Goal: Information Seeking & Learning: Find specific page/section

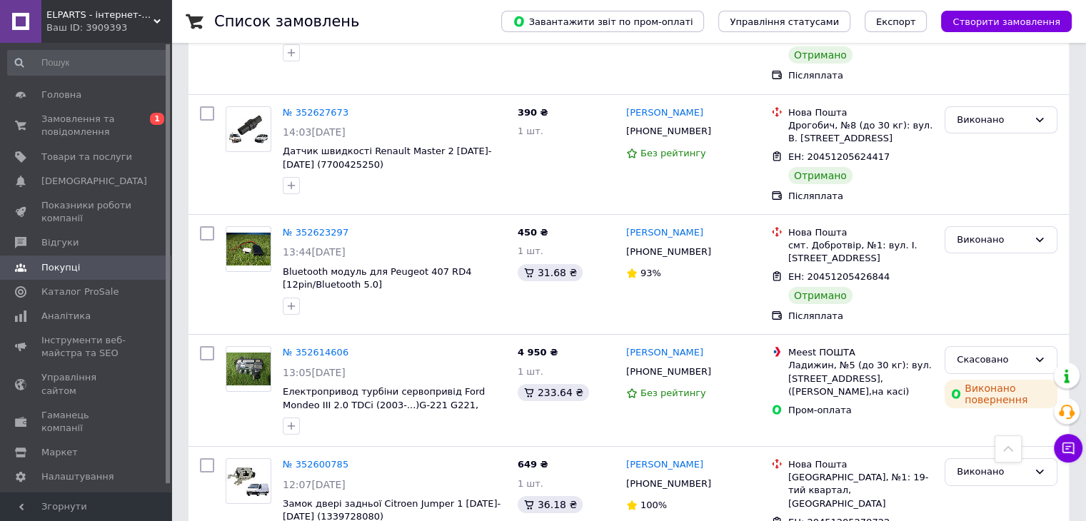
scroll to position [4809, 0]
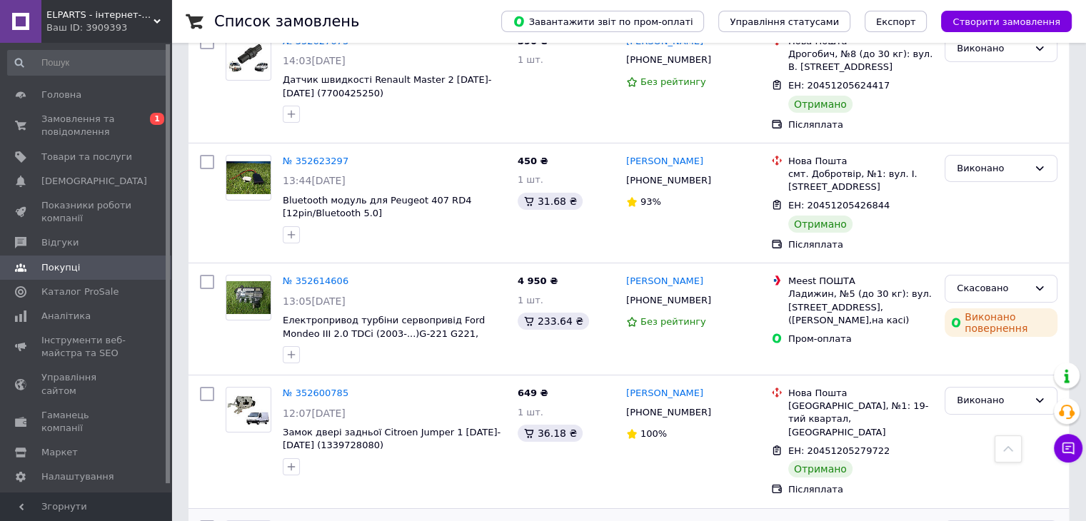
drag, startPoint x: 705, startPoint y: 201, endPoint x: 625, endPoint y: 203, distance: 80.0
click at [625, 519] on div "[PERSON_NAME]" at bounding box center [693, 527] width 136 height 16
copy link "[PERSON_NAME]"
drag, startPoint x: 788, startPoint y: 215, endPoint x: 922, endPoint y: 231, distance: 135.2
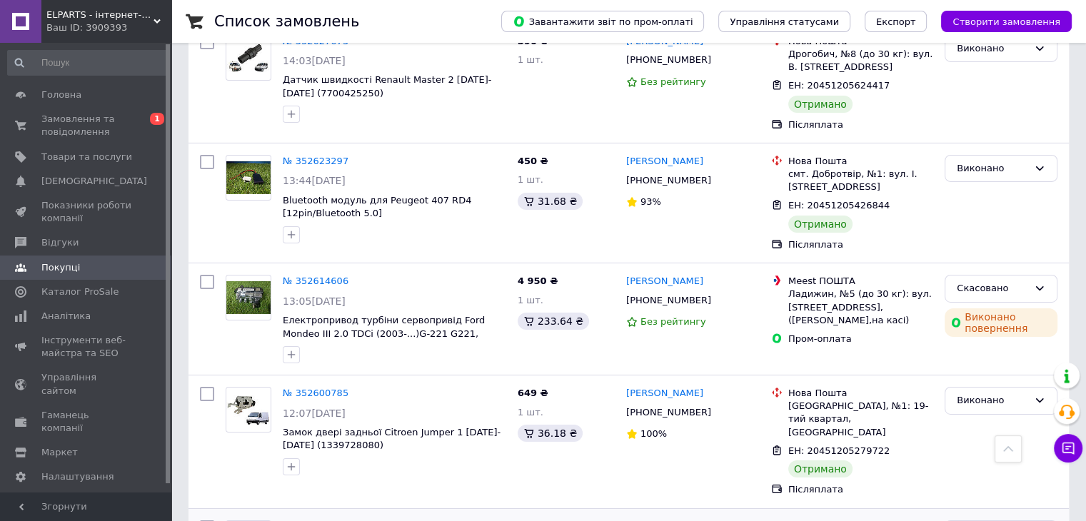
copy div "Ніжин, №3 (до 30 кг на одне місце): вул. Шевченка, 128/126"
copy span "ДХХ Датчик холостого ходу РХХ Опель Вектра Омега C20NE 2.0i"
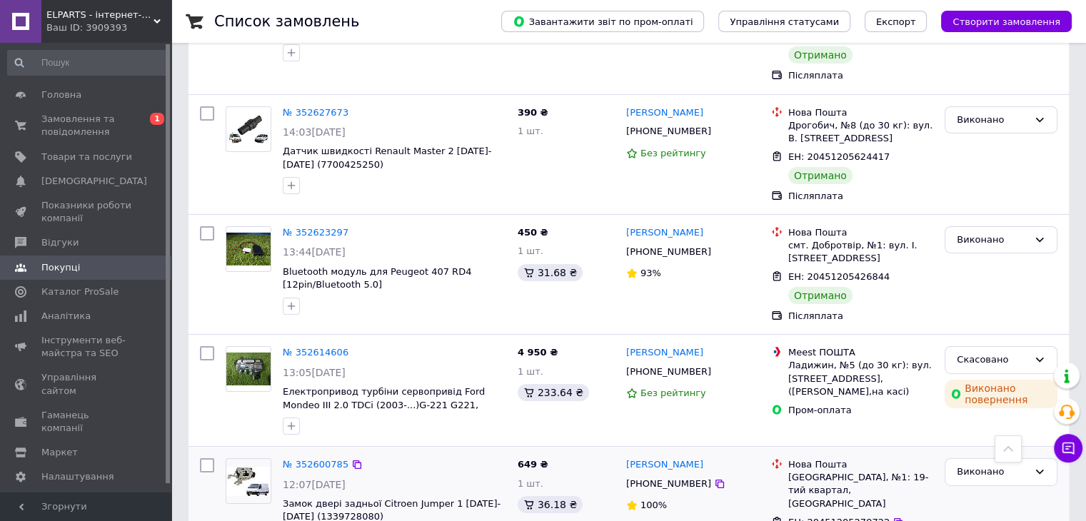
scroll to position [4667, 0]
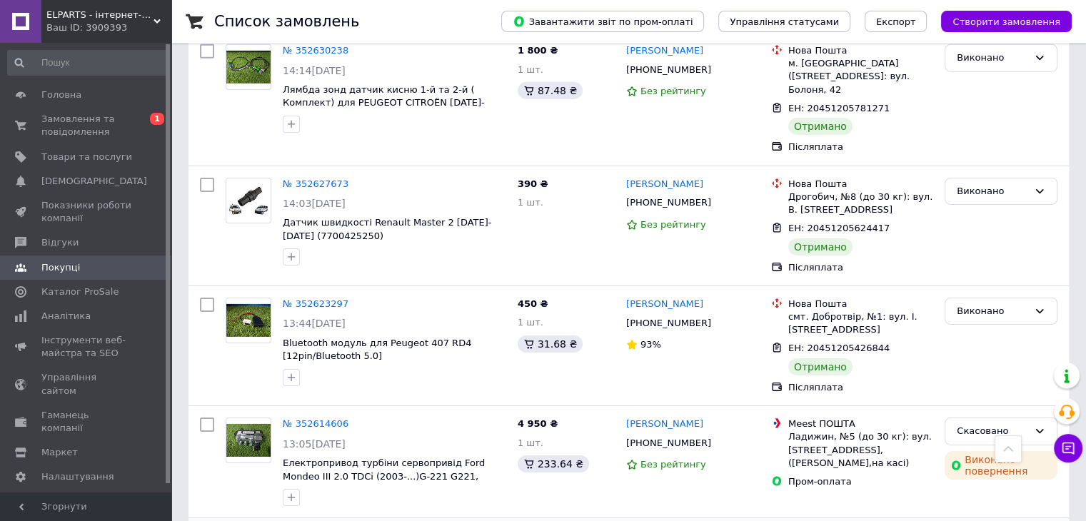
drag, startPoint x: 711, startPoint y: 227, endPoint x: 628, endPoint y: 227, distance: 83.5
copy link "[PERSON_NAME]"
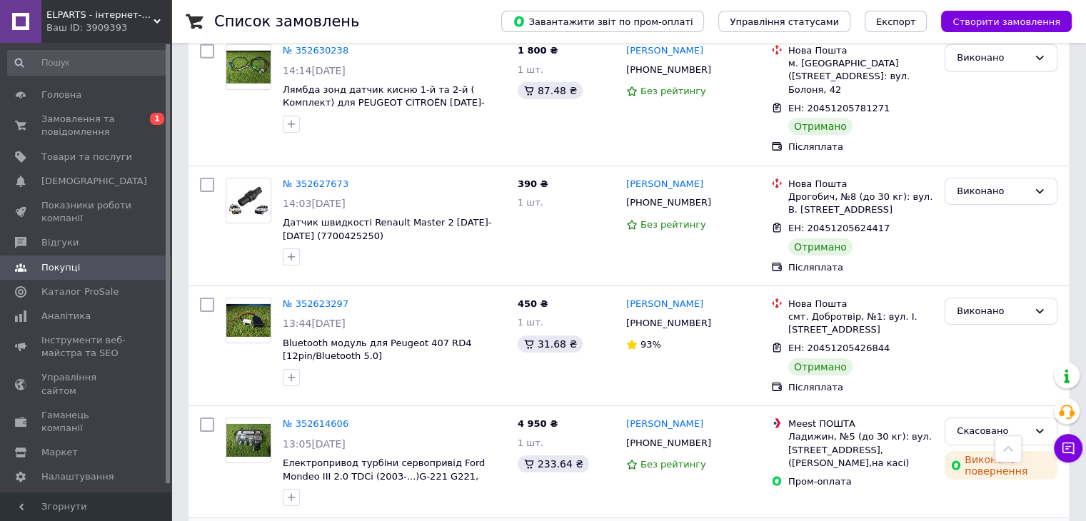
drag, startPoint x: 790, startPoint y: 237, endPoint x: 852, endPoint y: 248, distance: 63.9
copy div "[GEOGRAPHIC_DATA], №1: 19-тий квартал, [GEOGRAPHIC_DATA]"
drag, startPoint x: 332, startPoint y: 278, endPoint x: 280, endPoint y: 265, distance: 53.7
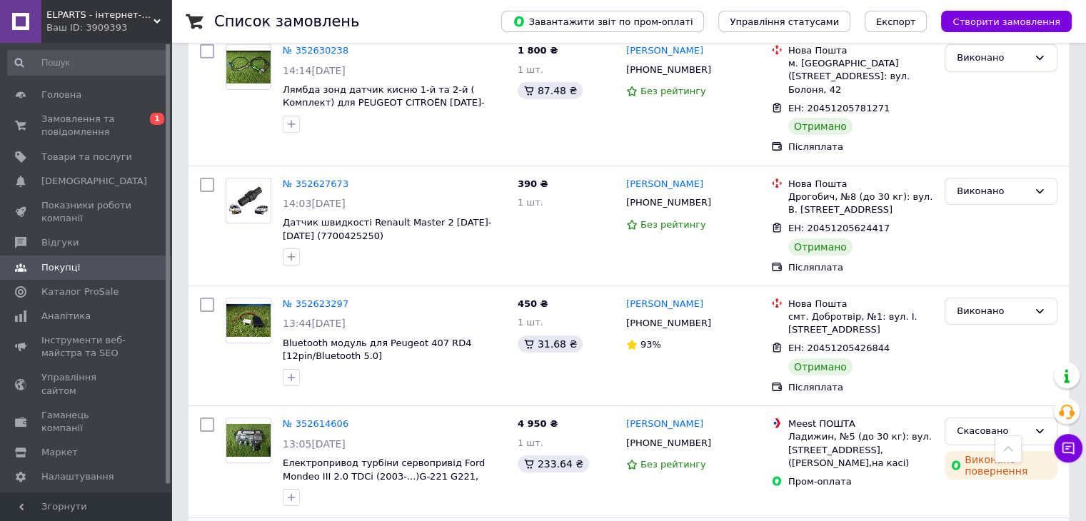
copy span "Замок двері задньої Citroen Jumper 1 [DATE]-[DATE] (1339728080)"
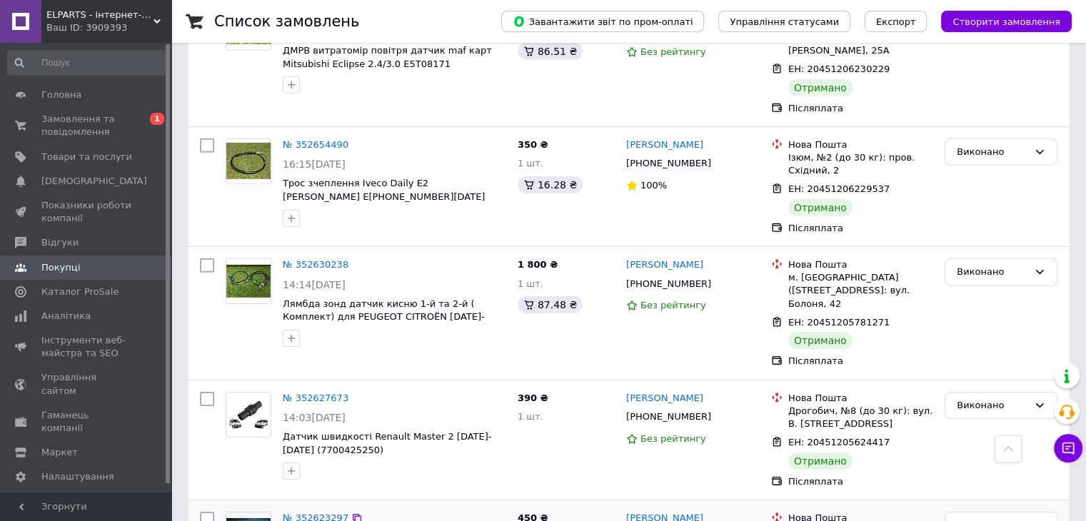
scroll to position [4381, 0]
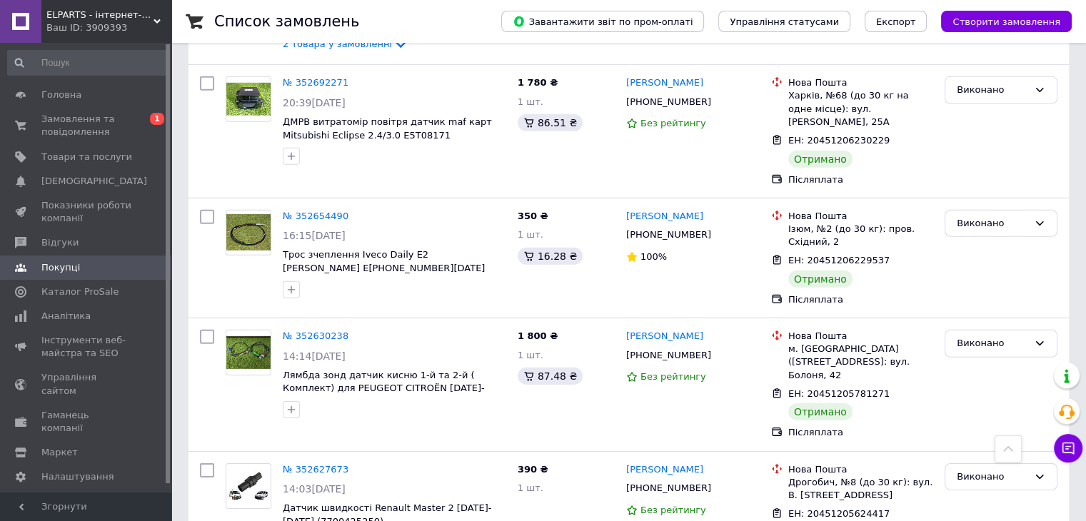
drag, startPoint x: 707, startPoint y: 278, endPoint x: 627, endPoint y: 278, distance: 80.0
copy link "[PERSON_NAME]"
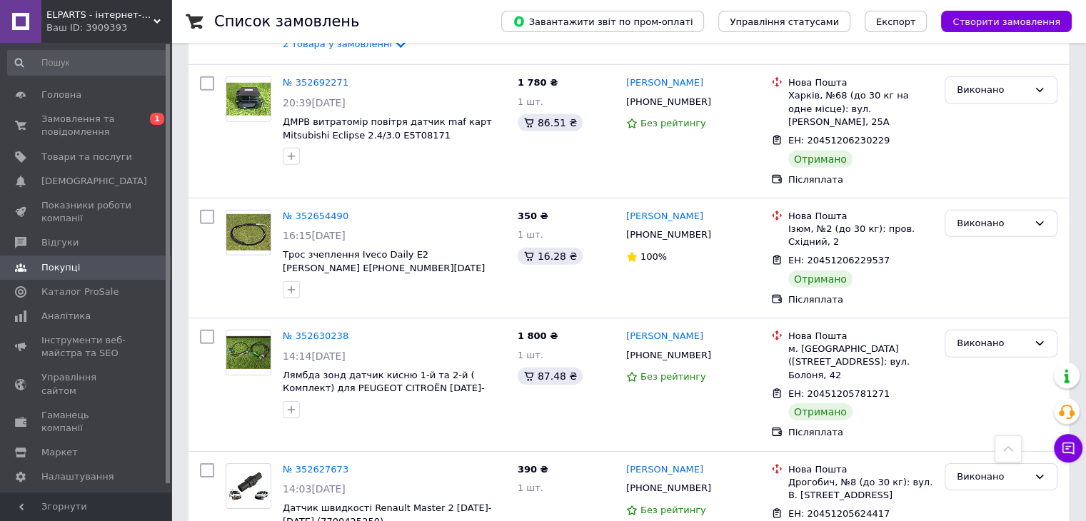
drag, startPoint x: 790, startPoint y: 296, endPoint x: 842, endPoint y: 308, distance: 53.5
copy div "смт. Добротвір, №1: вул. І. [STREET_ADDRESS]"
drag, startPoint x: 380, startPoint y: 325, endPoint x: 282, endPoint y: 313, distance: 98.6
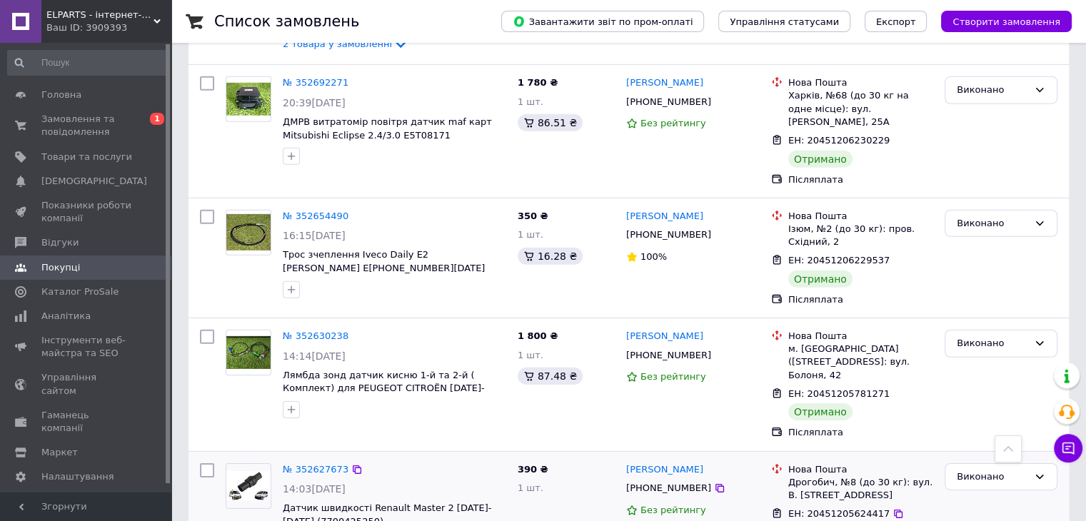
copy span "Bluetooth модуль для Peugeot 407 RD4 [12pin/Bluetooth 5.0]"
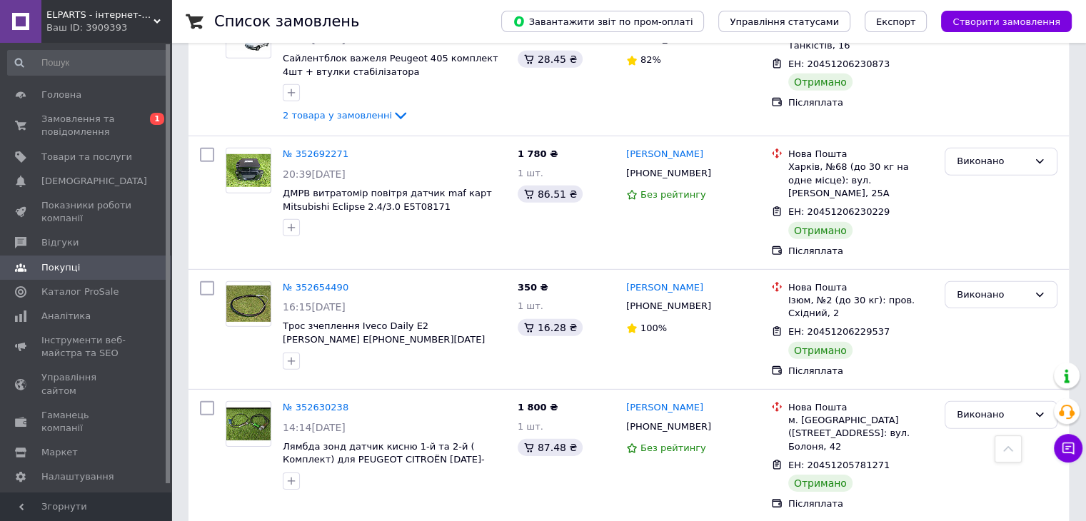
scroll to position [4238, 0]
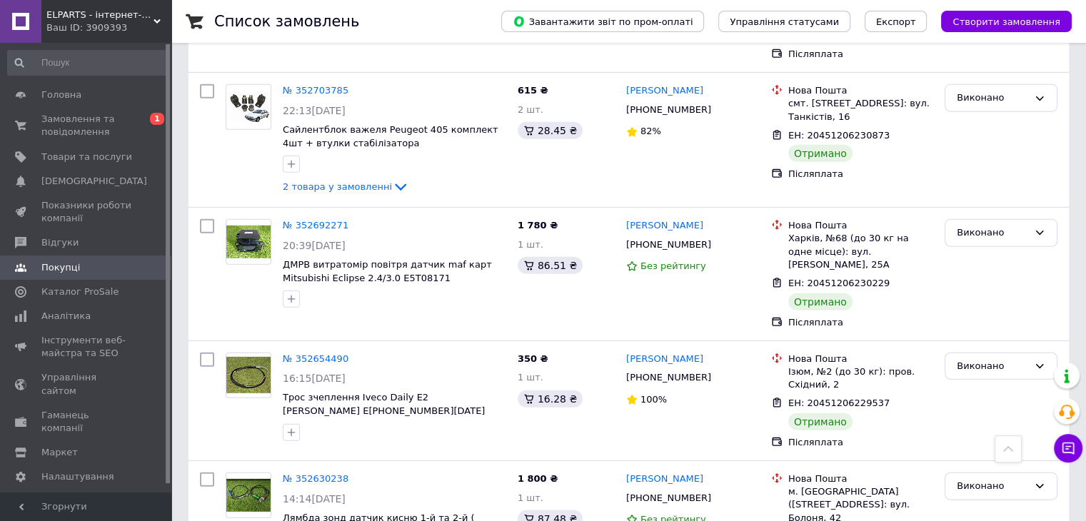
drag, startPoint x: 326, startPoint y: 355, endPoint x: 282, endPoint y: 346, distance: 44.5
copy span "Датчик швидкості Renault Master 2 [DATE]-[DATE] (7700425250)"
drag, startPoint x: 713, startPoint y: 303, endPoint x: 623, endPoint y: 307, distance: 90.0
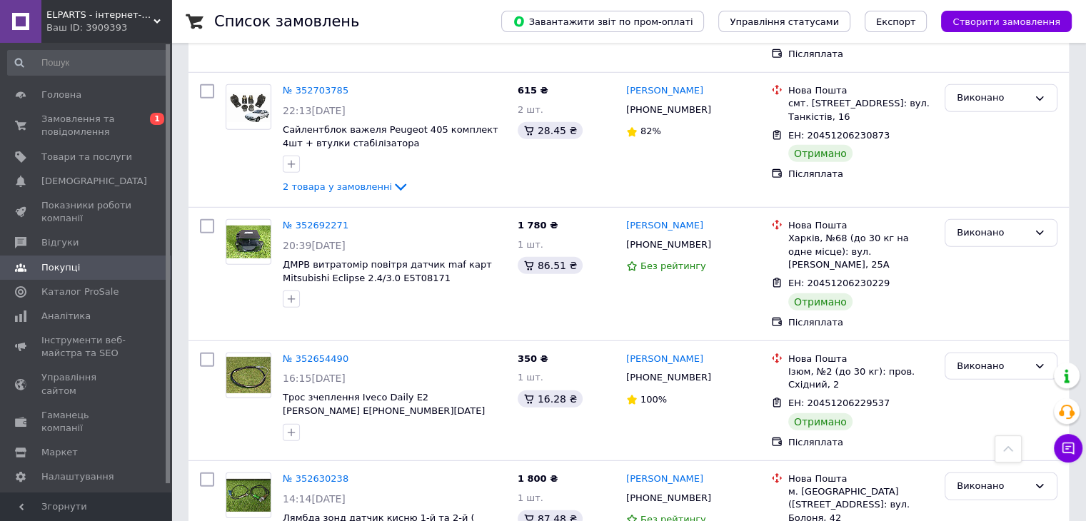
drag, startPoint x: 788, startPoint y: 315, endPoint x: 857, endPoint y: 325, distance: 70.0
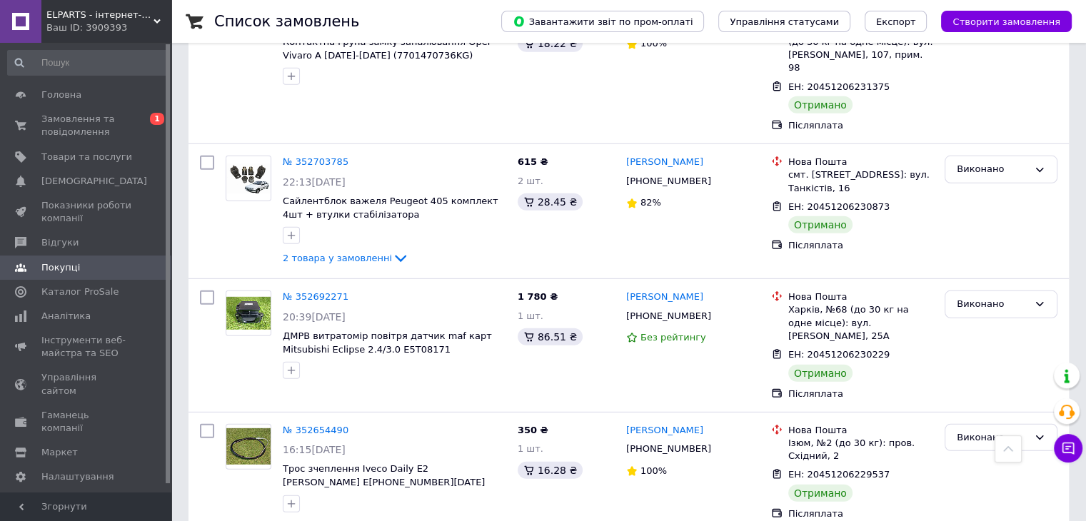
scroll to position [4095, 0]
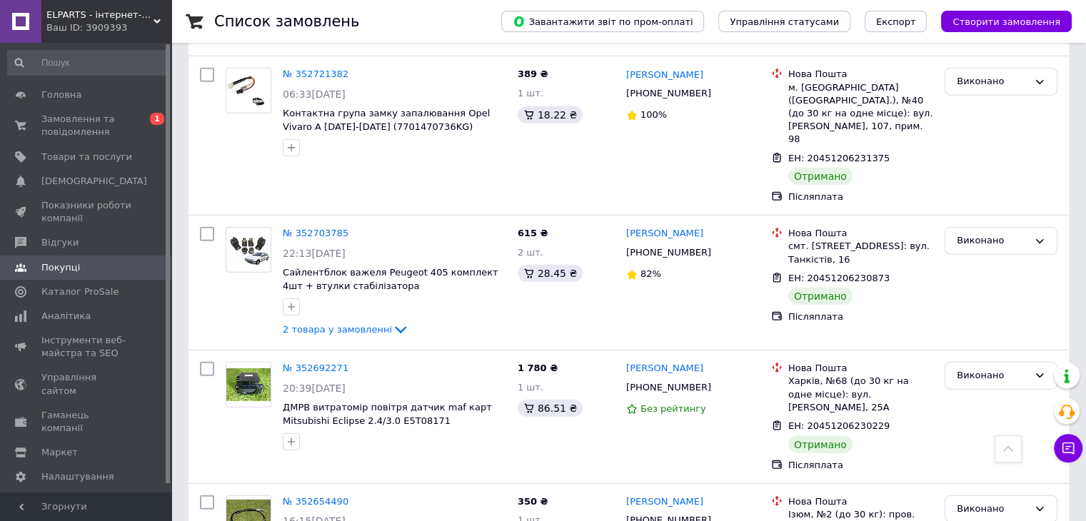
drag, startPoint x: 507, startPoint y: 365, endPoint x: 277, endPoint y: 353, distance: 230.2
drag, startPoint x: 788, startPoint y: 203, endPoint x: 842, endPoint y: 215, distance: 55.5
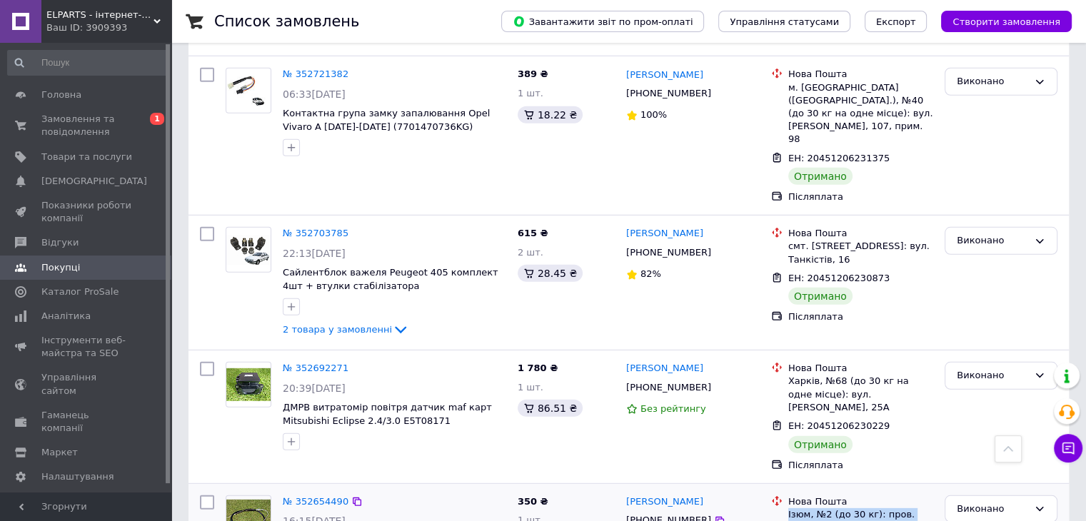
click at [842, 508] on div "Ізюм, №2 (до 30 кг): пров. Східний, 2" at bounding box center [860, 521] width 145 height 26
drag, startPoint x: 694, startPoint y: 193, endPoint x: 624, endPoint y: 191, distance: 70.0
click at [625, 494] on div "[PERSON_NAME]" at bounding box center [693, 502] width 136 height 16
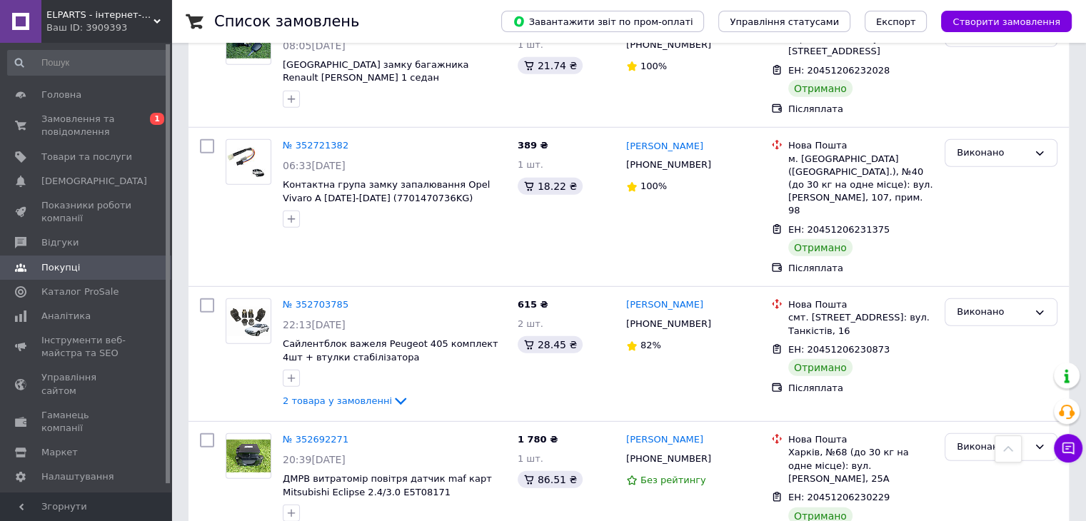
drag, startPoint x: 705, startPoint y: 269, endPoint x: 626, endPoint y: 263, distance: 79.5
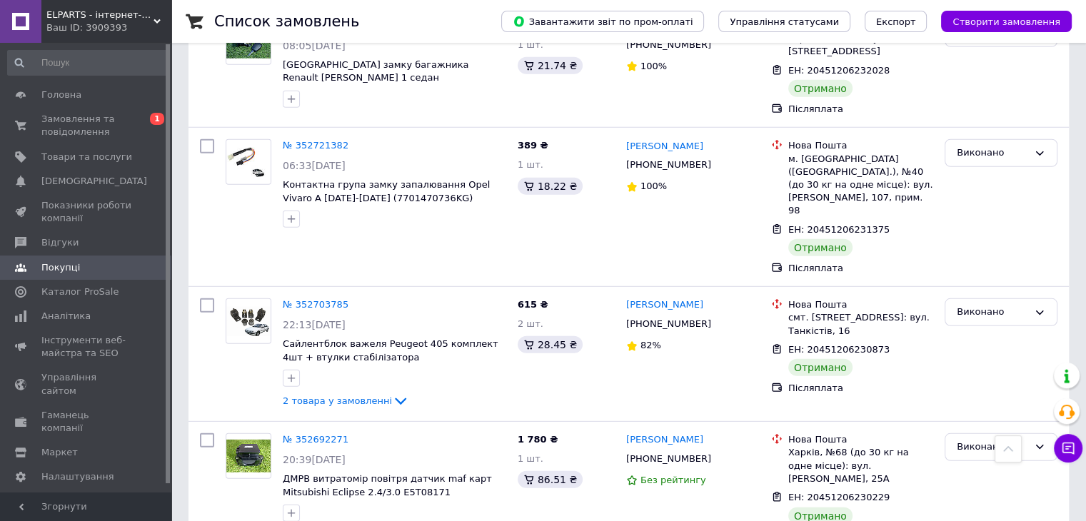
drag, startPoint x: 788, startPoint y: 398, endPoint x: 892, endPoint y: 418, distance: 106.3
drag, startPoint x: 349, startPoint y: 315, endPoint x: 282, endPoint y: 301, distance: 68.6
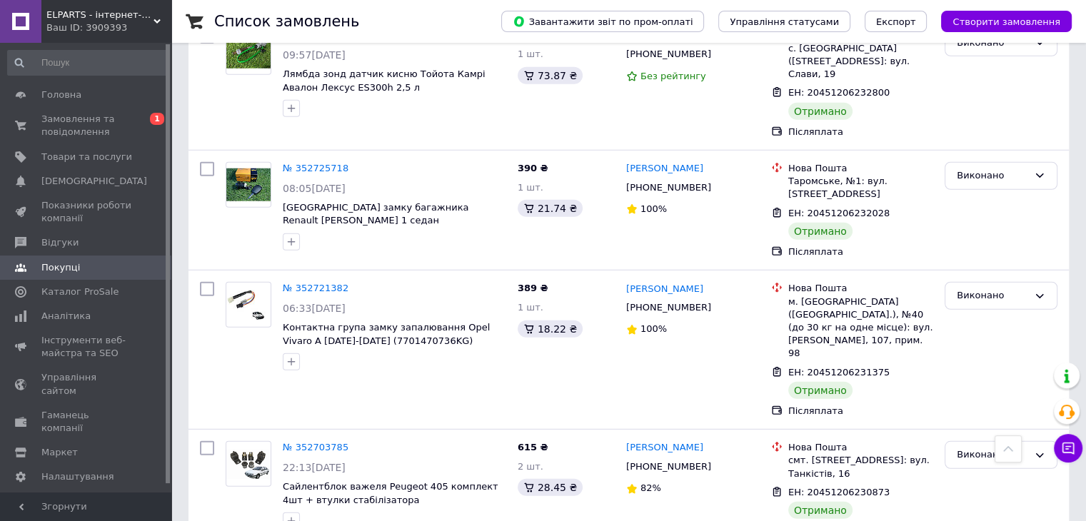
drag, startPoint x: 717, startPoint y: 287, endPoint x: 625, endPoint y: 286, distance: 91.4
drag, startPoint x: 788, startPoint y: 298, endPoint x: 922, endPoint y: 315, distance: 135.3
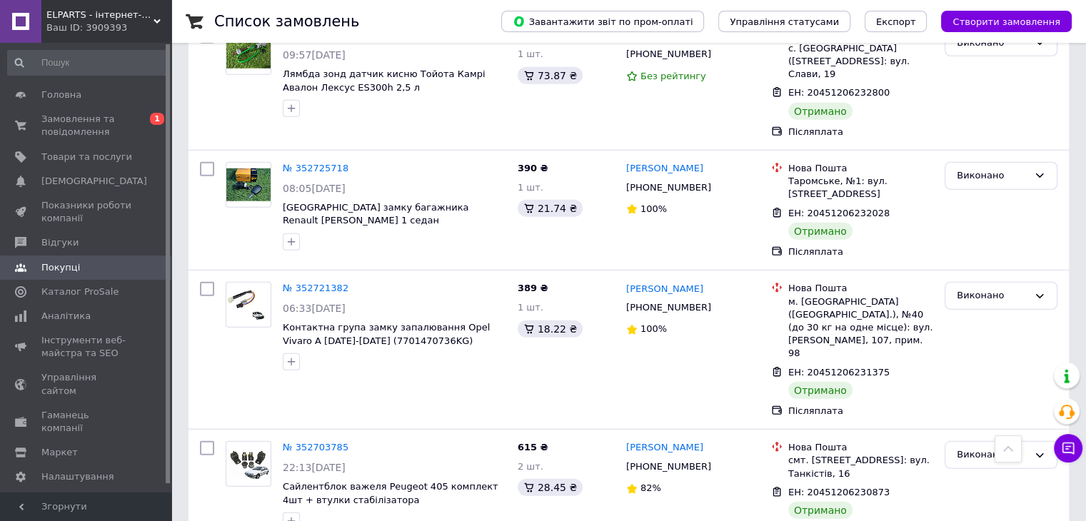
drag, startPoint x: 435, startPoint y: 342, endPoint x: 285, endPoint y: 318, distance: 151.8
click at [892, 487] on icon at bounding box center [897, 492] width 11 height 11
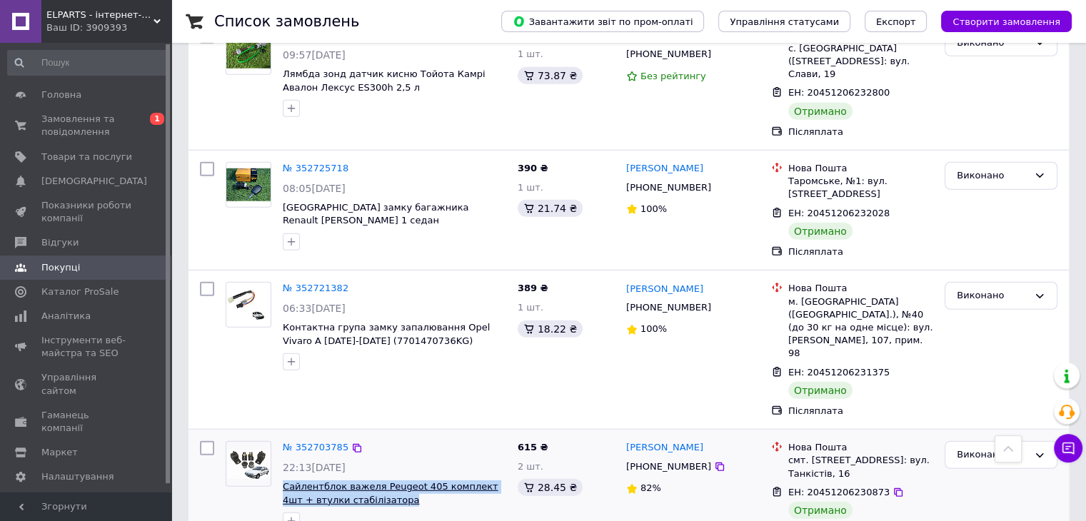
drag, startPoint x: 377, startPoint y: 203, endPoint x: 283, endPoint y: 190, distance: 95.1
click at [283, 481] on span "Сайлентблок важеля Peugeot 405 комплект 4шт + втулки стабілізатора" at bounding box center [394, 494] width 223 height 26
click at [714, 461] on icon at bounding box center [719, 466] width 11 height 11
drag, startPoint x: 675, startPoint y: 149, endPoint x: 625, endPoint y: 146, distance: 50.1
click at [625, 440] on div "[PERSON_NAME]" at bounding box center [693, 448] width 136 height 16
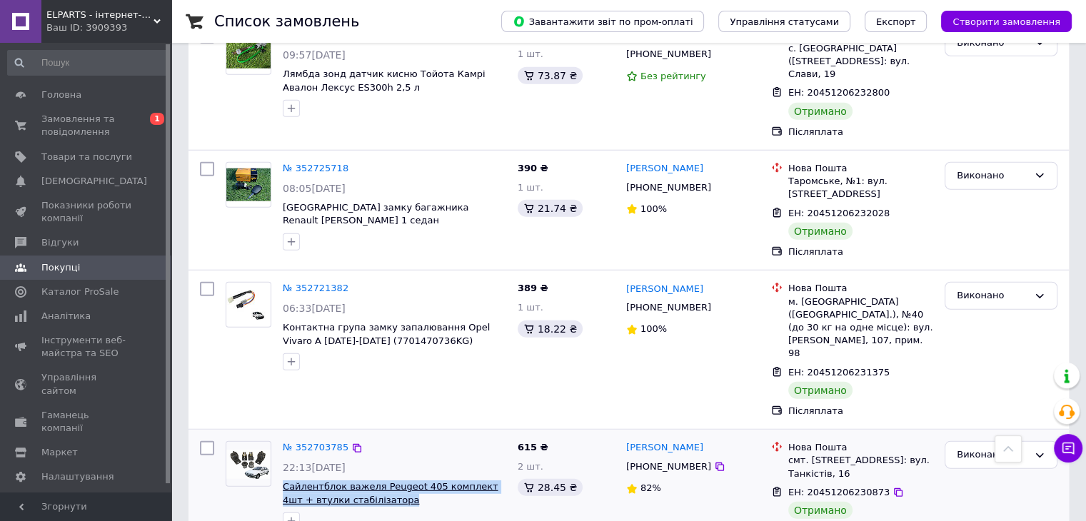
drag, startPoint x: 381, startPoint y: 206, endPoint x: 283, endPoint y: 193, distance: 98.7
click at [283, 481] on span "Сайлентблок важеля Peugeot 405 комплект 4шт + втулки стабілізатора" at bounding box center [394, 494] width 223 height 26
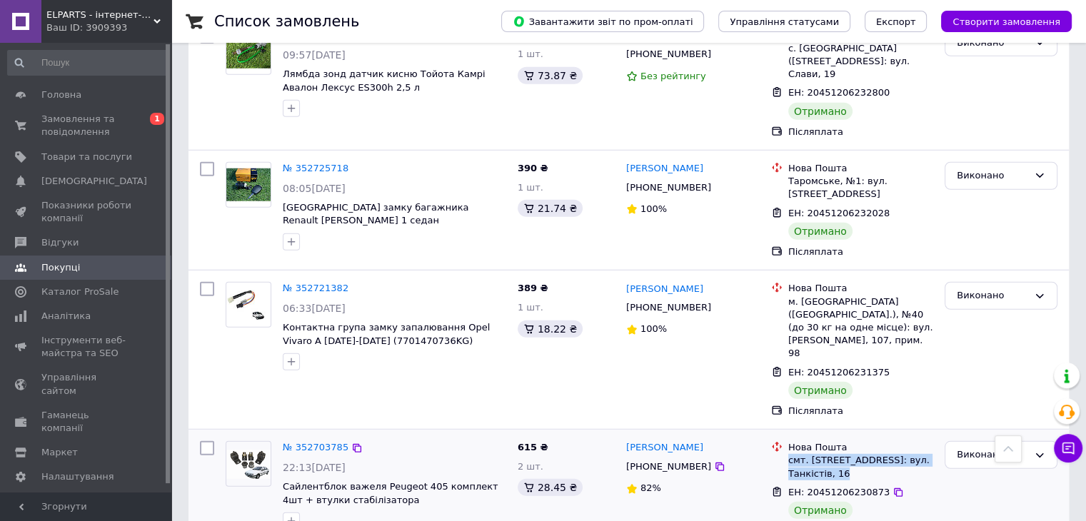
drag, startPoint x: 788, startPoint y: 164, endPoint x: 848, endPoint y: 178, distance: 62.3
click at [848, 454] on div "смт. [STREET_ADDRESS]: вул. Танкістів, 16" at bounding box center [860, 467] width 145 height 26
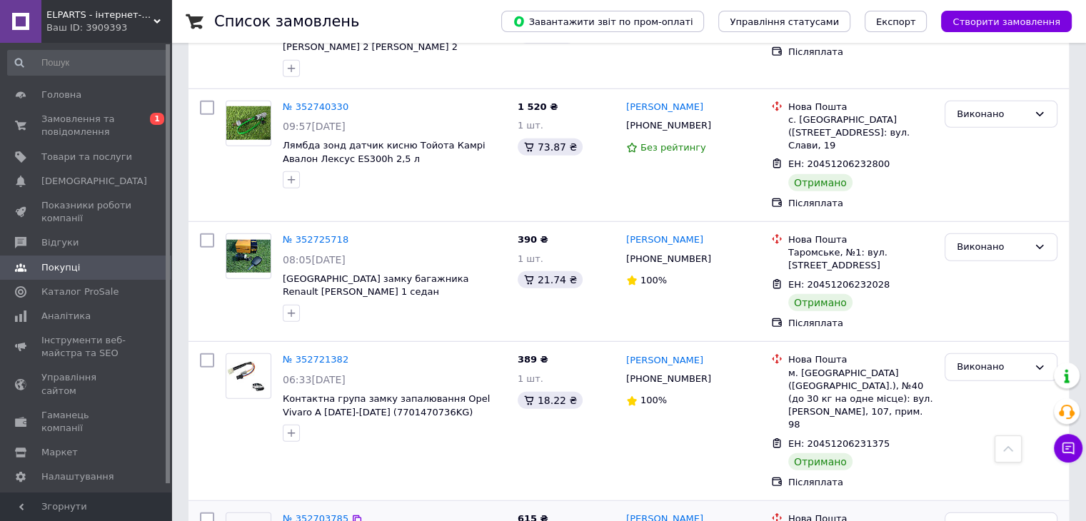
scroll to position [3738, 0]
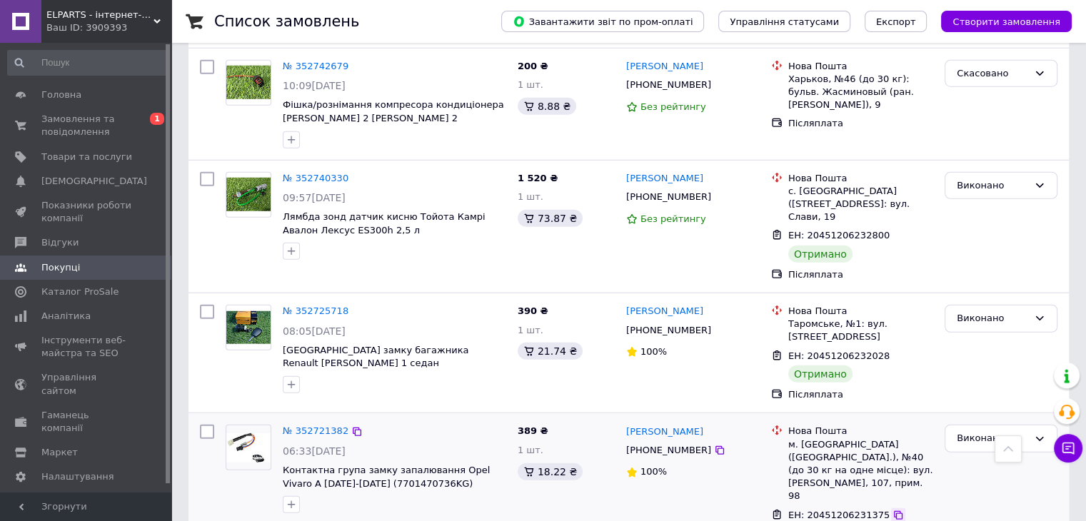
click at [894, 511] on icon at bounding box center [898, 515] width 9 height 9
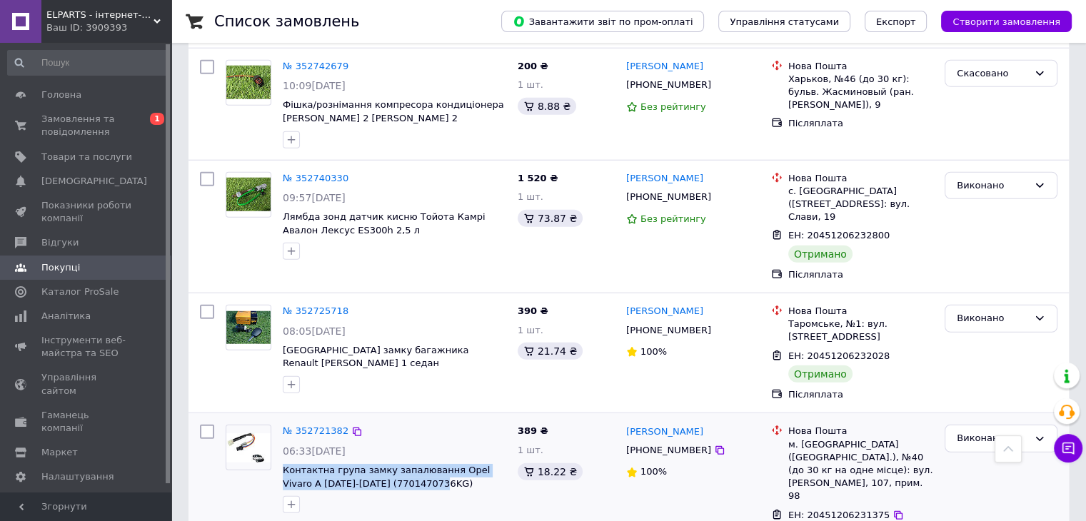
drag, startPoint x: 399, startPoint y: 198, endPoint x: 280, endPoint y: 179, distance: 120.7
click at [280, 419] on div "№ 352721382 06:33[DATE] Контактна група замку запалювання Opel Vivaro A [DATE]-…" at bounding box center [394, 469] width 235 height 100
drag, startPoint x: 786, startPoint y: 159, endPoint x: 851, endPoint y: 196, distance: 74.8
click at [851, 425] on div "Нова Пошта м. [GEOGRAPHIC_DATA] ([GEOGRAPHIC_DATA].), №40 (до 30 кг на одне міс…" at bounding box center [860, 464] width 151 height 78
drag, startPoint x: 719, startPoint y: 143, endPoint x: 624, endPoint y: 146, distance: 95.0
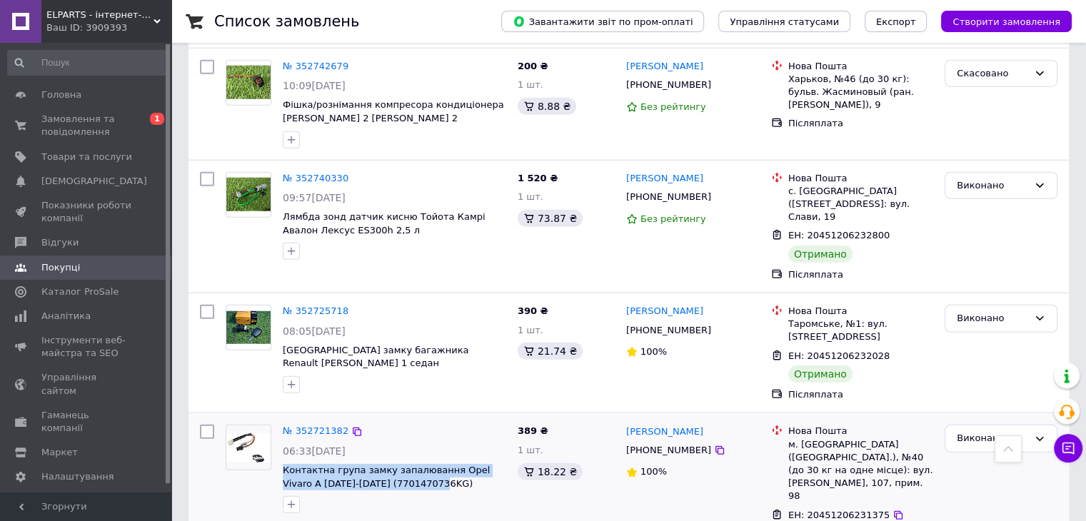
click at [625, 423] on div "[PERSON_NAME]" at bounding box center [693, 431] width 136 height 16
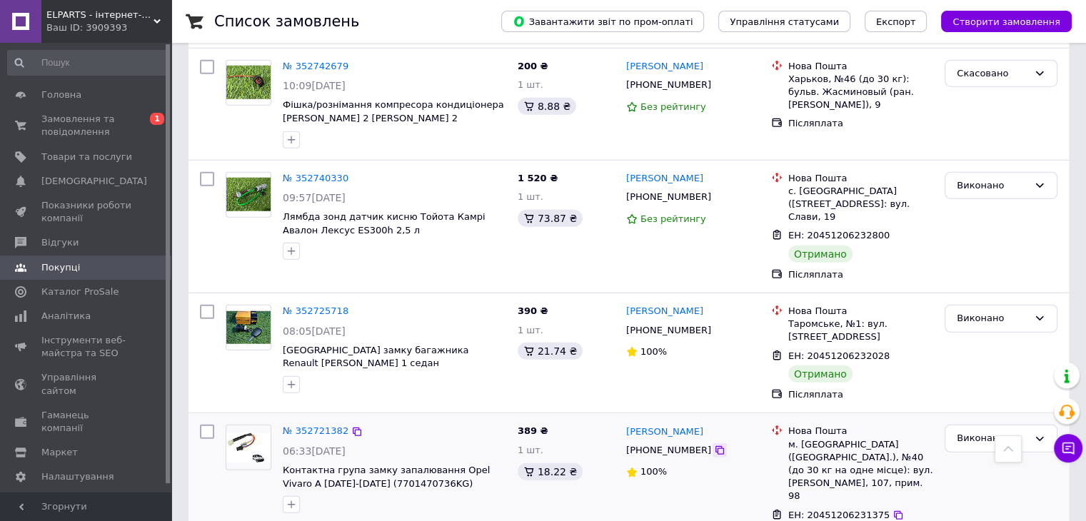
click at [714, 445] on icon at bounding box center [719, 450] width 11 height 11
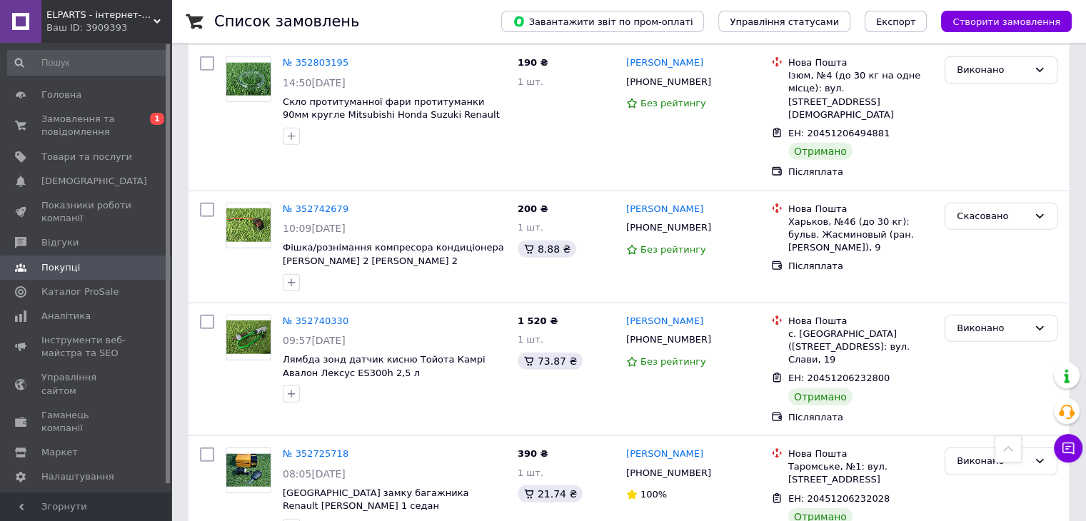
scroll to position [3524, 0]
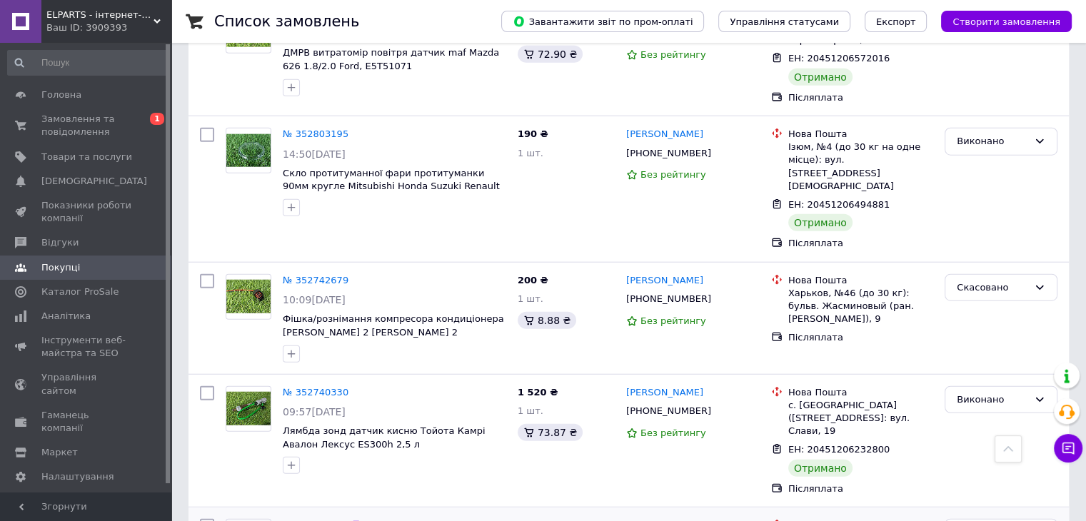
drag, startPoint x: 734, startPoint y: 246, endPoint x: 623, endPoint y: 241, distance: 111.5
drag, startPoint x: 787, startPoint y: 256, endPoint x: 847, endPoint y: 264, distance: 61.3
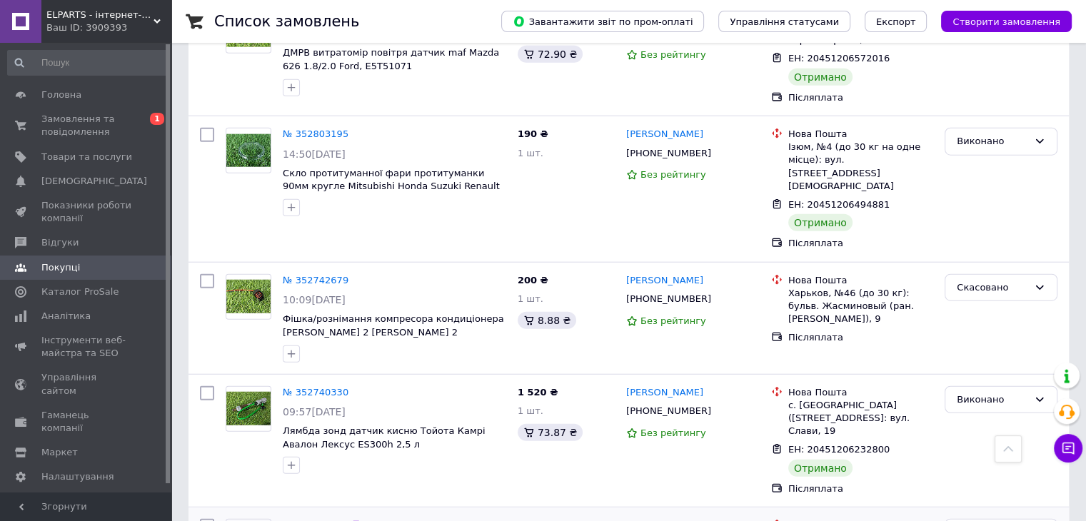
drag, startPoint x: 499, startPoint y: 281, endPoint x: 283, endPoint y: 279, distance: 216.3
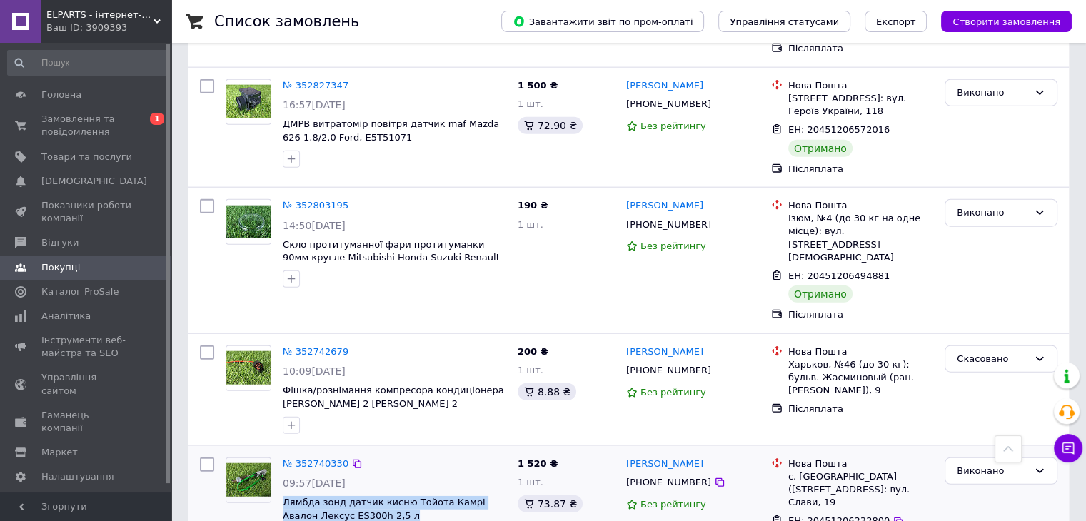
drag, startPoint x: 320, startPoint y: 236, endPoint x: 278, endPoint y: 221, distance: 43.8
click at [281, 452] on div "№ 352740330 09:57[DATE] Лямбда зонд датчик кисню Тойота Камрі Авалон Лексус ES3…" at bounding box center [394, 502] width 235 height 100
click at [714, 477] on icon at bounding box center [719, 482] width 11 height 11
click at [894, 518] on icon at bounding box center [898, 522] width 9 height 9
click at [713, 476] on div at bounding box center [720, 483] width 14 height 14
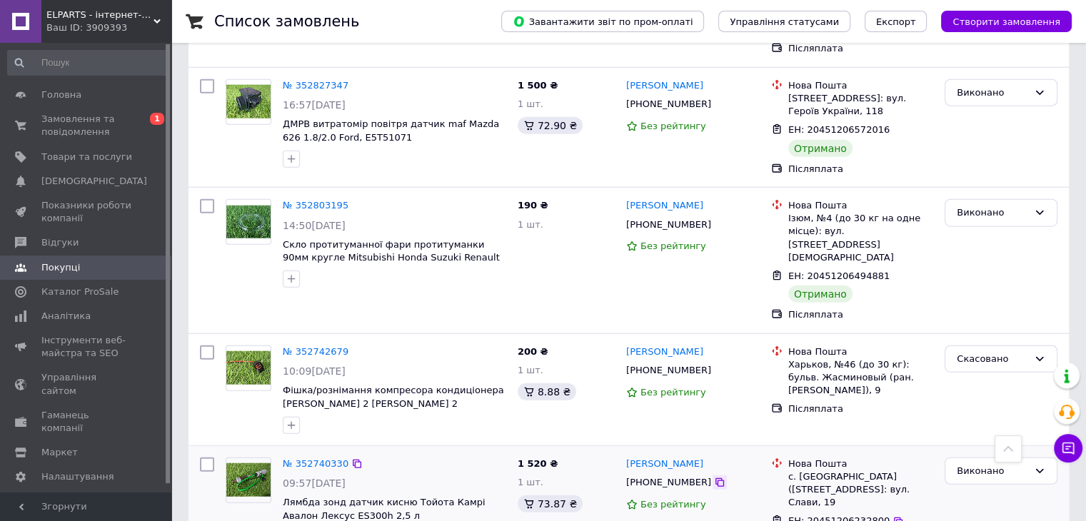
click at [714, 477] on icon at bounding box center [719, 482] width 11 height 11
drag, startPoint x: 788, startPoint y: 196, endPoint x: 834, endPoint y: 217, distance: 50.2
click at [834, 471] on div "с. [GEOGRAPHIC_DATA] ([STREET_ADDRESS]: вул. Слави, 19" at bounding box center [860, 490] width 145 height 39
drag, startPoint x: 707, startPoint y: 183, endPoint x: 625, endPoint y: 178, distance: 82.3
click at [625, 456] on div "[PERSON_NAME]" at bounding box center [665, 464] width 80 height 16
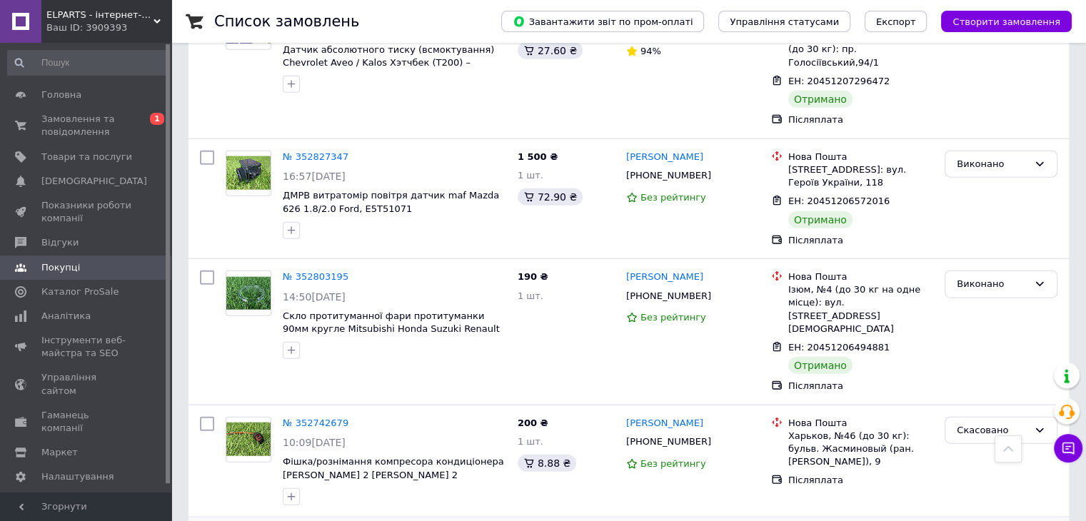
scroll to position [3310, 0]
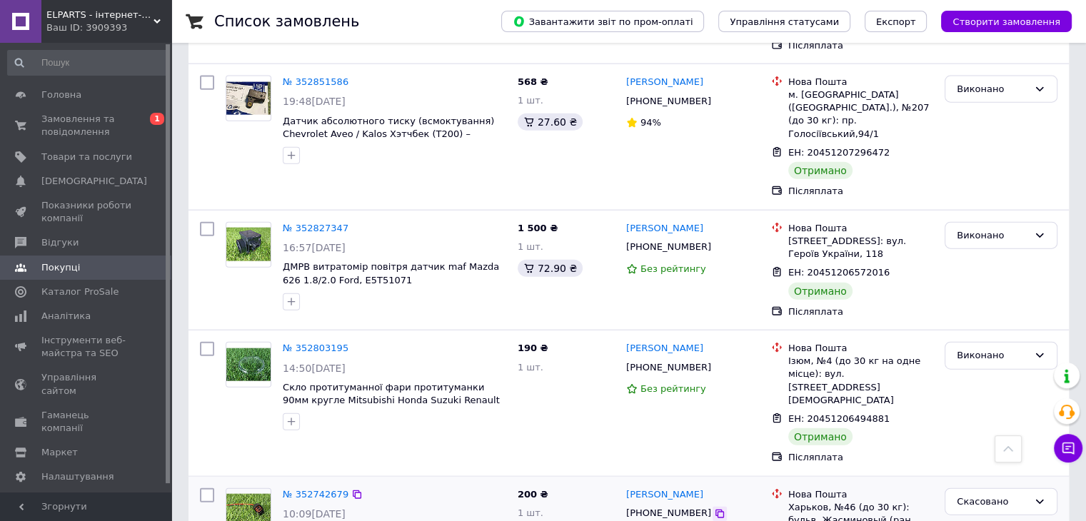
click at [714, 508] on icon at bounding box center [719, 513] width 11 height 11
drag, startPoint x: 375, startPoint y: 270, endPoint x: 283, endPoint y: 247, distance: 94.2
drag, startPoint x: 789, startPoint y: 223, endPoint x: 922, endPoint y: 243, distance: 135.1
click at [922, 486] on li "Нова Пошта Харьков, №46 (до 30 кг): бульв. Жасминовый (ран. [PERSON_NAME]), 9" at bounding box center [852, 515] width 162 height 58
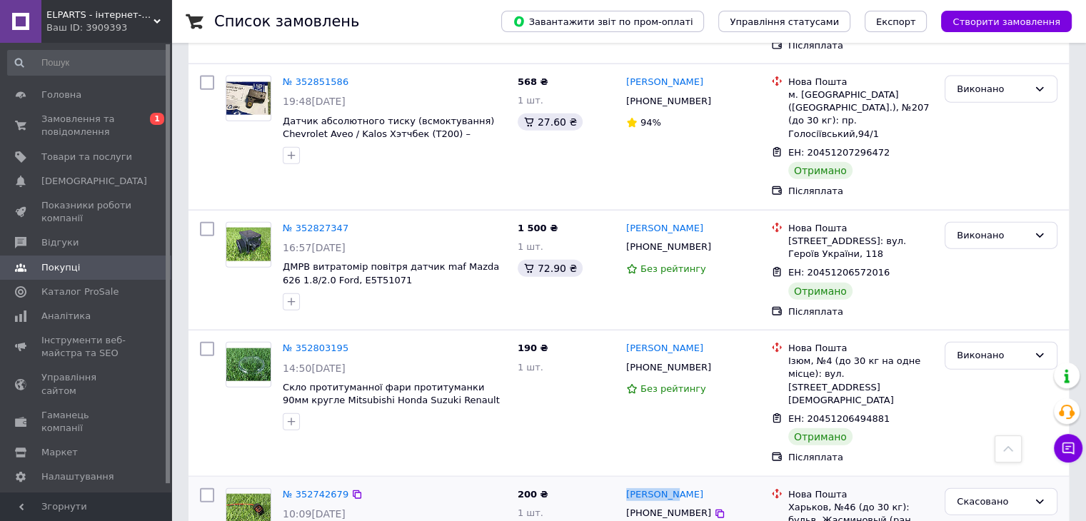
drag, startPoint x: 635, startPoint y: 213, endPoint x: 621, endPoint y: 213, distance: 13.6
click at [714, 362] on icon at bounding box center [719, 367] width 11 height 11
drag, startPoint x: 651, startPoint y: 94, endPoint x: 628, endPoint y: 94, distance: 23.6
click at [628, 341] on div "[PERSON_NAME]" at bounding box center [693, 349] width 136 height 16
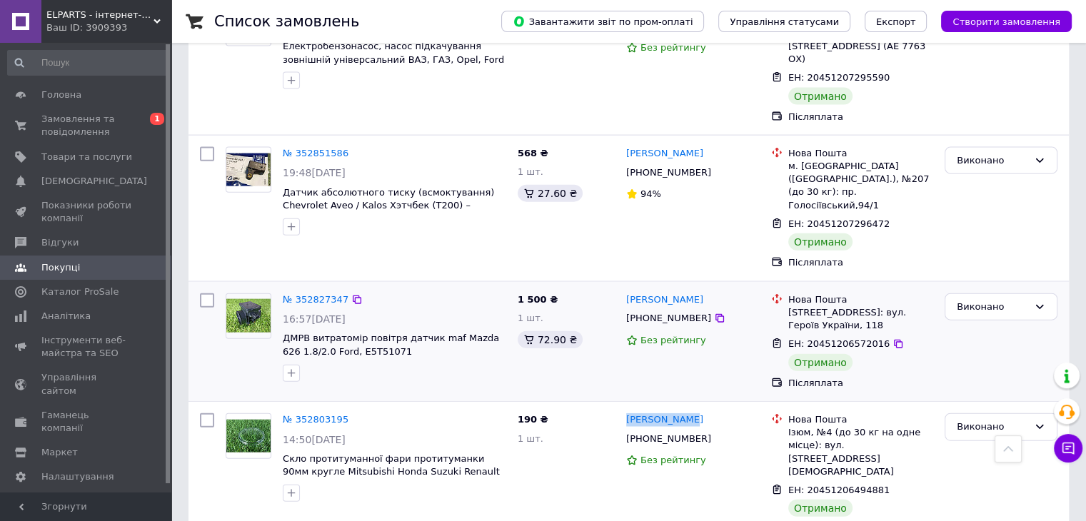
scroll to position [3167, 0]
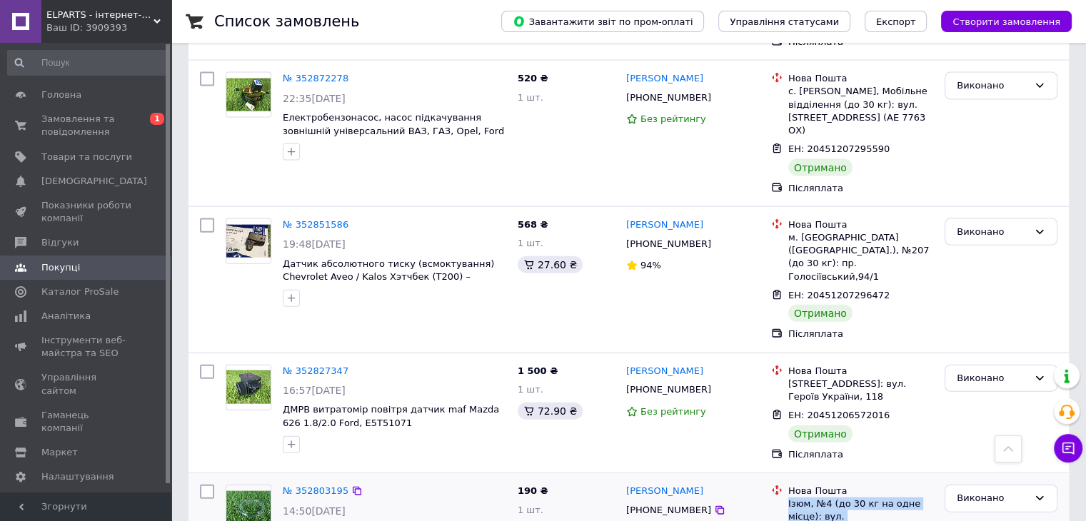
drag, startPoint x: 787, startPoint y: 247, endPoint x: 928, endPoint y: 263, distance: 142.3
click at [928, 485] on div "Нова Пошта Ізюм, №4 (до 30 кг на одне місце): вул. [STREET_ADDRESS][DEMOGRAPHIC…" at bounding box center [860, 517] width 151 height 65
drag, startPoint x: 450, startPoint y: 288, endPoint x: 283, endPoint y: 273, distance: 167.7
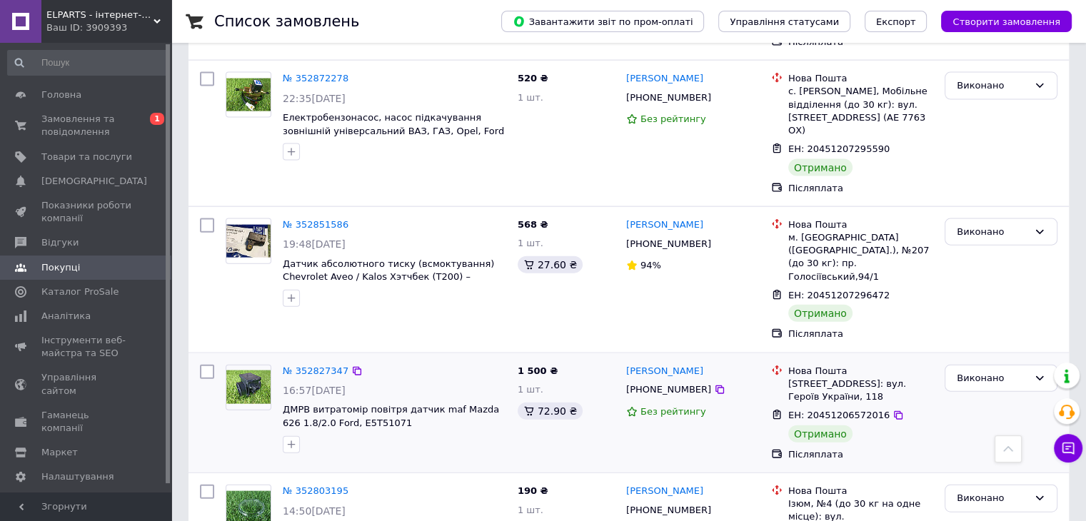
scroll to position [3096, 0]
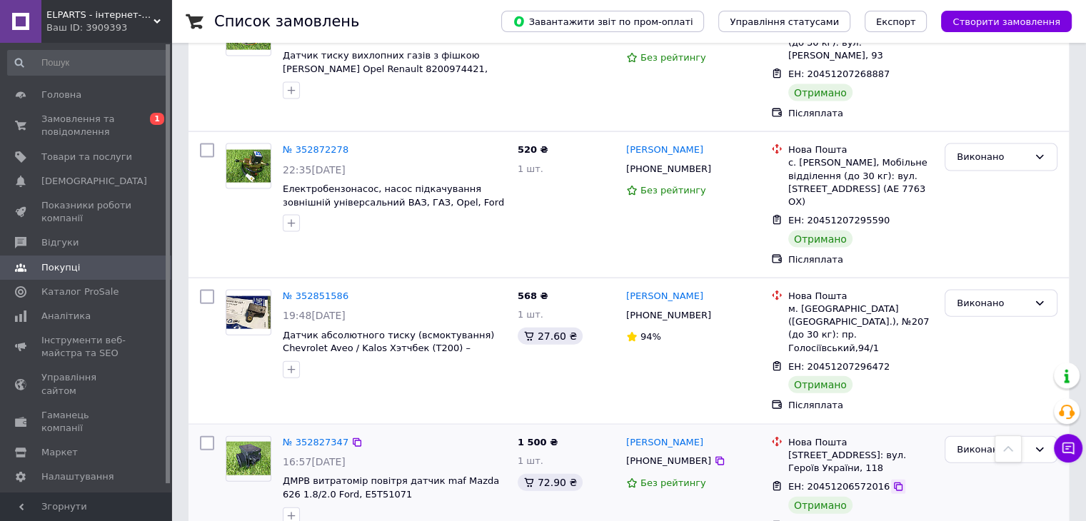
click at [892, 481] on icon at bounding box center [897, 486] width 11 height 11
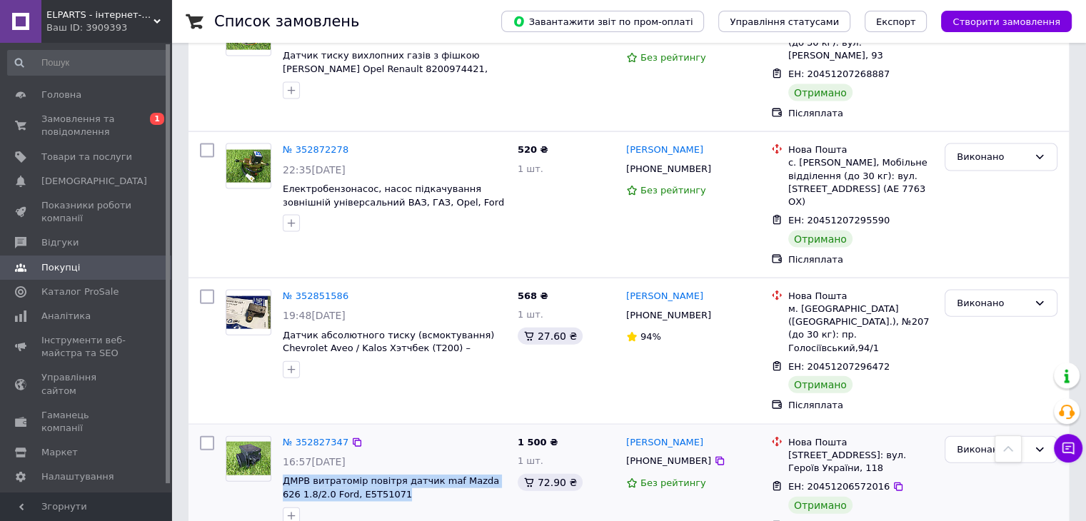
drag, startPoint x: 386, startPoint y: 238, endPoint x: 282, endPoint y: 223, distance: 104.6
click at [282, 431] on div "№ 352827347 16:57[DATE] ДМРВ витратомір повітря датчик maf Mazda 626 1.8/2.0 Fo…" at bounding box center [394, 481] width 235 height 100
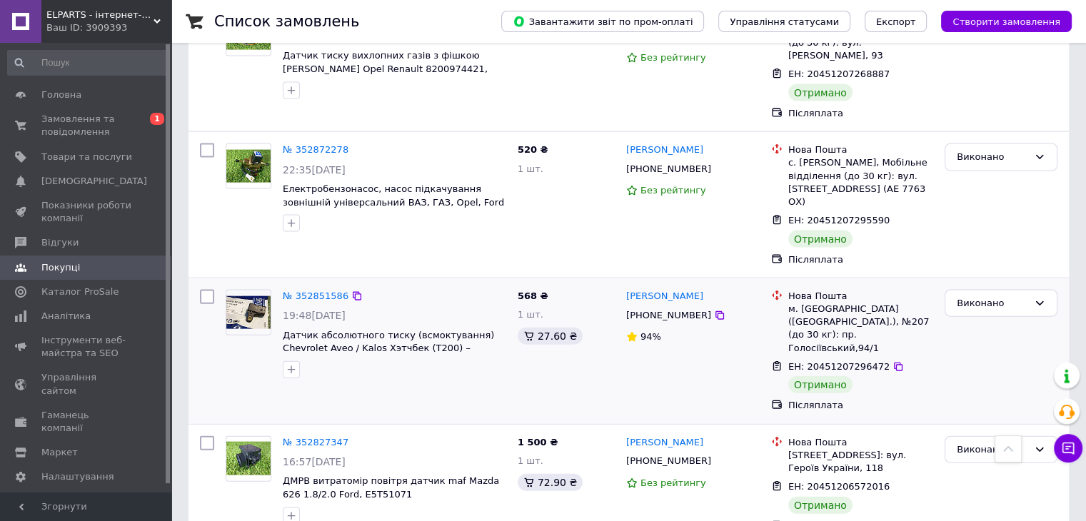
drag, startPoint x: 700, startPoint y: 203, endPoint x: 585, endPoint y: 129, distance: 136.6
click at [714, 456] on icon at bounding box center [719, 461] width 11 height 11
drag, startPoint x: 692, startPoint y: 189, endPoint x: 625, endPoint y: 189, distance: 66.4
click at [625, 435] on div "[PERSON_NAME]" at bounding box center [693, 443] width 136 height 16
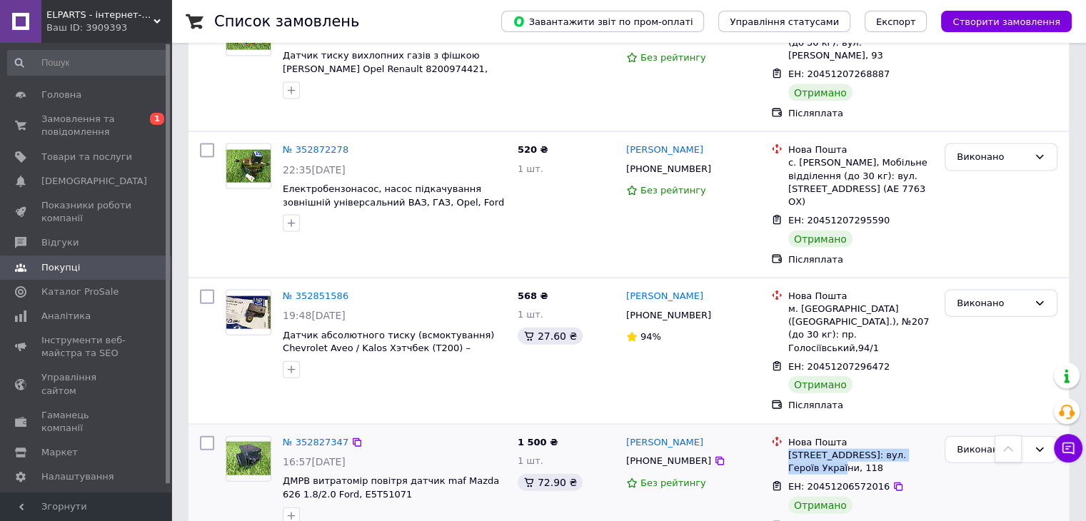
drag, startPoint x: 788, startPoint y: 195, endPoint x: 853, endPoint y: 211, distance: 66.8
click at [853, 449] on div "[STREET_ADDRESS]: вул. Героїв України, 118" at bounding box center [860, 462] width 145 height 26
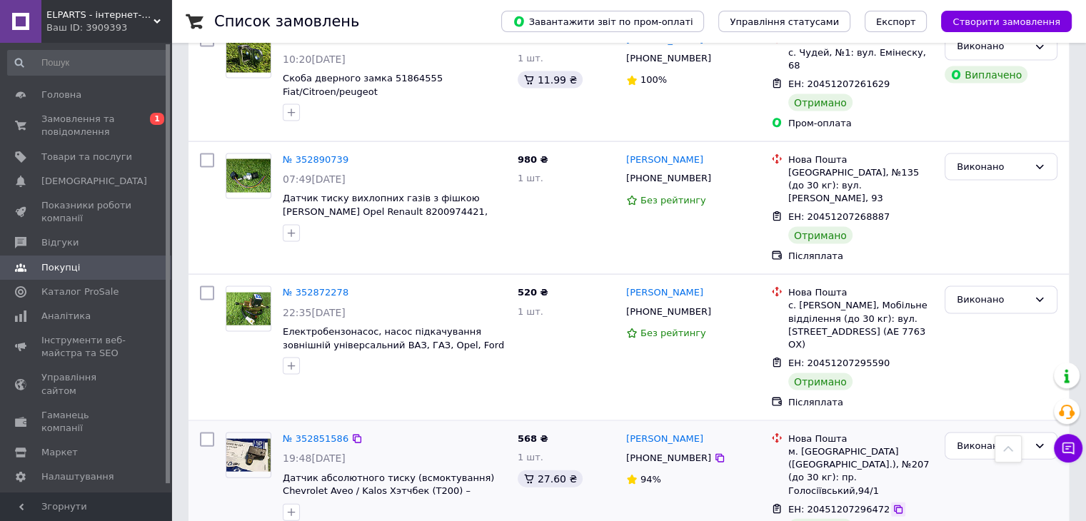
click at [892, 504] on icon at bounding box center [897, 509] width 11 height 11
click at [714, 453] on icon at bounding box center [719, 458] width 11 height 11
drag, startPoint x: 640, startPoint y: 206, endPoint x: 625, endPoint y: 206, distance: 15.0
click at [625, 431] on div "[PERSON_NAME]" at bounding box center [693, 439] width 136 height 16
drag, startPoint x: 788, startPoint y: 219, endPoint x: 910, endPoint y: 238, distance: 123.5
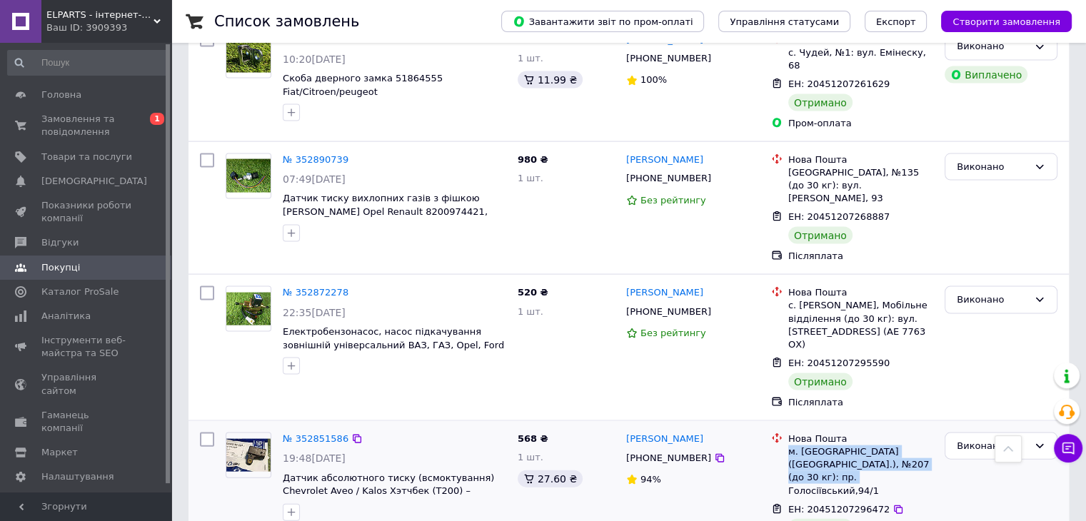
click at [910, 446] on div "м. [GEOGRAPHIC_DATA] ([GEOGRAPHIC_DATA].), №207 (до 30 кг): пр. Голосіївський,9…" at bounding box center [860, 472] width 145 height 52
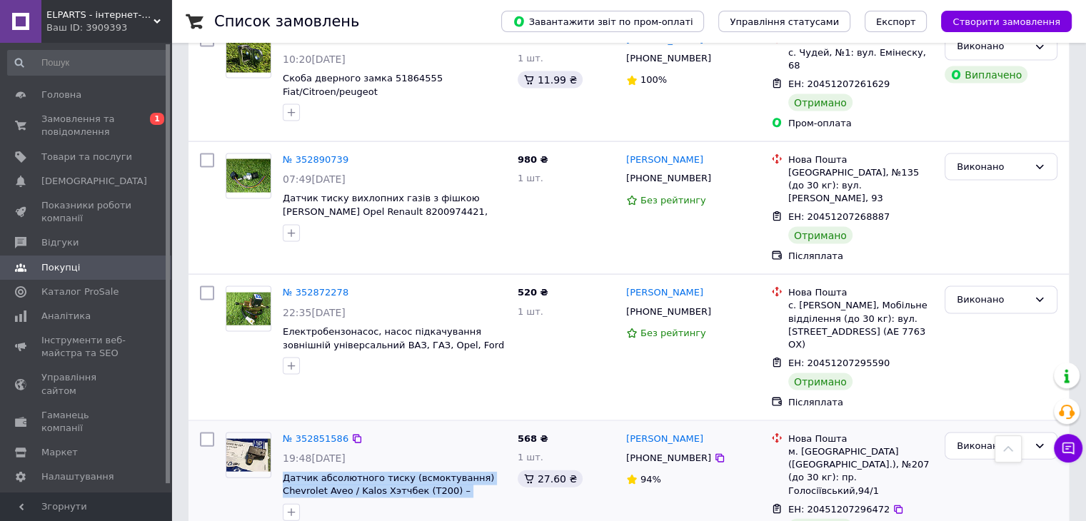
drag, startPoint x: 499, startPoint y: 256, endPoint x: 283, endPoint y: 235, distance: 217.3
click at [283, 427] on div "№ 352851586 19:48[DATE] Датчик абсолютного тиску (всмоктування) Chevrolet Aveo …" at bounding box center [394, 477] width 235 height 100
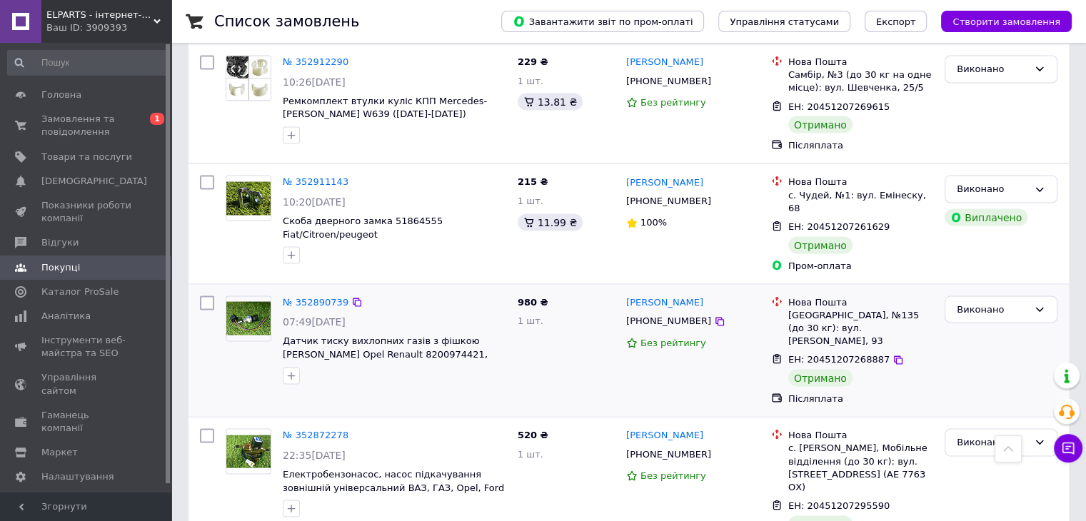
scroll to position [2739, 0]
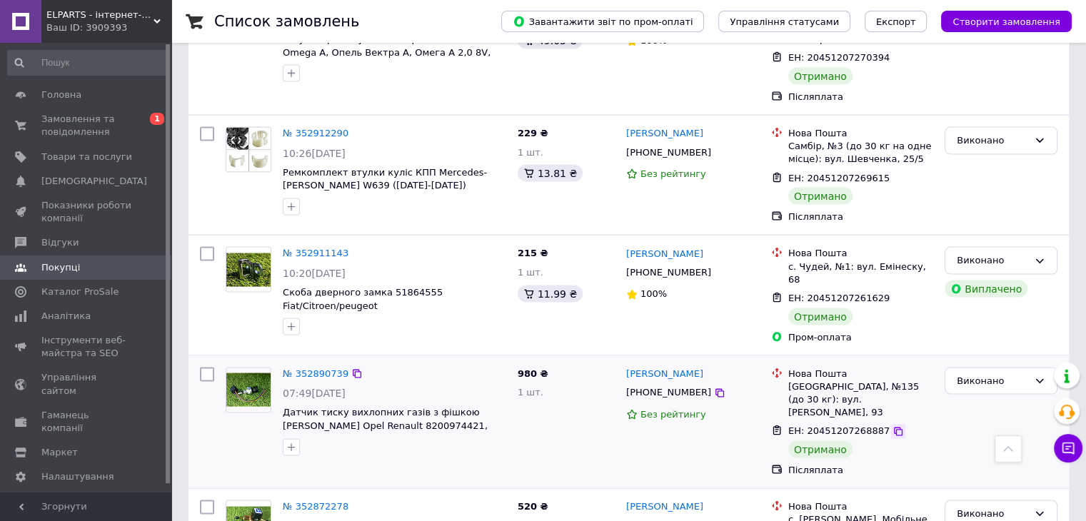
click at [892, 426] on icon at bounding box center [897, 431] width 11 height 11
click at [714, 520] on icon at bounding box center [719, 525] width 11 height 11
drag, startPoint x: 810, startPoint y: 312, endPoint x: 911, endPoint y: 329, distance: 102.1
drag, startPoint x: 695, startPoint y: 285, endPoint x: 625, endPoint y: 286, distance: 69.3
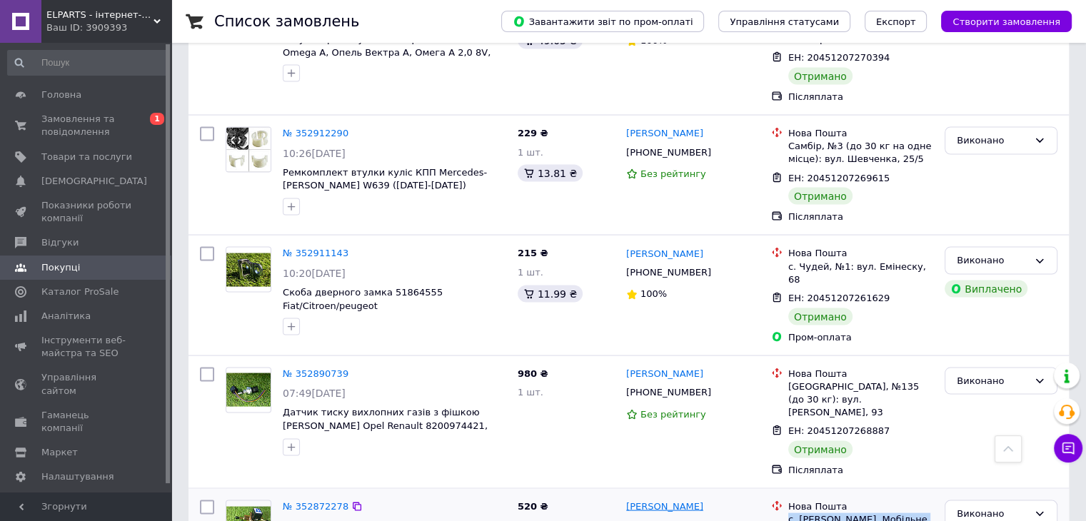
click at [625, 499] on div "[PERSON_NAME]" at bounding box center [693, 507] width 136 height 16
drag, startPoint x: 439, startPoint y: 342, endPoint x: 278, endPoint y: 325, distance: 162.3
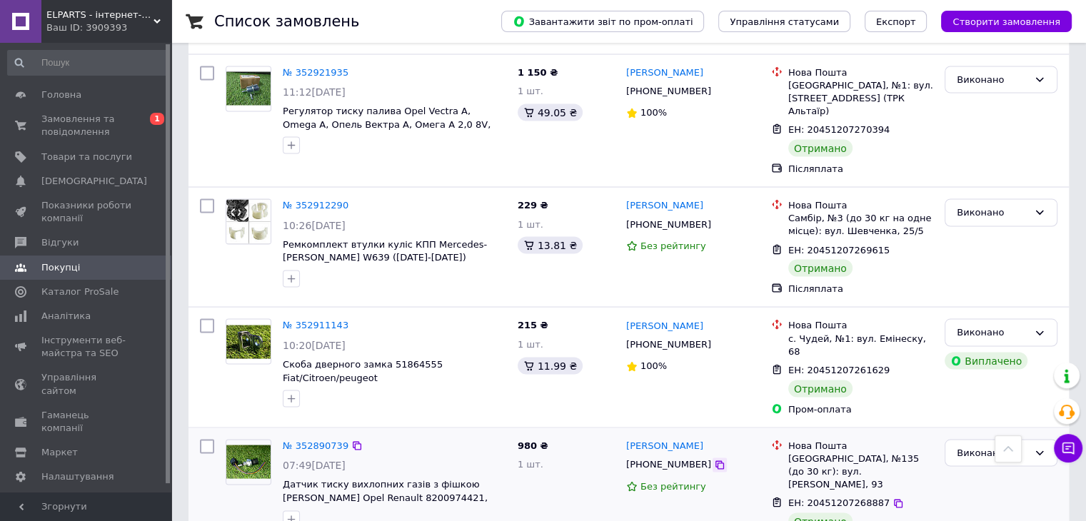
click at [715, 461] on icon at bounding box center [719, 465] width 9 height 9
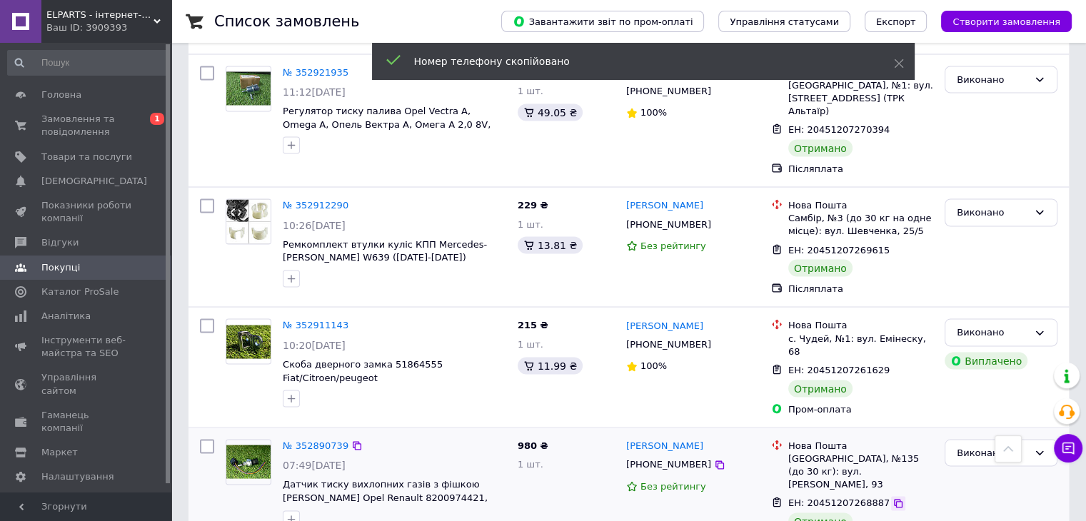
click at [892, 498] on icon at bounding box center [897, 503] width 11 height 11
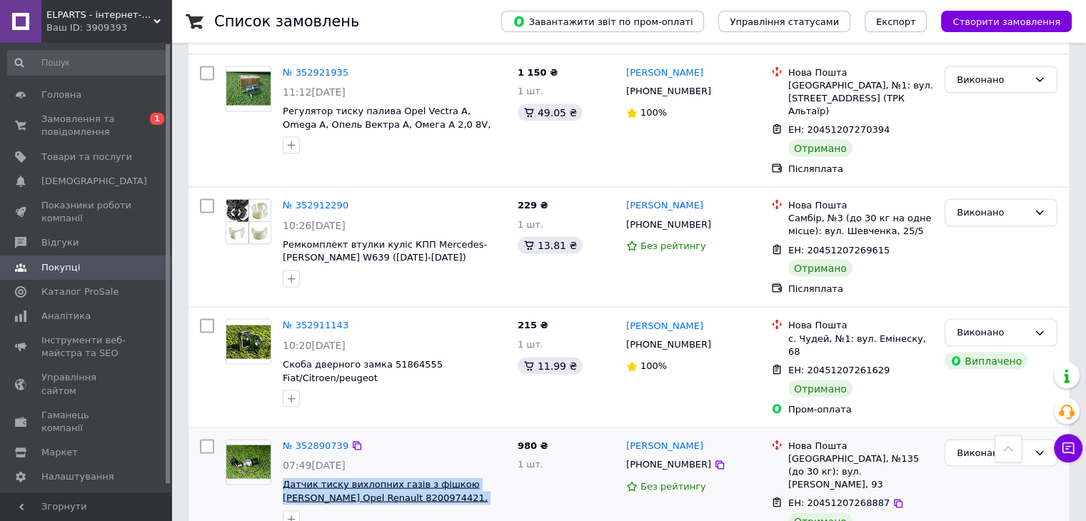
drag, startPoint x: 458, startPoint y: 293, endPoint x: 284, endPoint y: 276, distance: 174.3
click at [284, 478] on span "Датчик тиску вихлопних газів з фішкою [PERSON_NAME] Opel Renault 8200974421, H8…" at bounding box center [394, 491] width 223 height 26
click at [708, 456] on div "[PHONE_NUMBER]" at bounding box center [693, 464] width 136 height 16
click at [715, 461] on icon at bounding box center [719, 465] width 9 height 9
drag, startPoint x: 700, startPoint y: 243, endPoint x: 628, endPoint y: 241, distance: 72.2
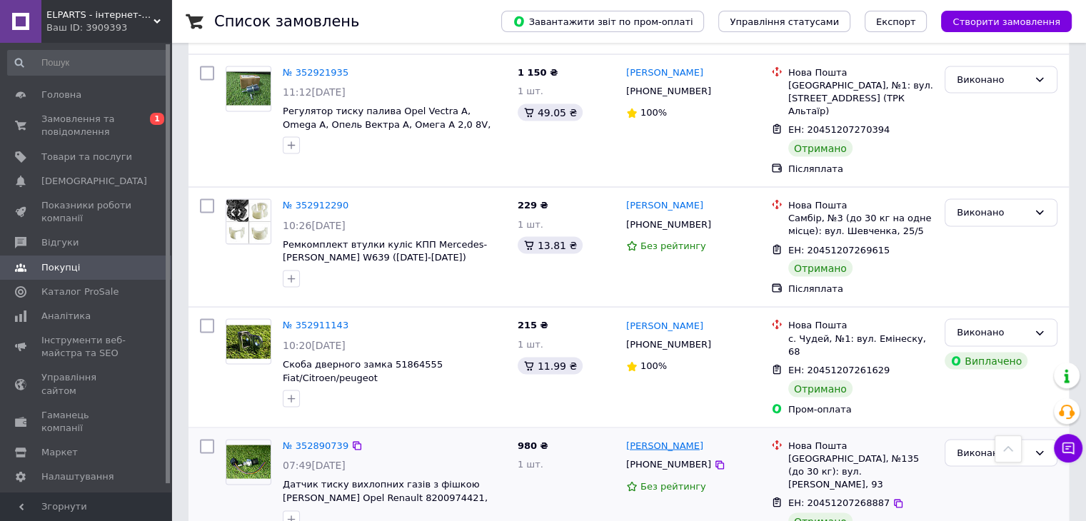
click at [628, 438] on div "[PERSON_NAME]" at bounding box center [693, 446] width 136 height 16
drag, startPoint x: 785, startPoint y: 255, endPoint x: 841, endPoint y: 265, distance: 56.6
click at [841, 439] on div "Нова Пошта Одеса, №135 (до 30 кг): вул. [PERSON_NAME], 93" at bounding box center [860, 465] width 151 height 52
click at [892, 498] on icon at bounding box center [897, 503] width 11 height 11
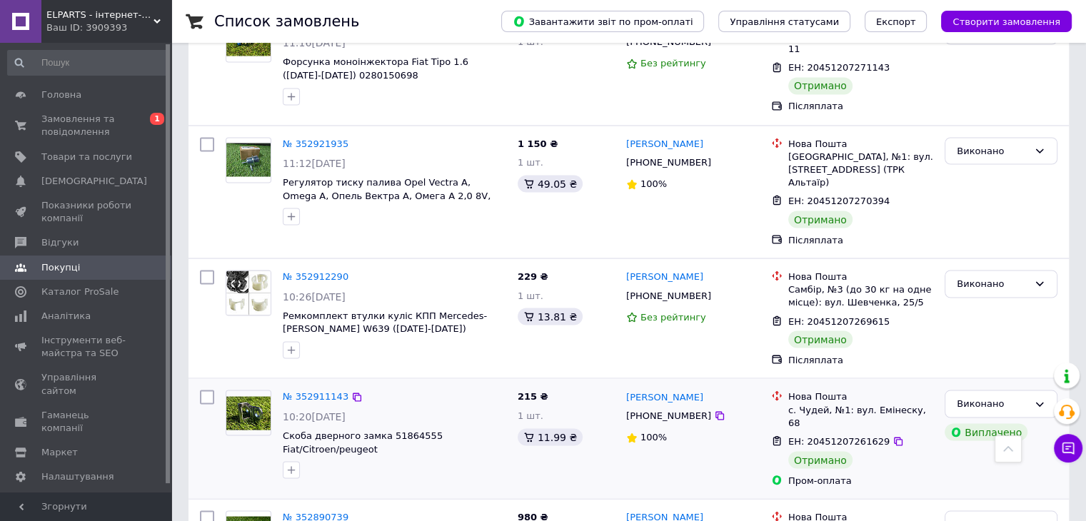
scroll to position [2525, 0]
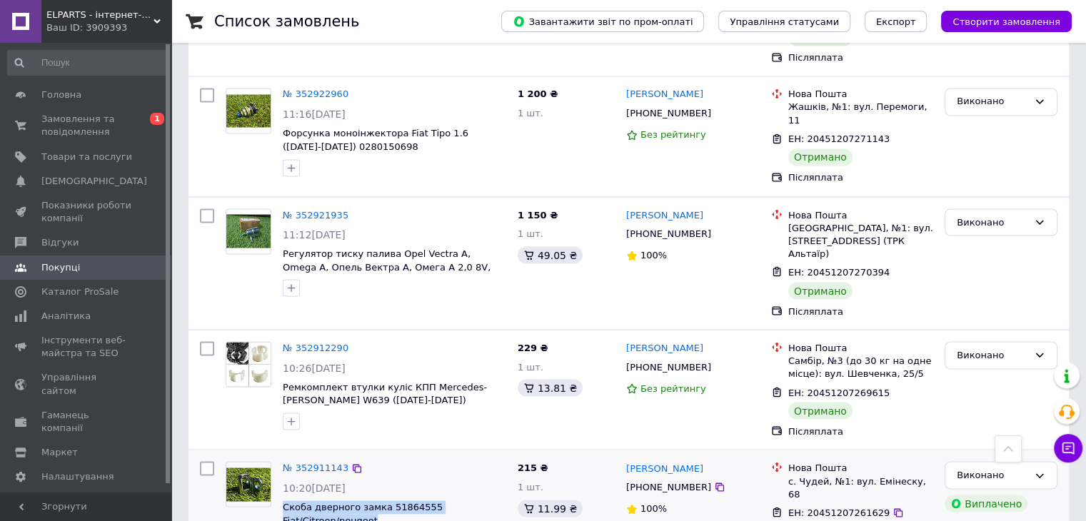
drag, startPoint x: 328, startPoint y: 317, endPoint x: 282, endPoint y: 304, distance: 48.2
click at [282, 456] on div "№ 352911143 10:20[DATE] Скоба дверного замка 51864555 Fiat/Citroen/peugeot" at bounding box center [394, 506] width 235 height 100
click at [894, 508] on icon at bounding box center [898, 512] width 9 height 9
click at [715, 483] on icon at bounding box center [719, 487] width 9 height 9
drag, startPoint x: 708, startPoint y: 268, endPoint x: 623, endPoint y: 271, distance: 85.7
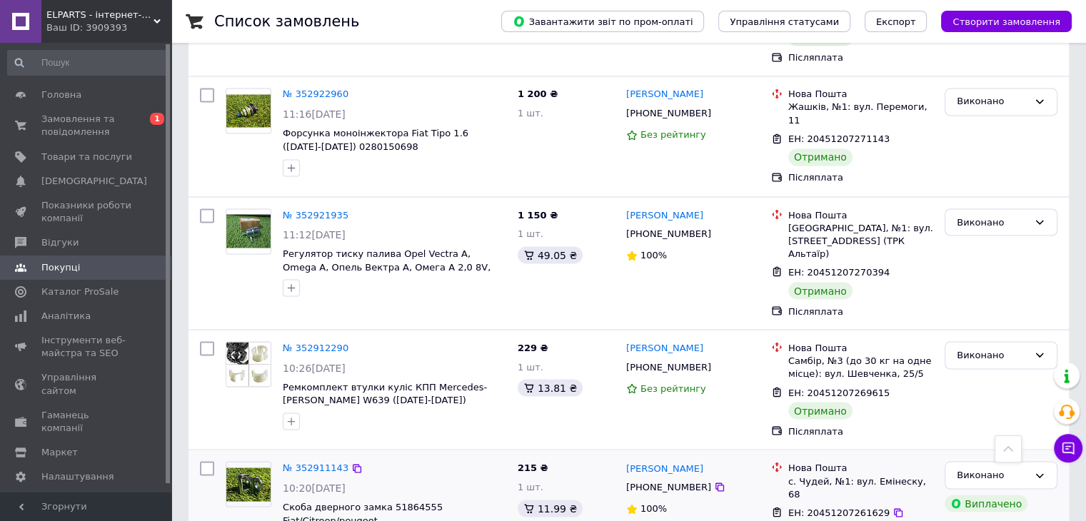
click at [623, 456] on div "[PERSON_NAME] [PHONE_NUMBER] 100%" at bounding box center [692, 510] width 145 height 108
drag, startPoint x: 787, startPoint y: 283, endPoint x: 919, endPoint y: 286, distance: 132.1
click at [919, 461] on div "Нова Пошта с. Чудей, №1: вул. Емінеску, 68" at bounding box center [860, 480] width 151 height 39
click at [894, 388] on icon at bounding box center [898, 392] width 9 height 9
click at [715, 363] on icon at bounding box center [719, 367] width 9 height 9
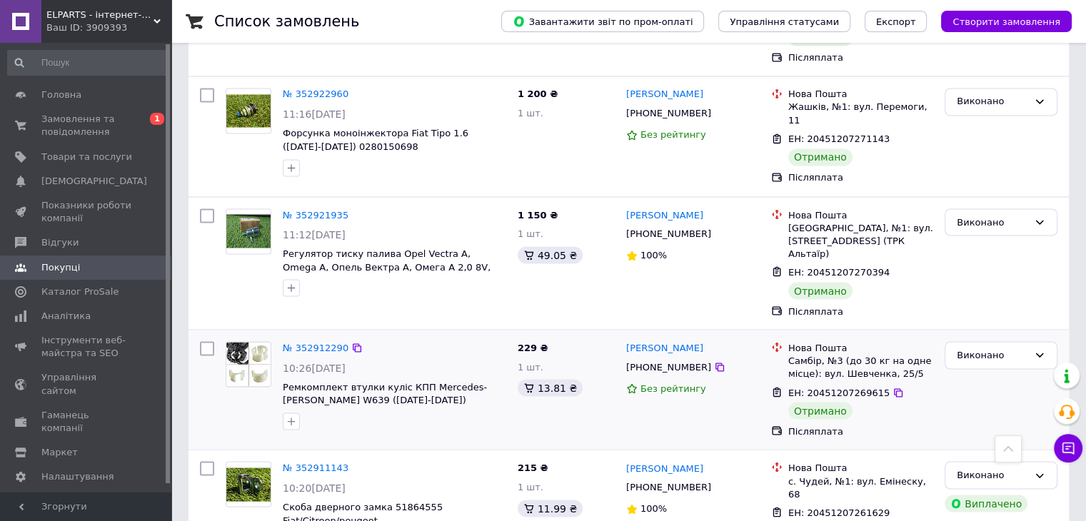
drag, startPoint x: 722, startPoint y: 149, endPoint x: 625, endPoint y: 152, distance: 97.2
click at [625, 340] on div "[PERSON_NAME]" at bounding box center [693, 348] width 136 height 16
drag, startPoint x: 785, startPoint y: 164, endPoint x: 905, endPoint y: 179, distance: 121.0
click at [905, 341] on div "Нова Пошта Самбір, №3 (до 30 кг на одне місце): вул. Шевченка, 25/5" at bounding box center [860, 360] width 151 height 39
drag, startPoint x: 363, startPoint y: 206, endPoint x: 278, endPoint y: 183, distance: 87.1
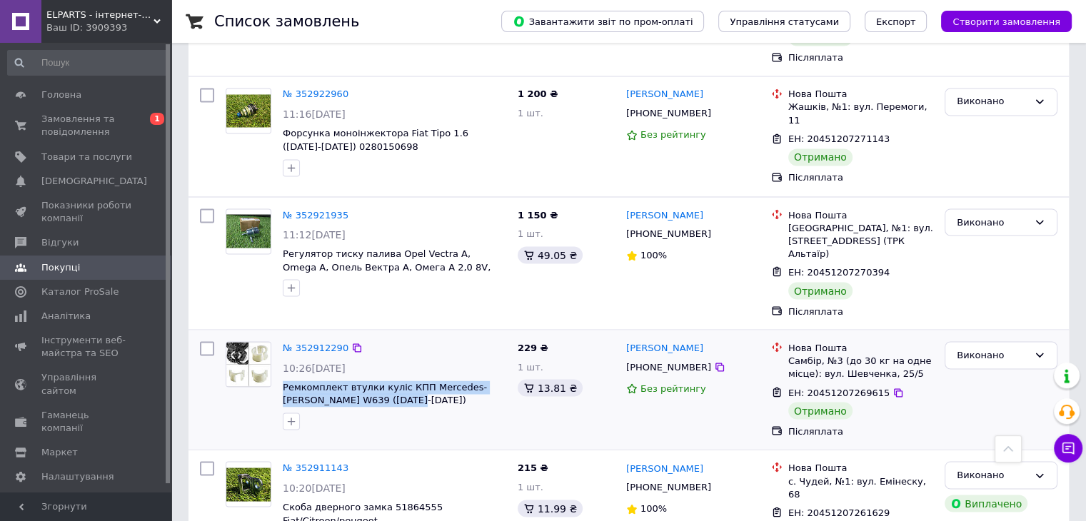
click at [278, 336] on div "№ 352912290 10:26[DATE] Ремкомплект втулки куліс КПП Mercedes-[PERSON_NAME] W63…" at bounding box center [394, 386] width 235 height 100
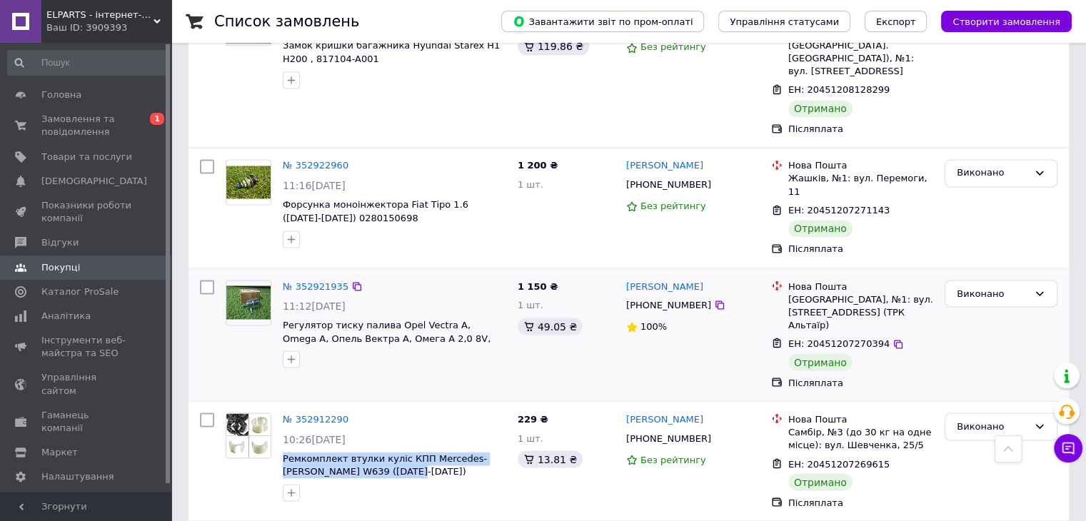
scroll to position [2382, 0]
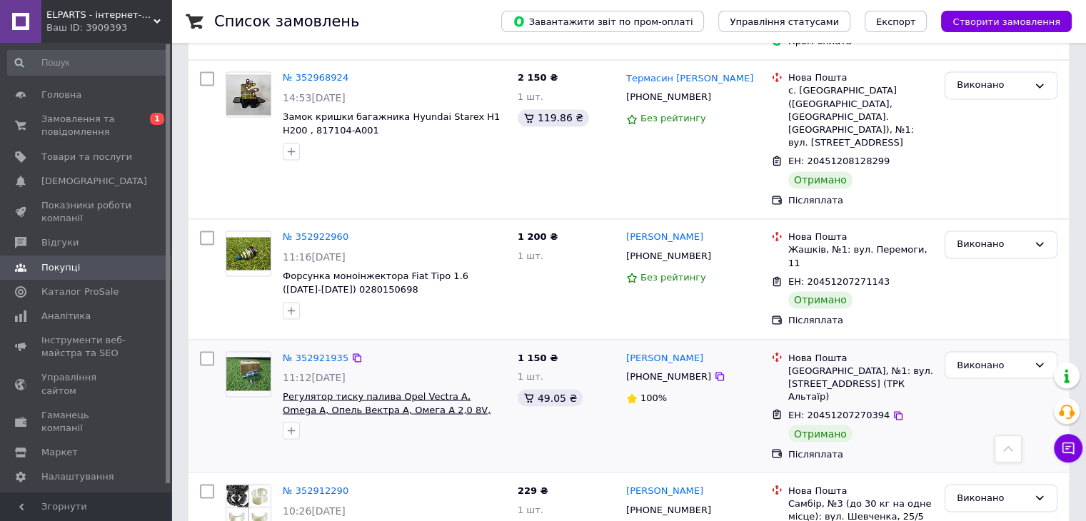
drag, startPoint x: 454, startPoint y: 227, endPoint x: 524, endPoint y: 221, distance: 70.3
click at [431, 390] on span "Регулятор тиску палива Opel Vectra A, Omega A, Опель Вектра А, Омега А 2,0 8V, …" at bounding box center [394, 403] width 223 height 26
click at [892, 410] on icon at bounding box center [897, 415] width 11 height 11
click at [714, 504] on icon at bounding box center [719, 509] width 11 height 11
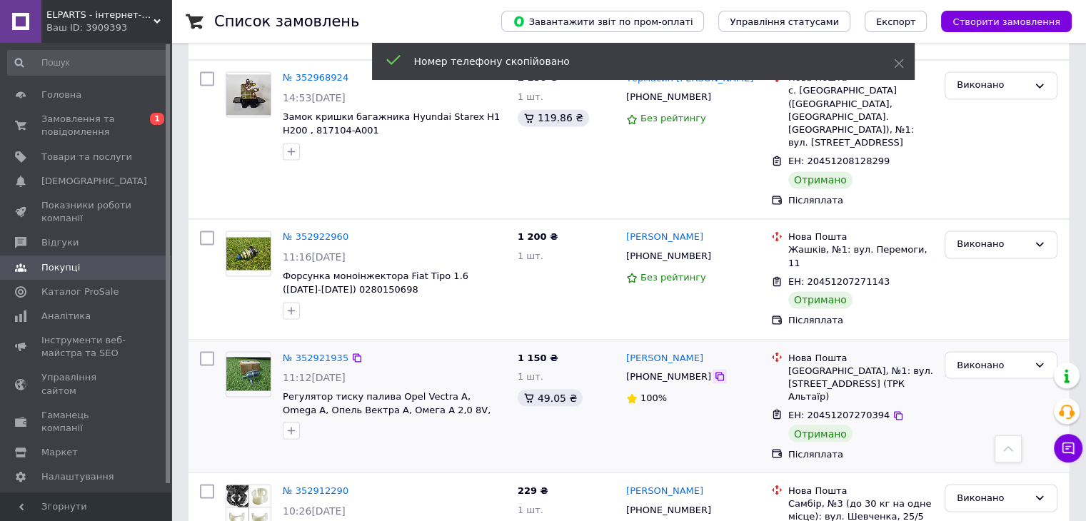
click at [715, 372] on icon at bounding box center [719, 376] width 9 height 9
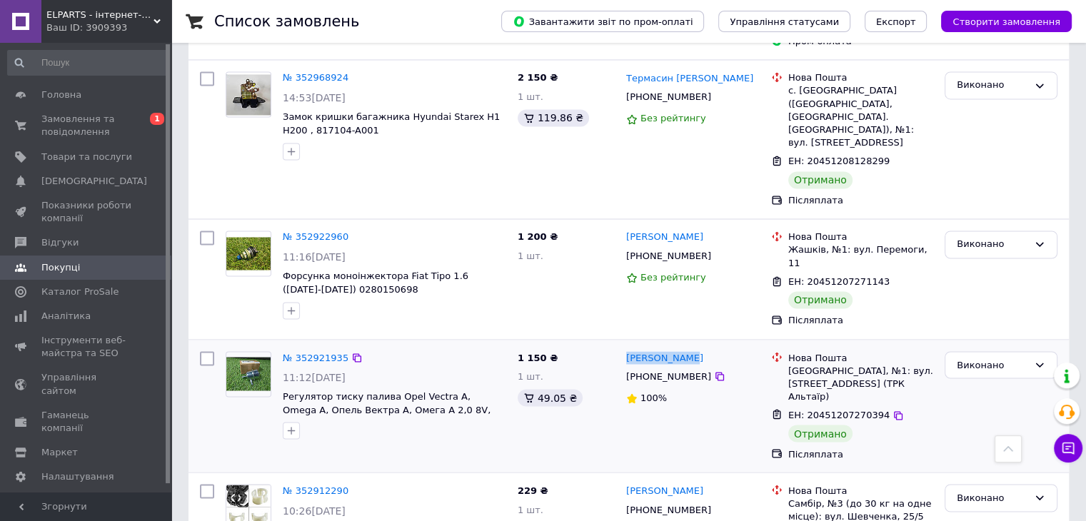
drag, startPoint x: 671, startPoint y: 171, endPoint x: 620, endPoint y: 172, distance: 51.4
click at [620, 346] on div "[PERSON_NAME] [PHONE_NUMBER] 100%" at bounding box center [692, 406] width 145 height 121
drag, startPoint x: 787, startPoint y: 187, endPoint x: 910, endPoint y: 205, distance: 124.1
click at [910, 351] on div "[GEOGRAPHIC_DATA], №1: вул. [STREET_ADDRESS] (ТРК Альтаїр)" at bounding box center [860, 377] width 151 height 52
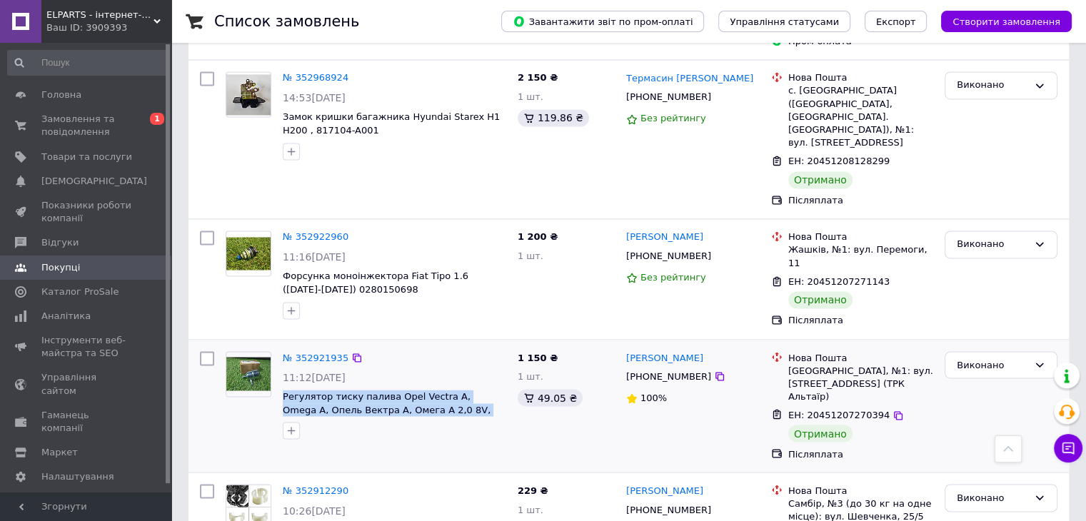
drag, startPoint x: 455, startPoint y: 227, endPoint x: 281, endPoint y: 208, distance: 174.5
click at [282, 346] on div "№ 352921935 11:12[DATE] Регулятор тиску палива Opel Vectra A, Omega A, Опель Ве…" at bounding box center [394, 396] width 235 height 100
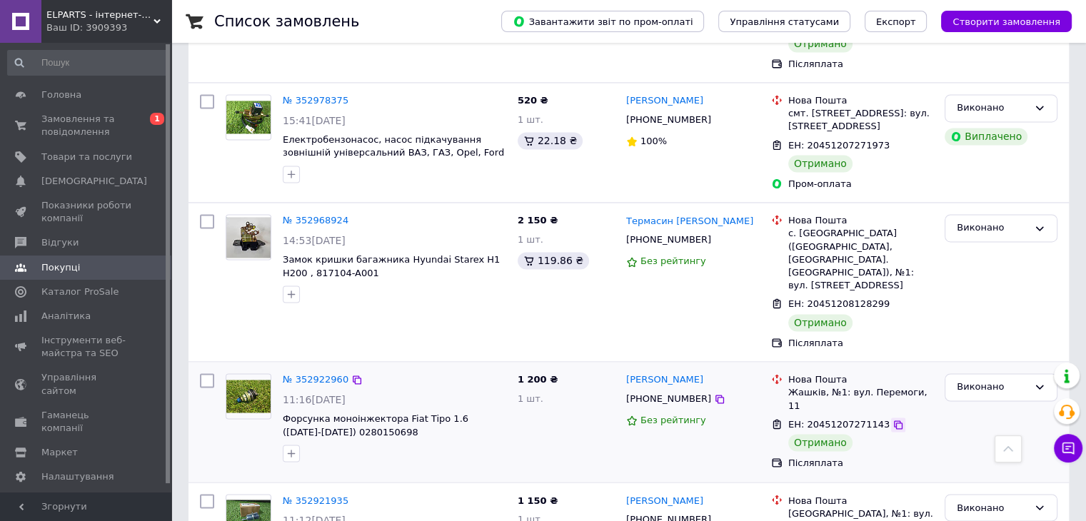
click at [892, 419] on icon at bounding box center [897, 424] width 11 height 11
click at [714, 393] on icon at bounding box center [719, 398] width 11 height 11
drag, startPoint x: 789, startPoint y: 216, endPoint x: 920, endPoint y: 223, distance: 130.9
click at [920, 386] on div "Жашків, №1: вул. Перемоги, 11" at bounding box center [860, 399] width 145 height 26
drag, startPoint x: 701, startPoint y: 208, endPoint x: 617, endPoint y: 203, distance: 84.4
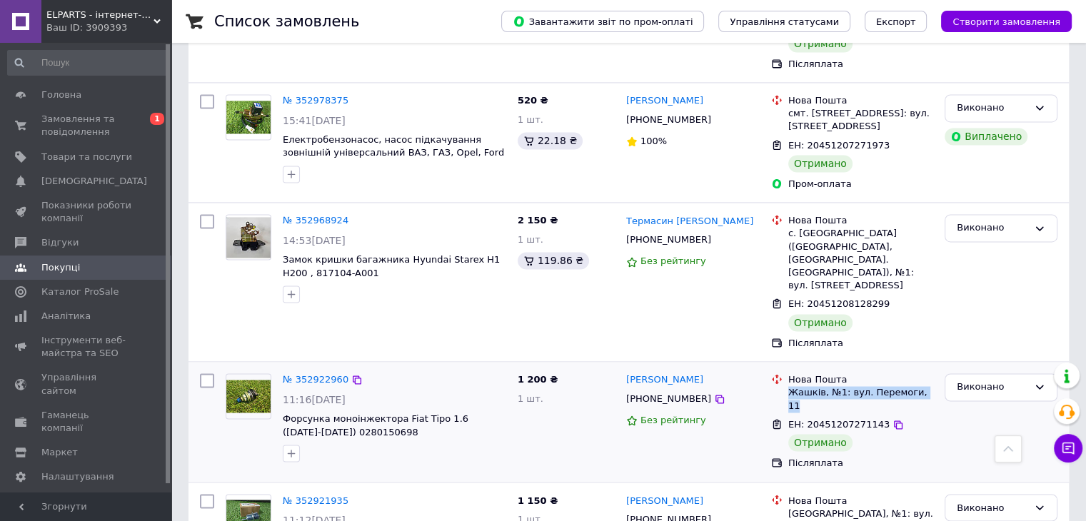
click at [626, 372] on div "[PERSON_NAME]" at bounding box center [693, 380] width 136 height 16
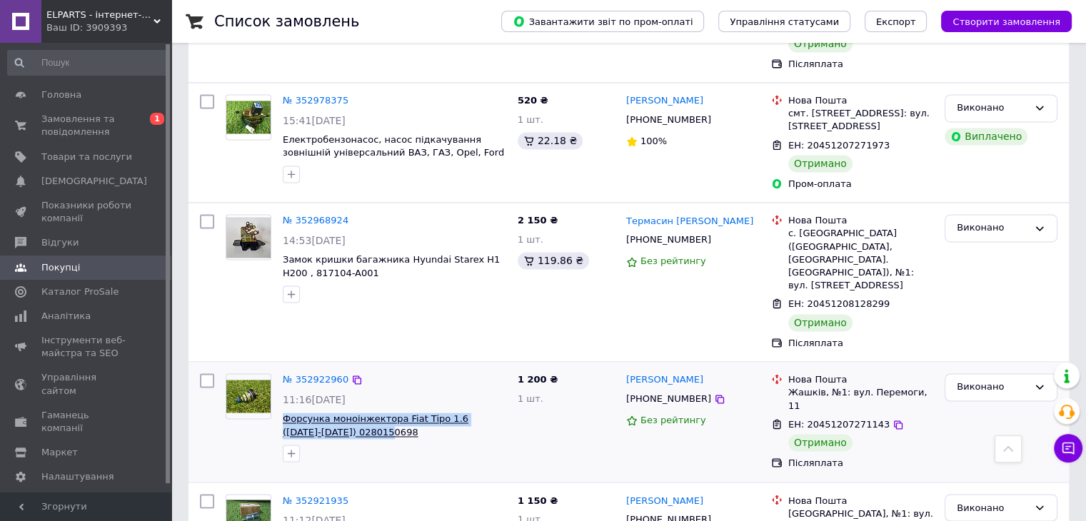
drag, startPoint x: 339, startPoint y: 255, endPoint x: 284, endPoint y: 243, distance: 56.3
click at [284, 413] on span "Форсунка моноінжектора Fiat Tipo 1.6 ([DATE]-[DATE]) 0280150698" at bounding box center [394, 426] width 223 height 26
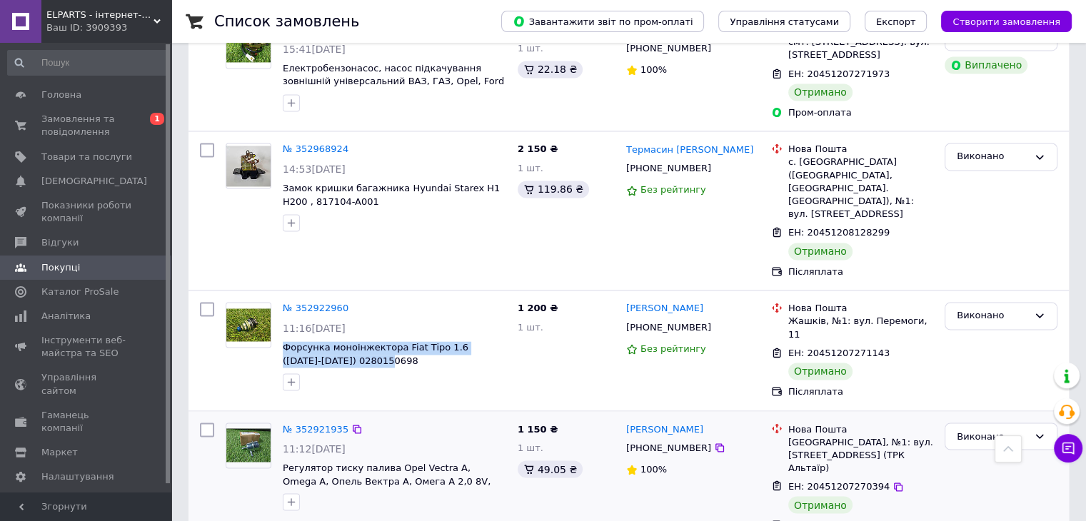
scroll to position [2168, 0]
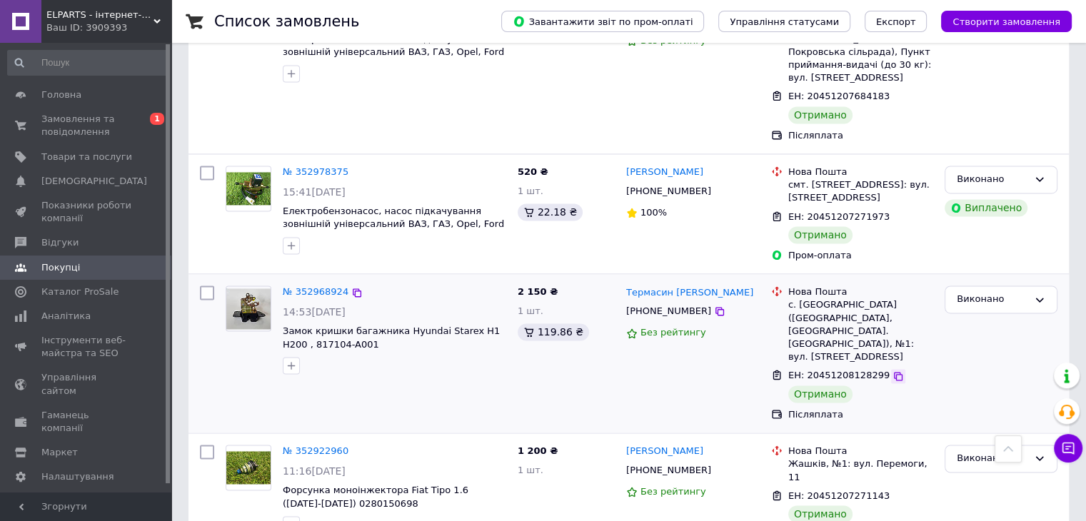
click at [892, 371] on icon at bounding box center [897, 376] width 11 height 11
click at [714, 306] on icon at bounding box center [719, 311] width 11 height 11
drag, startPoint x: 711, startPoint y: 142, endPoint x: 625, endPoint y: 142, distance: 85.7
click at [625, 284] on div "Термасин [PERSON_NAME]" at bounding box center [693, 292] width 136 height 16
drag, startPoint x: 788, startPoint y: 155, endPoint x: 926, endPoint y: 183, distance: 141.4
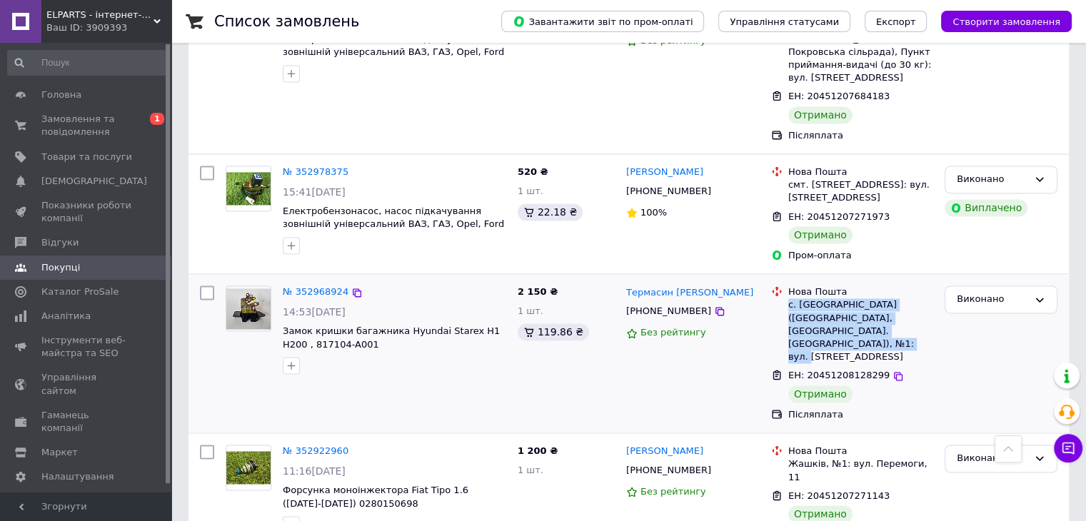
click at [926, 298] on div "с. [GEOGRAPHIC_DATA] ([GEOGRAPHIC_DATA], [GEOGRAPHIC_DATA]. [GEOGRAPHIC_DATA]),…" at bounding box center [860, 330] width 145 height 65
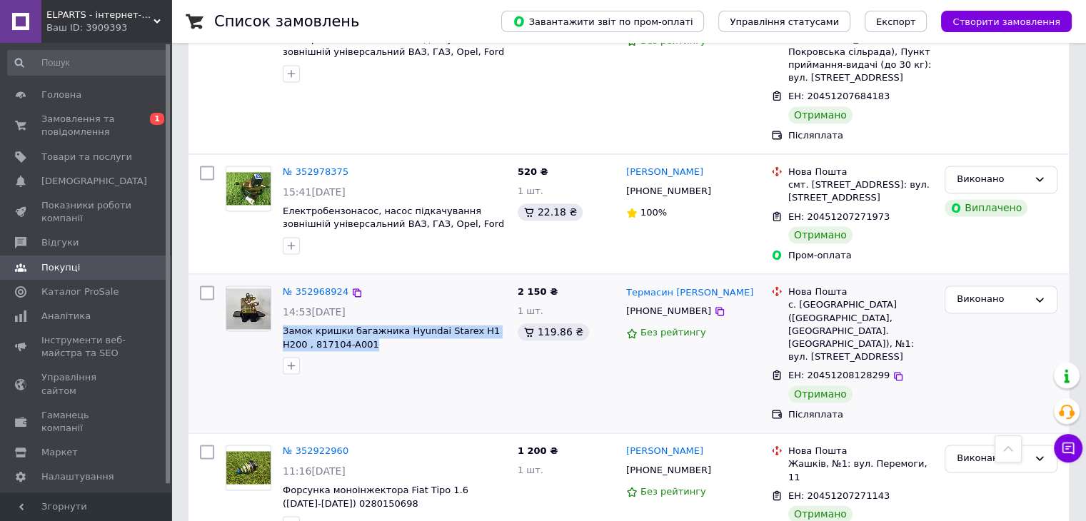
drag, startPoint x: 356, startPoint y: 196, endPoint x: 281, endPoint y: 181, distance: 75.8
click at [281, 280] on div "№ 352968924 14:53[DATE] Замок кришки багажника Hyundai Starex H1 H200 , 817104-…" at bounding box center [394, 330] width 235 height 100
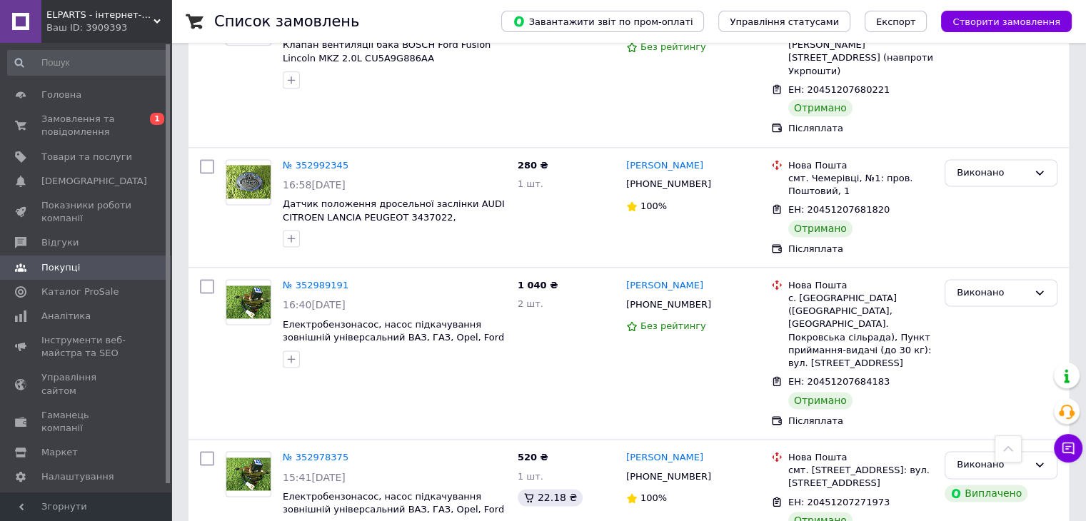
scroll to position [1811, 0]
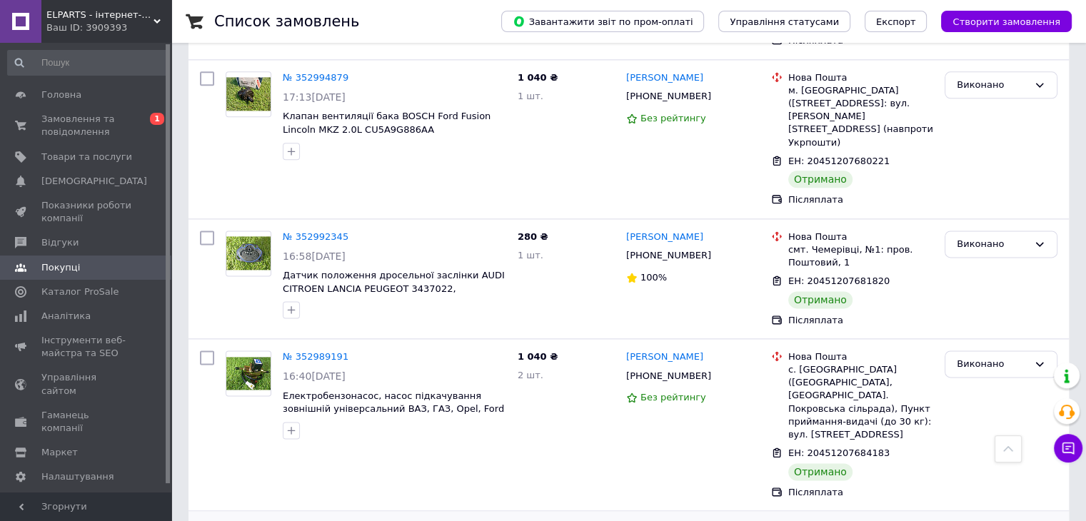
click at [714, 371] on icon at bounding box center [719, 376] width 11 height 11
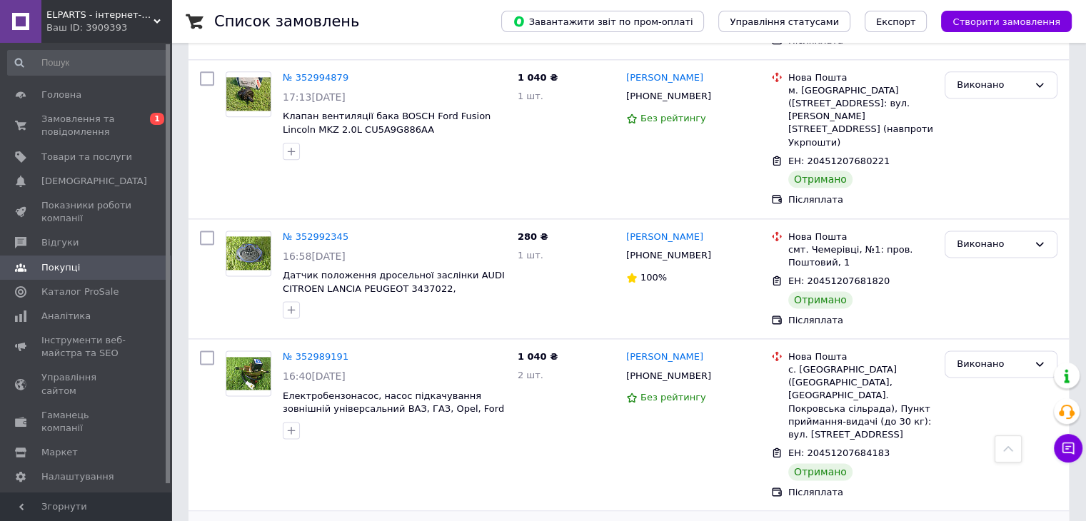
drag, startPoint x: 693, startPoint y: 381, endPoint x: 626, endPoint y: 381, distance: 67.1
click at [626, 520] on div "[PERSON_NAME]" at bounding box center [693, 529] width 136 height 16
drag, startPoint x: 790, startPoint y: 393, endPoint x: 860, endPoint y: 403, distance: 70.8
drag, startPoint x: 698, startPoint y: 241, endPoint x: 523, endPoint y: 157, distance: 194.5
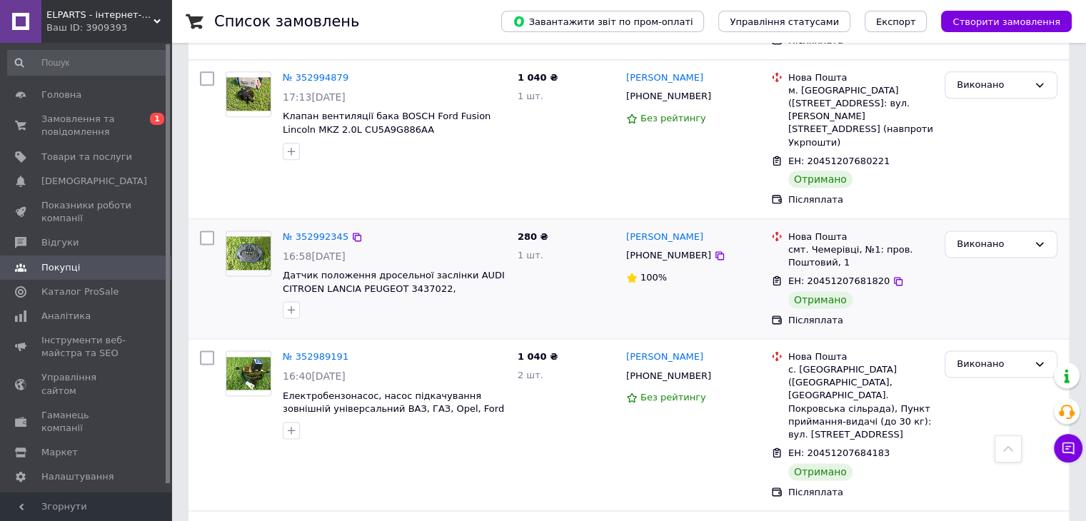
click at [714, 371] on icon at bounding box center [719, 376] width 11 height 11
drag, startPoint x: 705, startPoint y: 216, endPoint x: 638, endPoint y: 215, distance: 67.1
click at [638, 349] on div "[PERSON_NAME]" at bounding box center [693, 357] width 136 height 16
click at [891, 446] on div at bounding box center [898, 453] width 14 height 14
click at [894, 449] on icon at bounding box center [898, 453] width 9 height 9
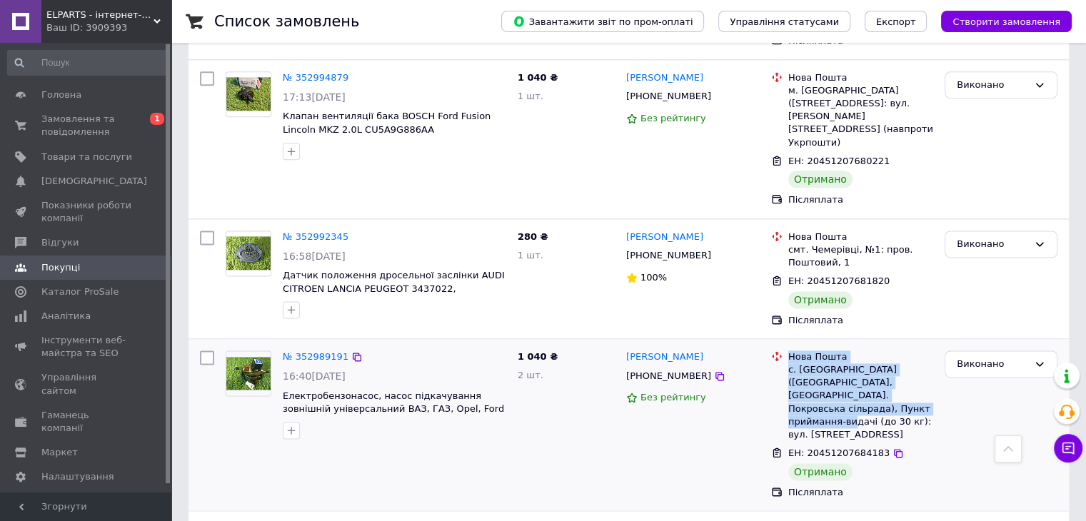
drag, startPoint x: 783, startPoint y: 234, endPoint x: 854, endPoint y: 268, distance: 78.9
click at [854, 351] on div "Нова Пошта с. [GEOGRAPHIC_DATA] ([GEOGRAPHIC_DATA], [GEOGRAPHIC_DATA]. Покровсь…" at bounding box center [852, 396] width 168 height 91
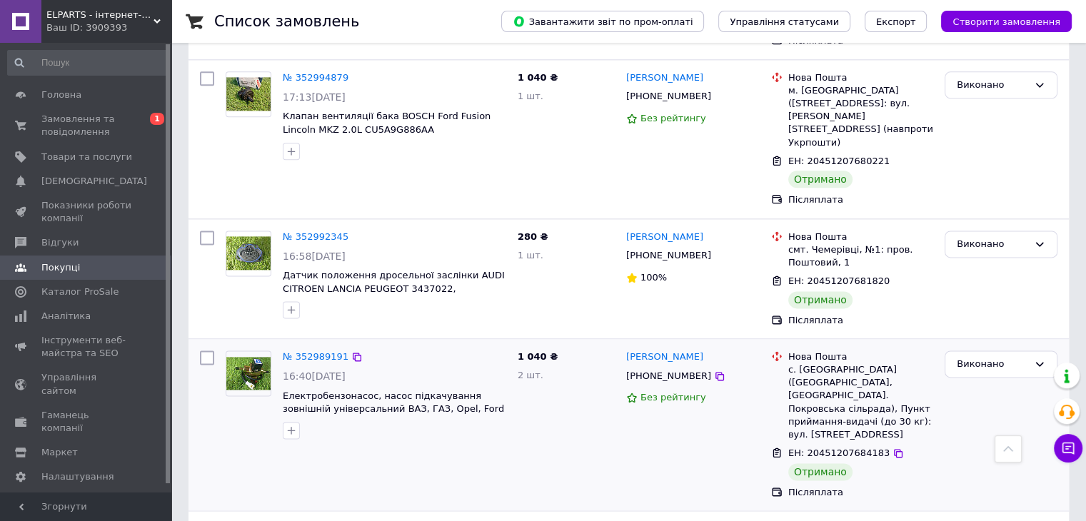
drag, startPoint x: 882, startPoint y: 292, endPoint x: 866, endPoint y: 291, distance: 15.8
click at [880, 363] on div "с. [GEOGRAPHIC_DATA] ([GEOGRAPHIC_DATA], [GEOGRAPHIC_DATA]. Покровська сільрада…" at bounding box center [860, 402] width 145 height 78
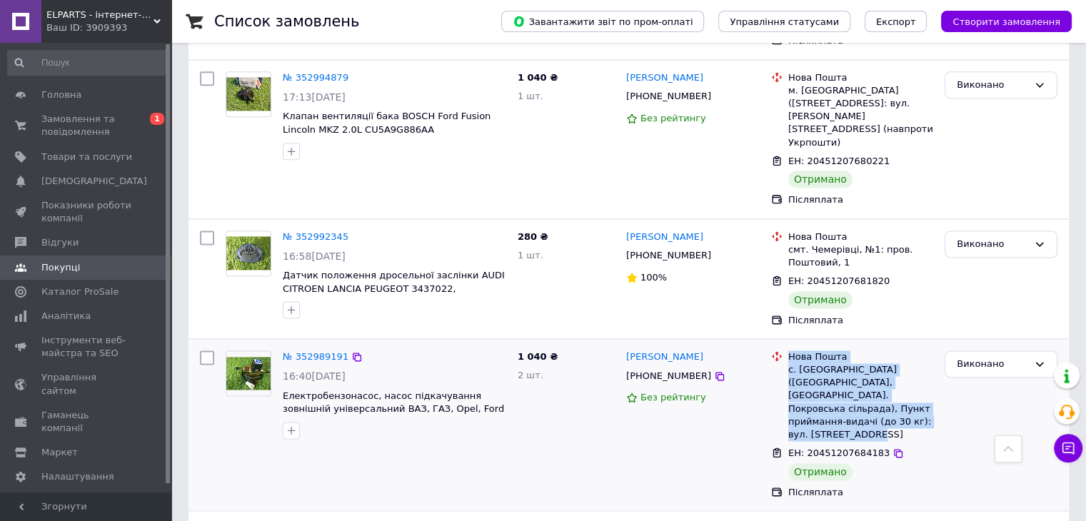
drag, startPoint x: 857, startPoint y: 291, endPoint x: 784, endPoint y: 237, distance: 91.0
click at [784, 351] on div "Нова Пошта с. [GEOGRAPHIC_DATA] ([GEOGRAPHIC_DATA], [GEOGRAPHIC_DATA]. Покровсь…" at bounding box center [852, 396] width 168 height 91
click at [872, 363] on div "с. [GEOGRAPHIC_DATA] ([GEOGRAPHIC_DATA], [GEOGRAPHIC_DATA]. Покровська сільрада…" at bounding box center [860, 402] width 145 height 78
drag, startPoint x: 845, startPoint y: 286, endPoint x: 788, endPoint y: 236, distance: 76.4
click at [788, 363] on div "с. [GEOGRAPHIC_DATA] ([GEOGRAPHIC_DATA], [GEOGRAPHIC_DATA]. Покровська сільрада…" at bounding box center [860, 402] width 145 height 78
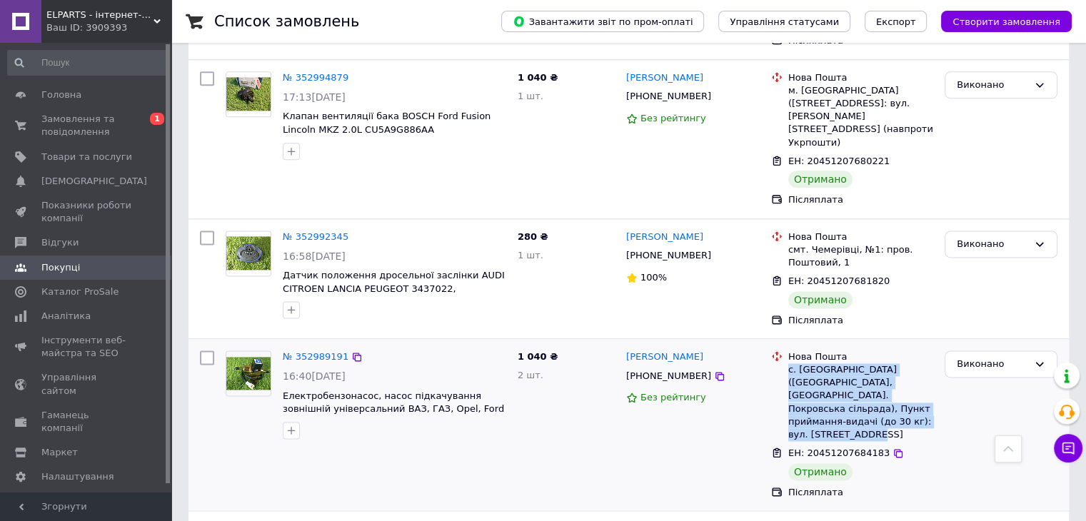
scroll to position [1668, 0]
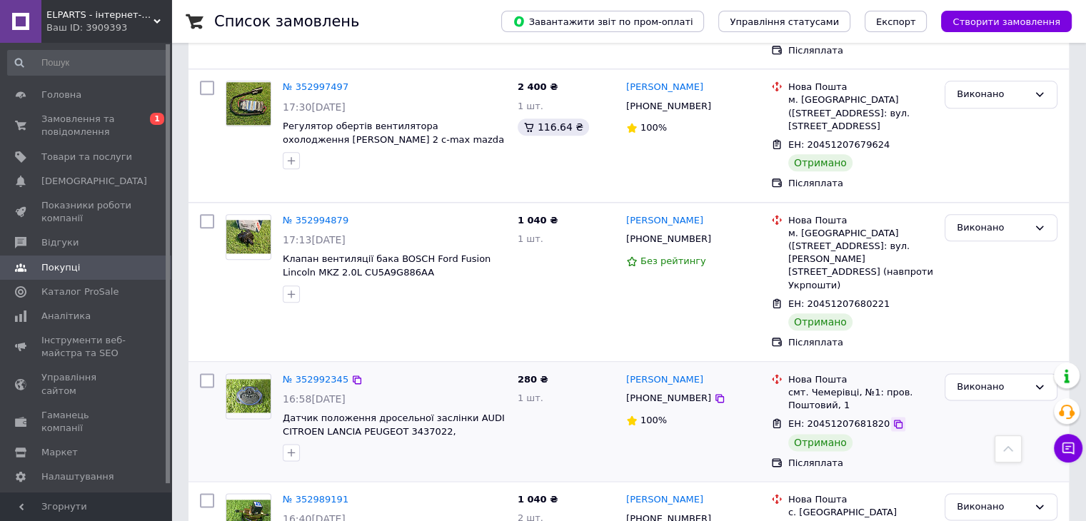
click at [891, 417] on div at bounding box center [898, 424] width 14 height 14
click at [892, 418] on icon at bounding box center [897, 423] width 11 height 11
drag, startPoint x: 714, startPoint y: 239, endPoint x: 627, endPoint y: 241, distance: 87.1
click at [627, 372] on div "[PERSON_NAME]" at bounding box center [693, 380] width 136 height 16
drag, startPoint x: 786, startPoint y: 257, endPoint x: 842, endPoint y: 269, distance: 57.0
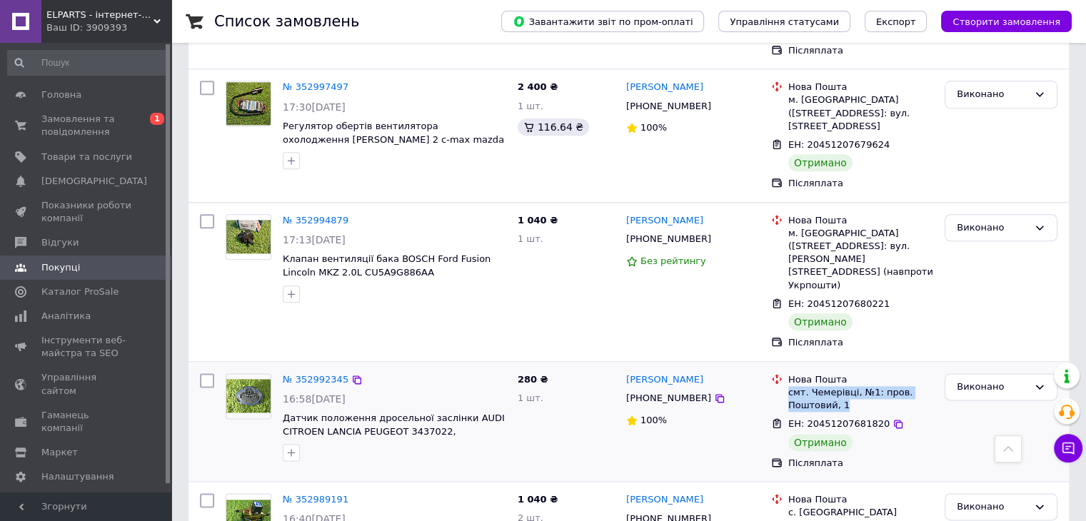
click at [842, 373] on div "Нова Пошта смт. Чемерівці, №1: пров. Поштовий, 1" at bounding box center [860, 392] width 151 height 39
click at [715, 394] on icon at bounding box center [719, 398] width 9 height 9
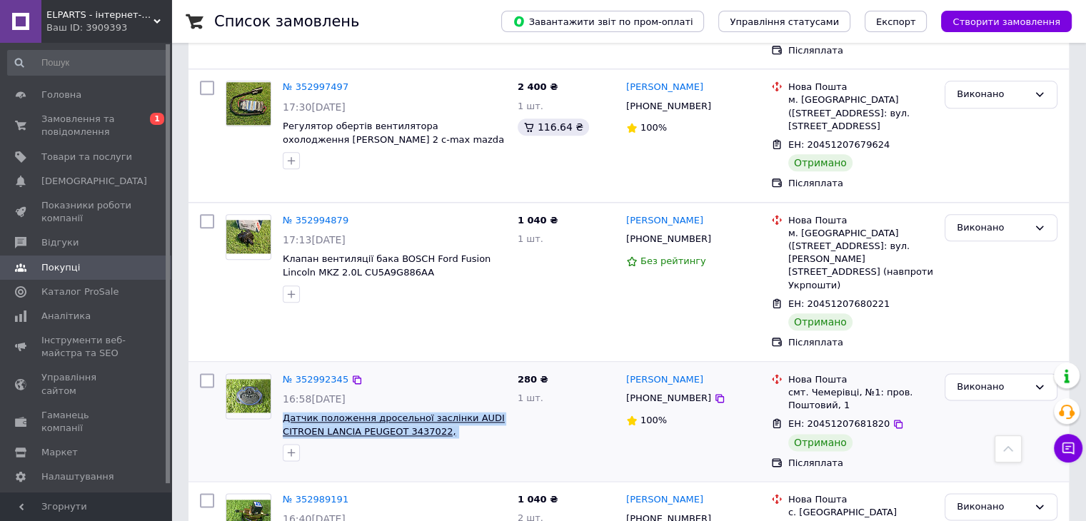
drag, startPoint x: 491, startPoint y: 295, endPoint x: 283, endPoint y: 278, distance: 209.2
click at [283, 412] on span "Датчик положення дросельної заслінки AUDI CITROEN LANCIA PEUGEOT 3437022, 03790…" at bounding box center [394, 425] width 223 height 26
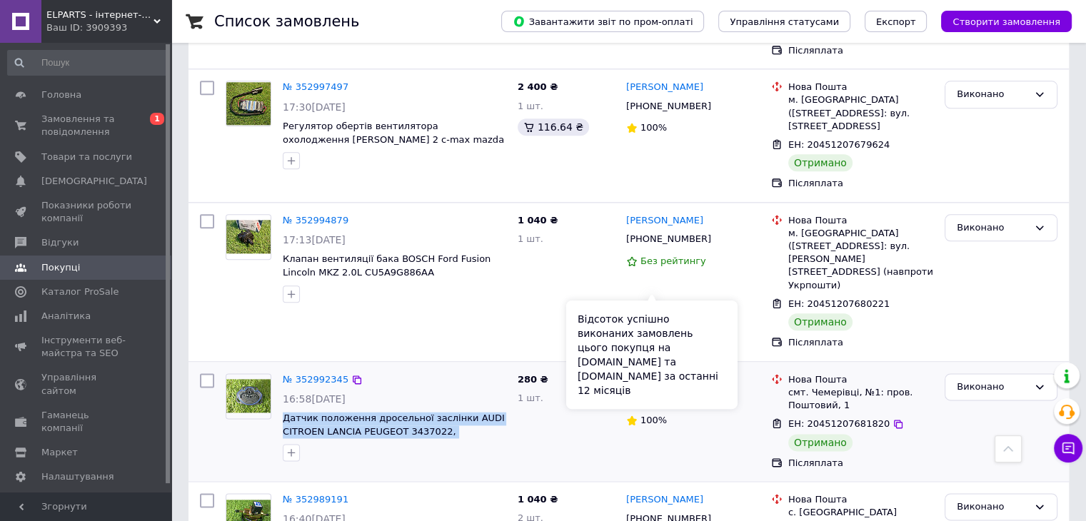
scroll to position [1596, 0]
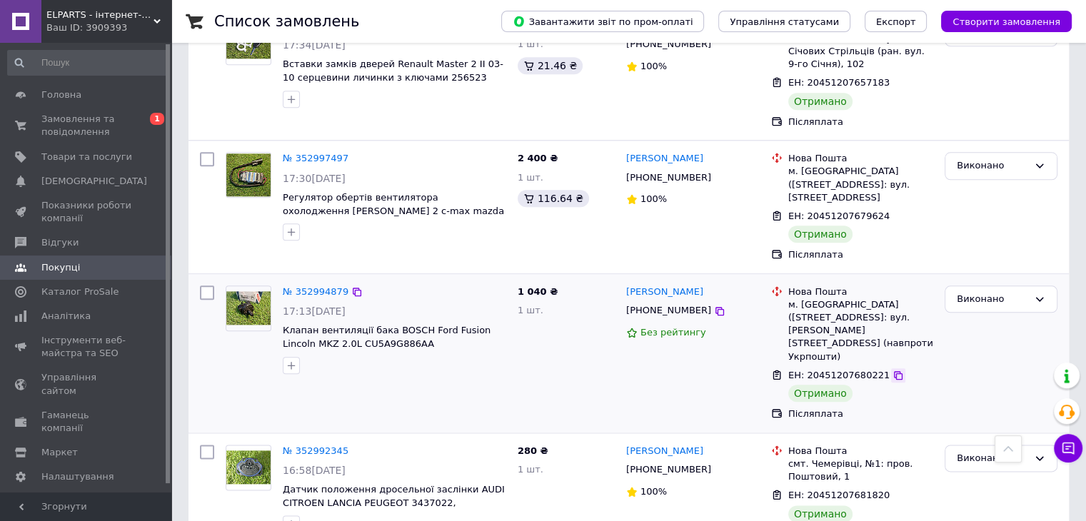
click at [894, 371] on icon at bounding box center [898, 375] width 9 height 9
click at [714, 306] on icon at bounding box center [719, 311] width 11 height 11
drag, startPoint x: 789, startPoint y: 195, endPoint x: 887, endPoint y: 220, distance: 101.6
click at [887, 298] on div "м. [GEOGRAPHIC_DATA] ([STREET_ADDRESS]: вул. [PERSON_NAME][STREET_ADDRESS] (нав…" at bounding box center [860, 330] width 145 height 65
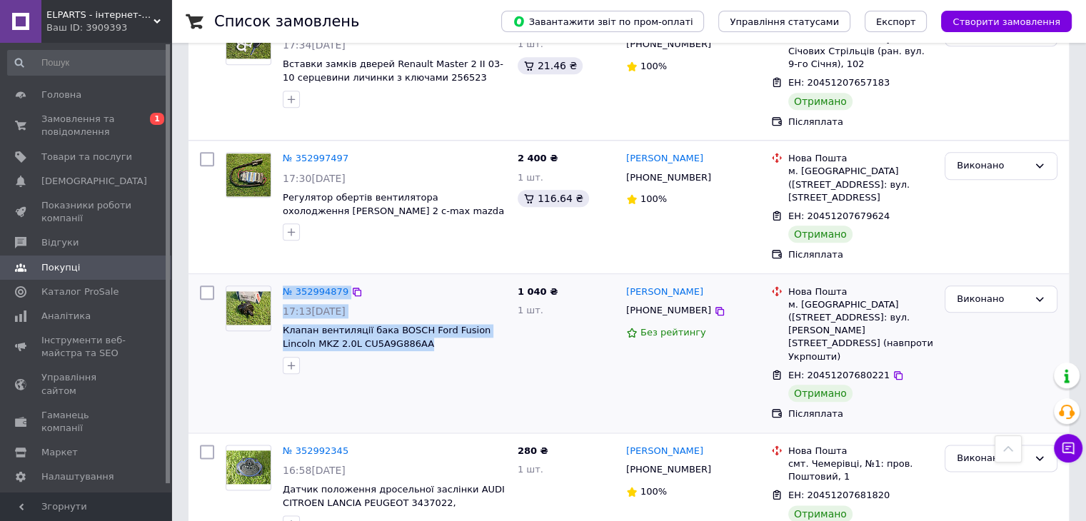
drag, startPoint x: 328, startPoint y: 224, endPoint x: 276, endPoint y: 217, distance: 51.9
click at [276, 280] on div "№ 352994879 17:13[DATE] Клапан вентиляції бака BOSCH Ford Fusion Lincoln MKZ 2.…" at bounding box center [366, 330] width 292 height 100
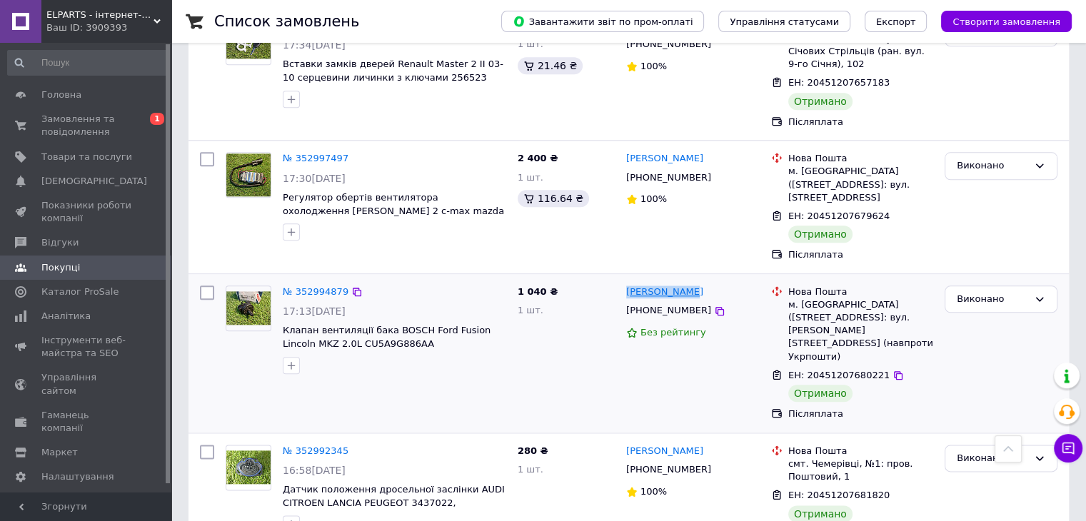
drag, startPoint x: 695, startPoint y: 189, endPoint x: 629, endPoint y: 184, distance: 65.9
click at [629, 284] on div "[PERSON_NAME]" at bounding box center [693, 292] width 136 height 16
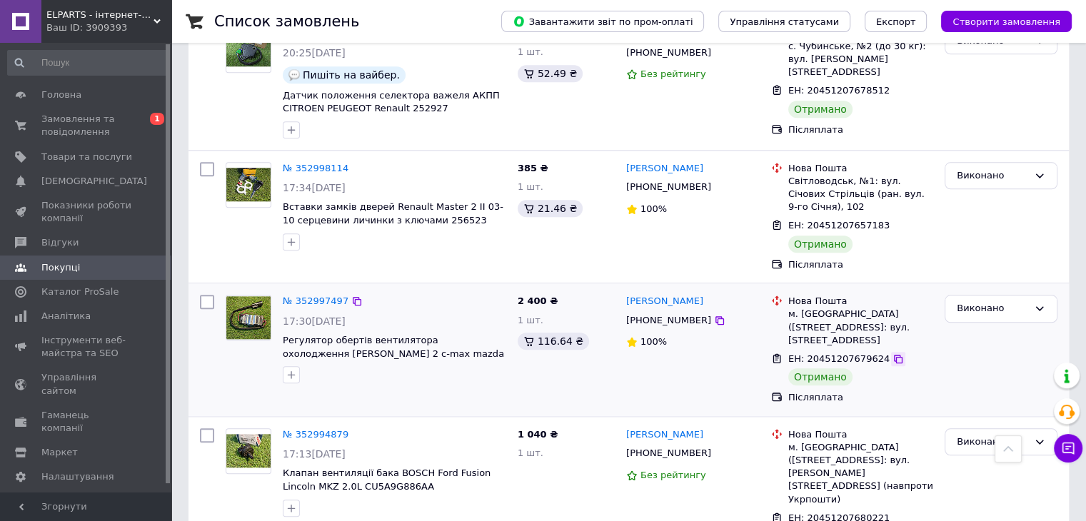
click at [892, 353] on icon at bounding box center [897, 358] width 11 height 11
drag, startPoint x: 376, startPoint y: 271, endPoint x: 186, endPoint y: 371, distance: 214.6
click at [714, 315] on icon at bounding box center [719, 320] width 11 height 11
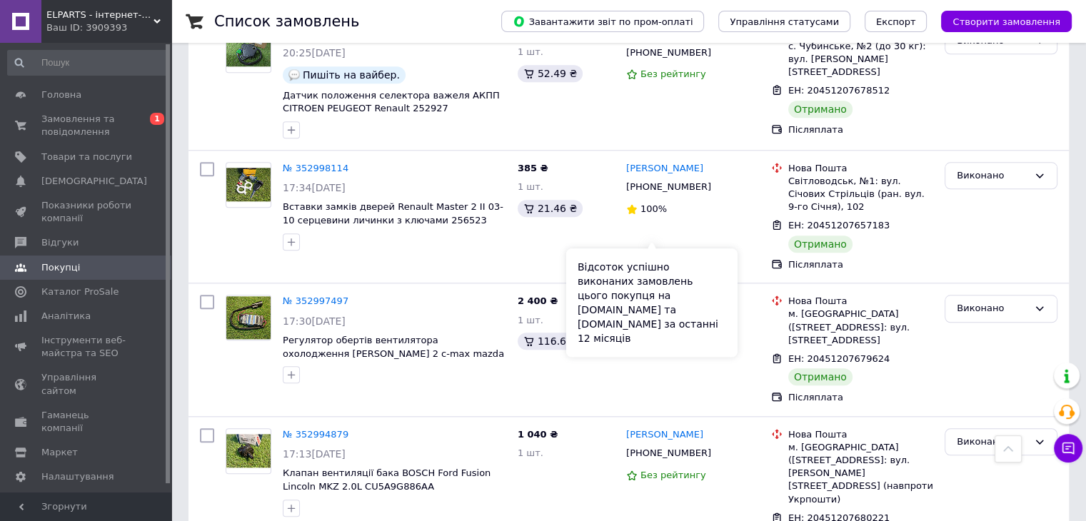
scroll to position [1382, 0]
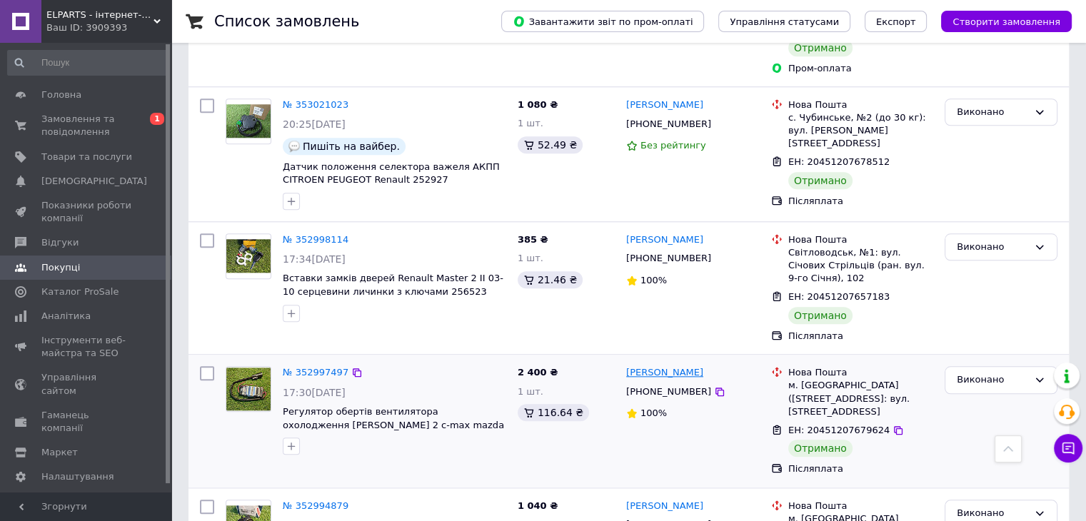
drag, startPoint x: 704, startPoint y: 258, endPoint x: 628, endPoint y: 259, distance: 76.4
click at [628, 365] on div "[PERSON_NAME]" at bounding box center [693, 373] width 136 height 16
drag, startPoint x: 786, startPoint y: 278, endPoint x: 861, endPoint y: 300, distance: 78.2
click at [861, 366] on div "Нова Пошта м. [GEOGRAPHIC_DATA] ([STREET_ADDRESS]: вул. [STREET_ADDRESS]" at bounding box center [860, 392] width 151 height 52
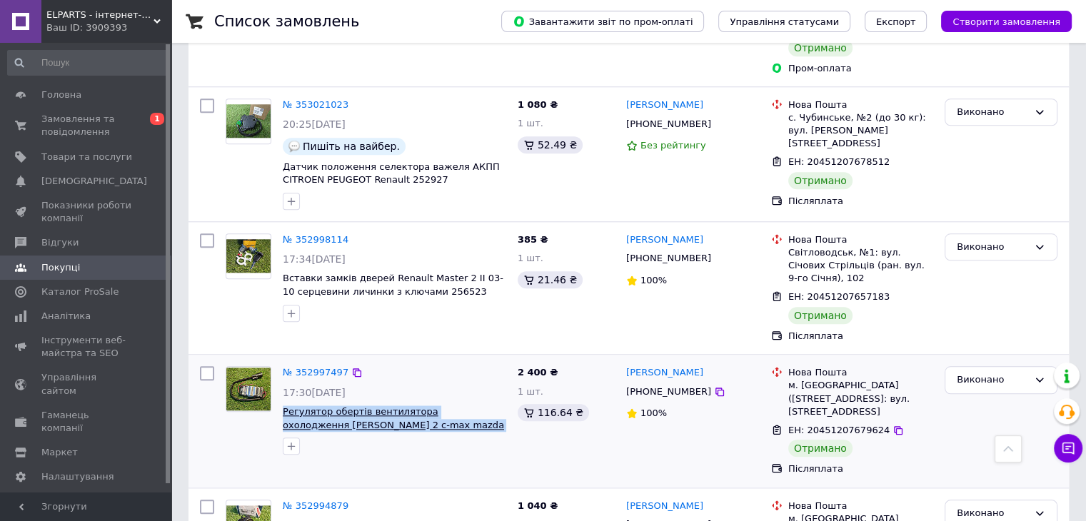
drag, startPoint x: 474, startPoint y: 314, endPoint x: 282, endPoint y: 296, distance: 193.0
click at [283, 406] on span "Регулятор обертів вентилятора охолодження [PERSON_NAME] 2 c-max mazda 3 volvo c…" at bounding box center [394, 419] width 223 height 26
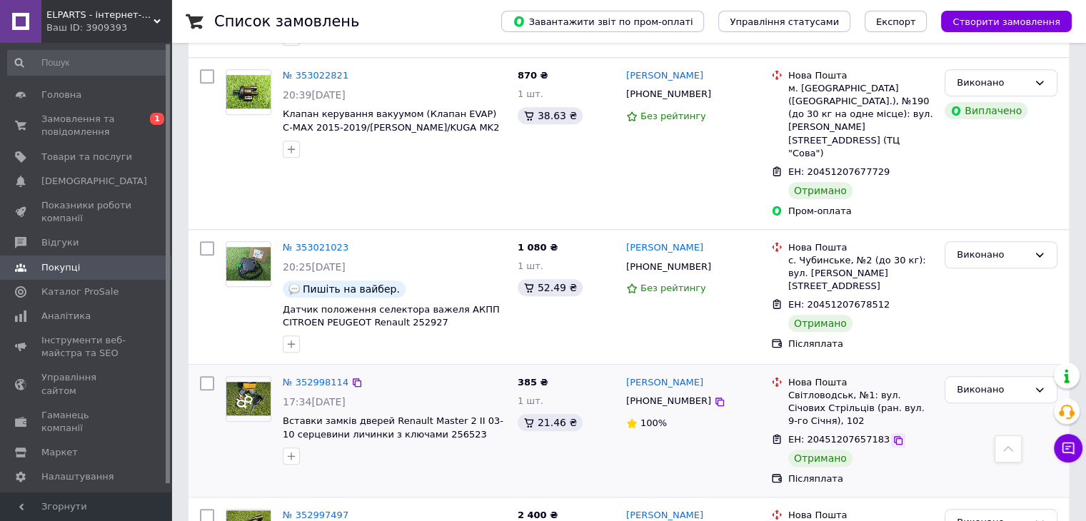
click at [894, 436] on icon at bounding box center [898, 440] width 9 height 9
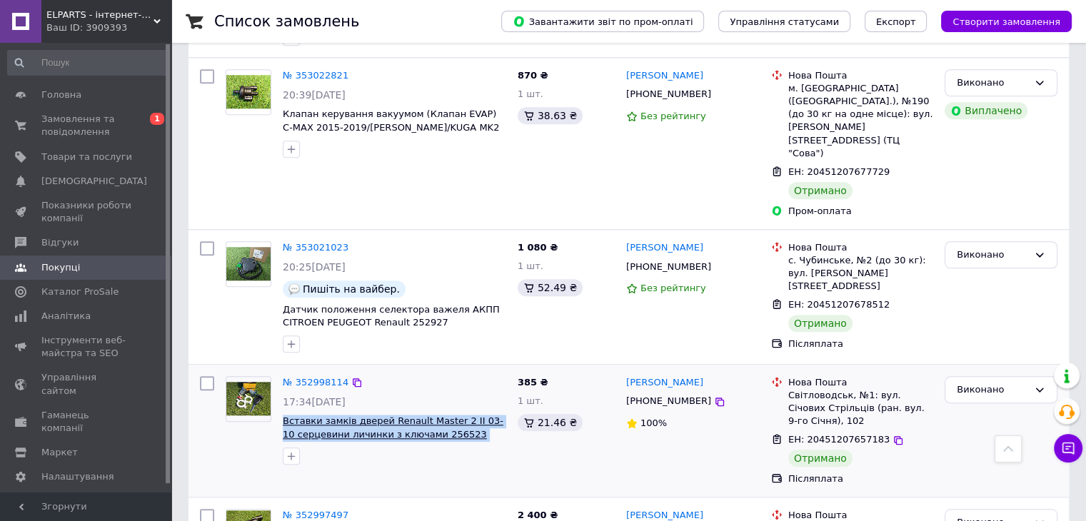
drag, startPoint x: 510, startPoint y: 330, endPoint x: 283, endPoint y: 309, distance: 228.0
click at [283, 371] on div "№ 352998114 17:34[DATE] Вставки замків дверей Renault Master 2 II 03-10 серцеви…" at bounding box center [394, 421] width 235 height 100
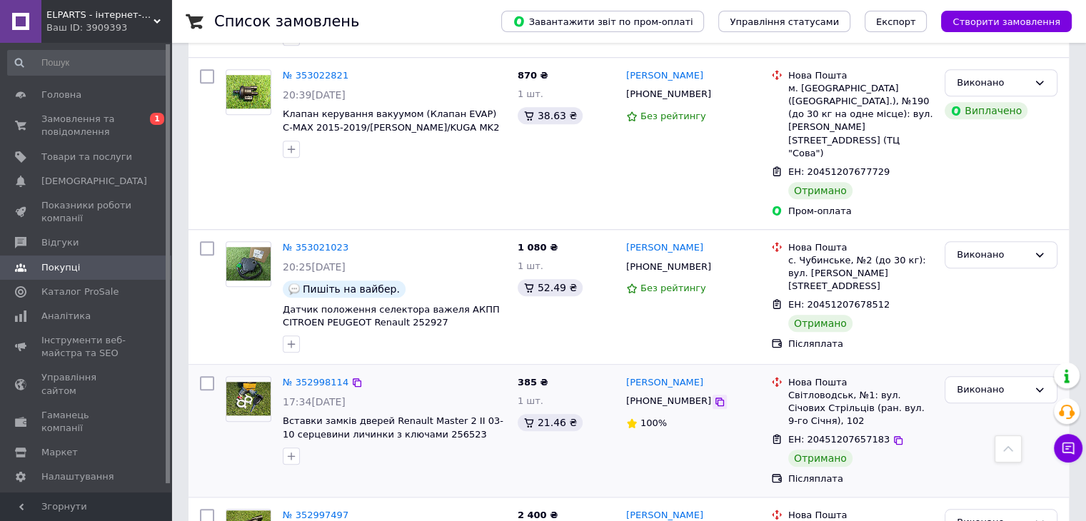
click at [715, 398] on icon at bounding box center [719, 402] width 9 height 9
drag, startPoint x: 713, startPoint y: 275, endPoint x: 621, endPoint y: 273, distance: 91.4
click at [621, 371] on div "[PERSON_NAME] [PHONE_NUMBER] 100%" at bounding box center [692, 431] width 145 height 121
drag, startPoint x: 791, startPoint y: 288, endPoint x: 830, endPoint y: 308, distance: 43.1
click at [830, 389] on div "Світловодськ, №1: вул. Січових Стрільців (ран. вул. 9-го Січня), 102" at bounding box center [860, 408] width 145 height 39
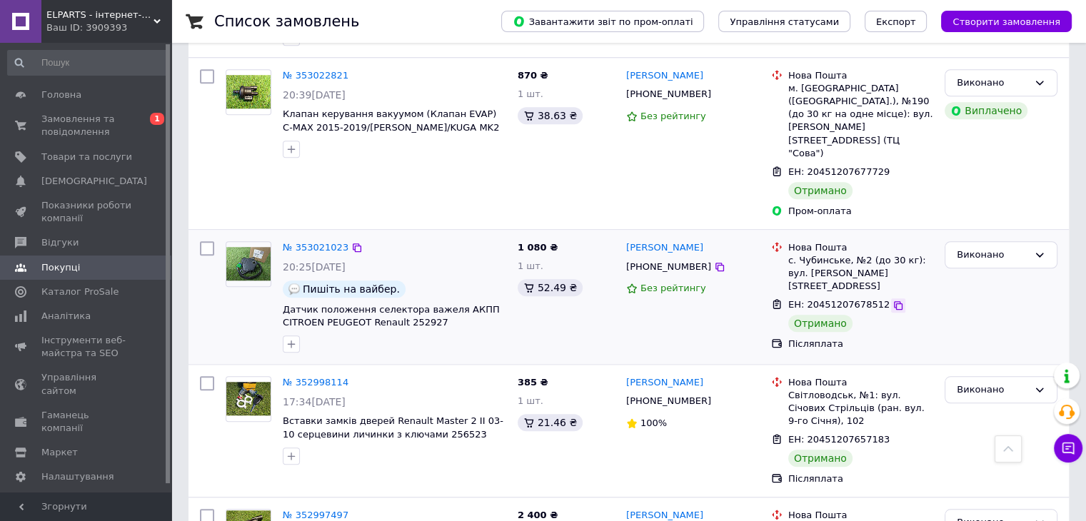
click at [894, 301] on icon at bounding box center [898, 305] width 9 height 9
click at [714, 261] on icon at bounding box center [719, 266] width 11 height 11
drag, startPoint x: 656, startPoint y: 141, endPoint x: 615, endPoint y: 140, distance: 40.7
click at [615, 236] on div "№ 353021023 20:25[DATE] Пишіть на вайбер. Датчик положення селектора важеля АКП…" at bounding box center [628, 297] width 869 height 123
drag, startPoint x: 708, startPoint y: 138, endPoint x: 691, endPoint y: 136, distance: 16.5
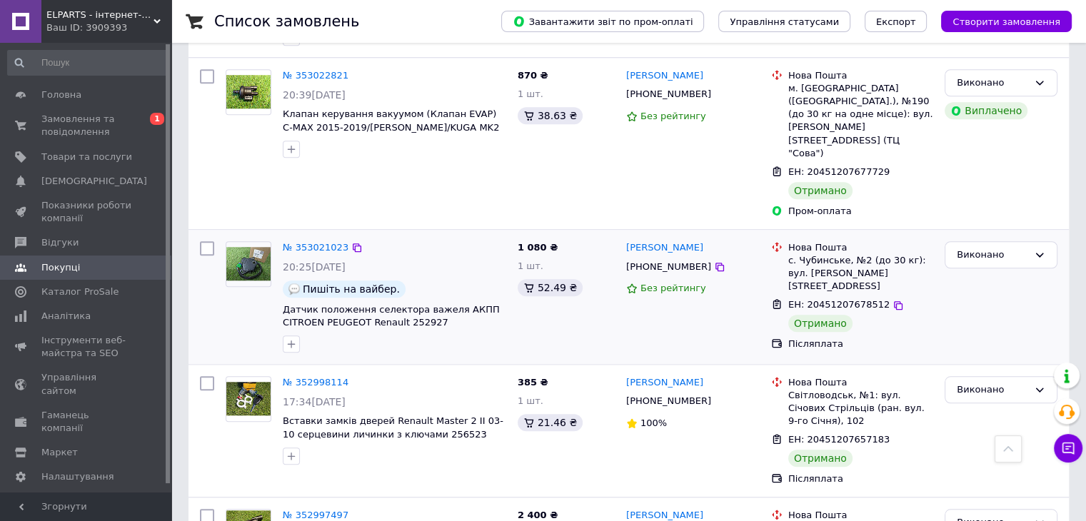
click at [708, 240] on div "[PERSON_NAME]" at bounding box center [693, 248] width 136 height 16
drag, startPoint x: 623, startPoint y: 138, endPoint x: 685, endPoint y: 144, distance: 63.2
click at [685, 236] on div "[PERSON_NAME] [PHONE_NUMBER] Без рейтингу" at bounding box center [692, 297] width 145 height 123
drag, startPoint x: 788, startPoint y: 156, endPoint x: 862, endPoint y: 171, distance: 76.6
click at [862, 238] on li "Нова Пошта с. Чубинське, №2 (до 30 кг): вул. [PERSON_NAME][STREET_ADDRESS]" at bounding box center [852, 267] width 162 height 58
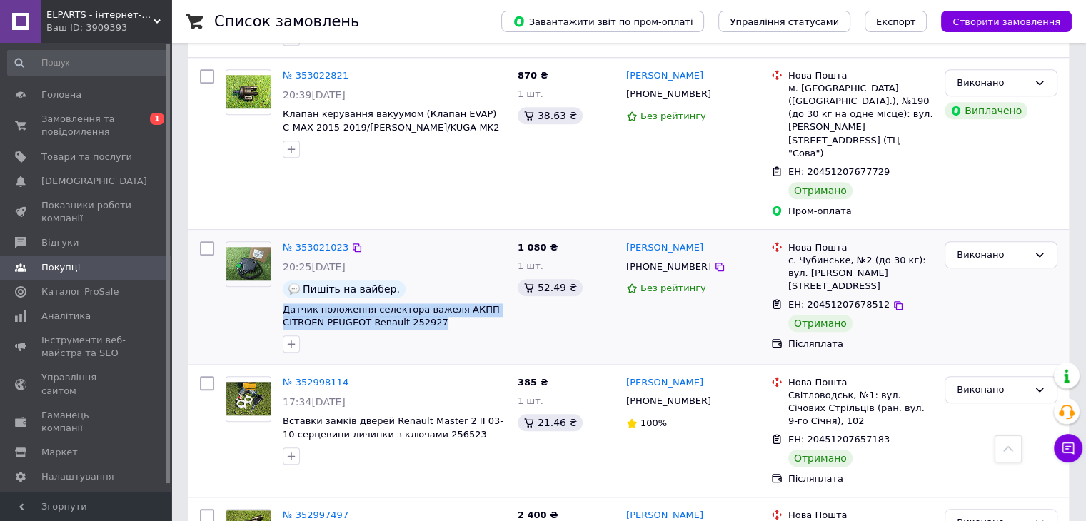
drag, startPoint x: 431, startPoint y: 216, endPoint x: 278, endPoint y: 198, distance: 154.6
click at [278, 236] on div "№ 353021023 20:25[DATE] Пишіть на вайбер. Датчик положення селектора важеля АКП…" at bounding box center [394, 297] width 235 height 123
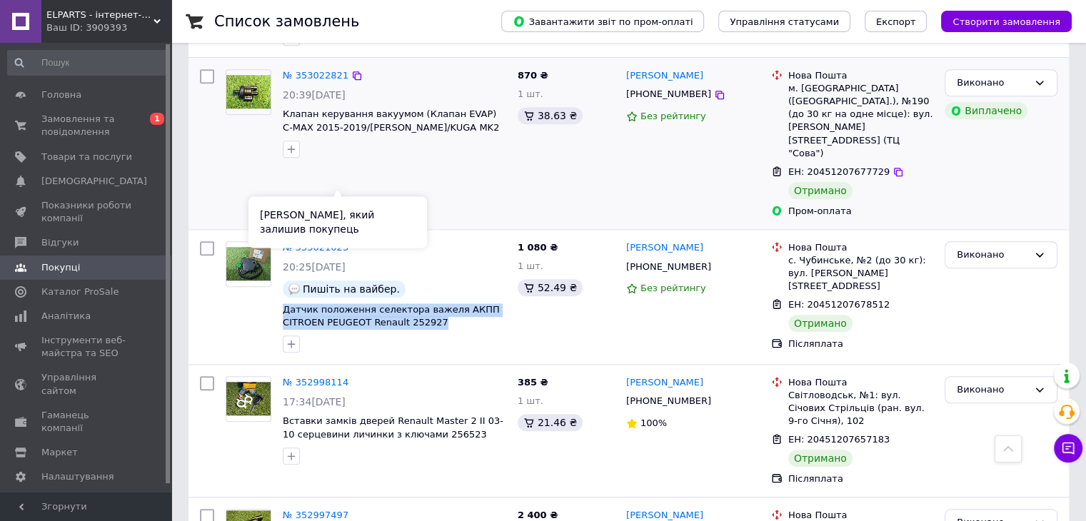
scroll to position [1097, 0]
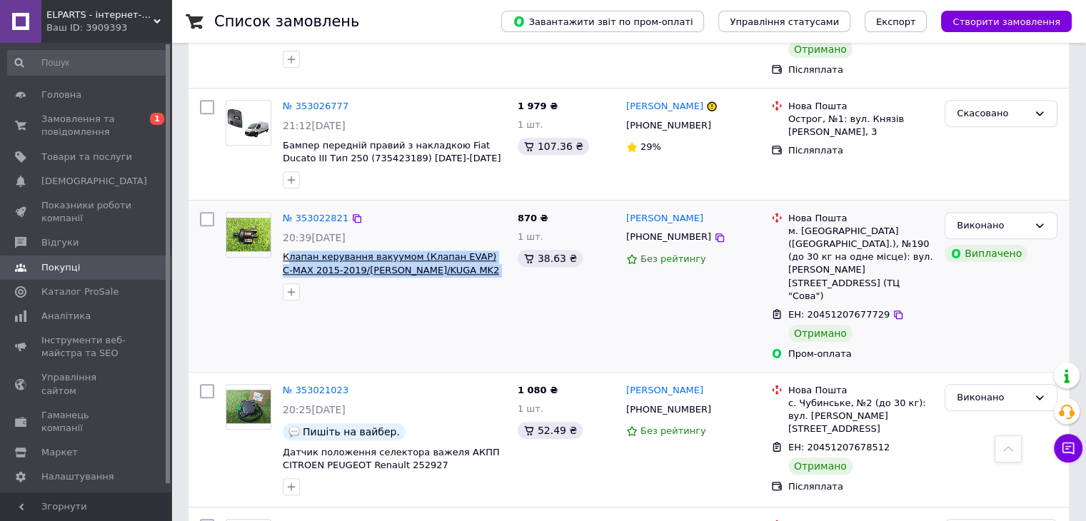
drag, startPoint x: 473, startPoint y: 190, endPoint x: 298, endPoint y: 176, distance: 176.2
click at [291, 251] on span "Клапан керування вакуумом (Клапан EVAP) C-MAX 2015-2019/[PERSON_NAME]/KUGA MK2 …" at bounding box center [394, 264] width 223 height 26
click at [892, 309] on icon at bounding box center [897, 314] width 11 height 11
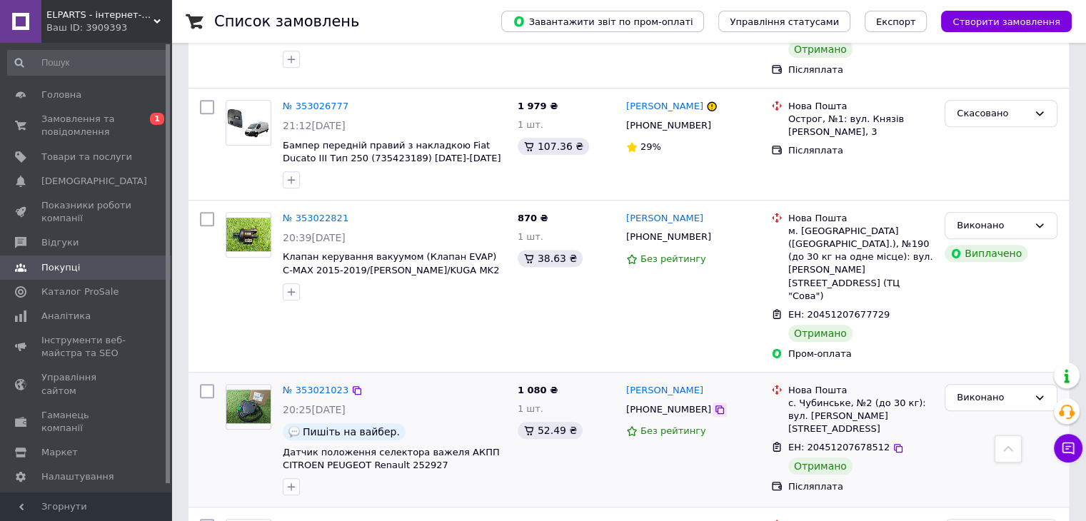
click at [715, 406] on icon at bounding box center [719, 410] width 9 height 9
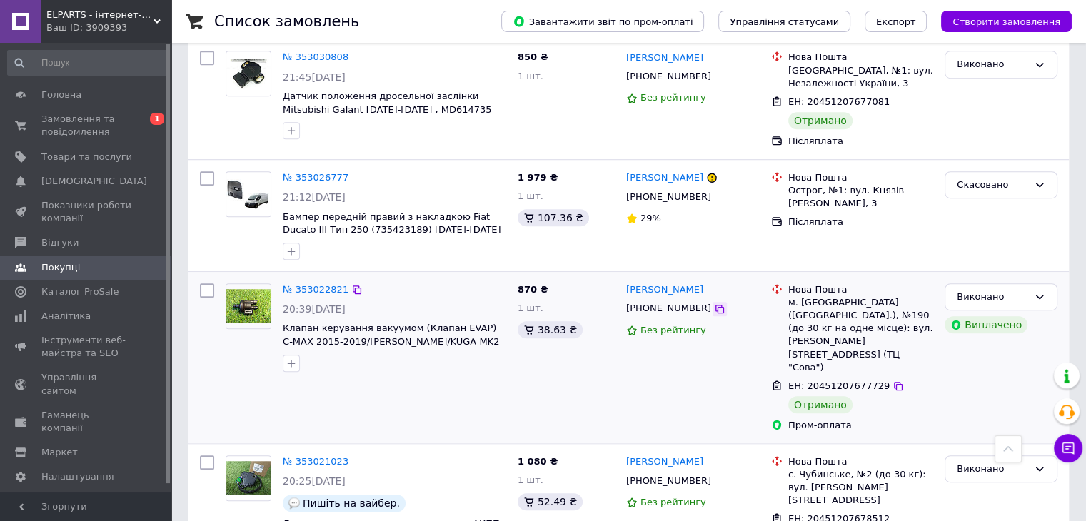
click at [714, 303] on icon at bounding box center [719, 308] width 11 height 11
drag, startPoint x: 727, startPoint y: 207, endPoint x: 620, endPoint y: 201, distance: 107.3
click at [620, 278] on div "[PERSON_NAME] [PHONE_NUMBER] Без рейтингу" at bounding box center [692, 358] width 145 height 160
drag, startPoint x: 787, startPoint y: 221, endPoint x: 820, endPoint y: 258, distance: 50.6
click at [820, 283] on div "Нова Пошта м. [GEOGRAPHIC_DATA] ([GEOGRAPHIC_DATA].), №190 (до 30 кг на одне мі…" at bounding box center [860, 328] width 151 height 91
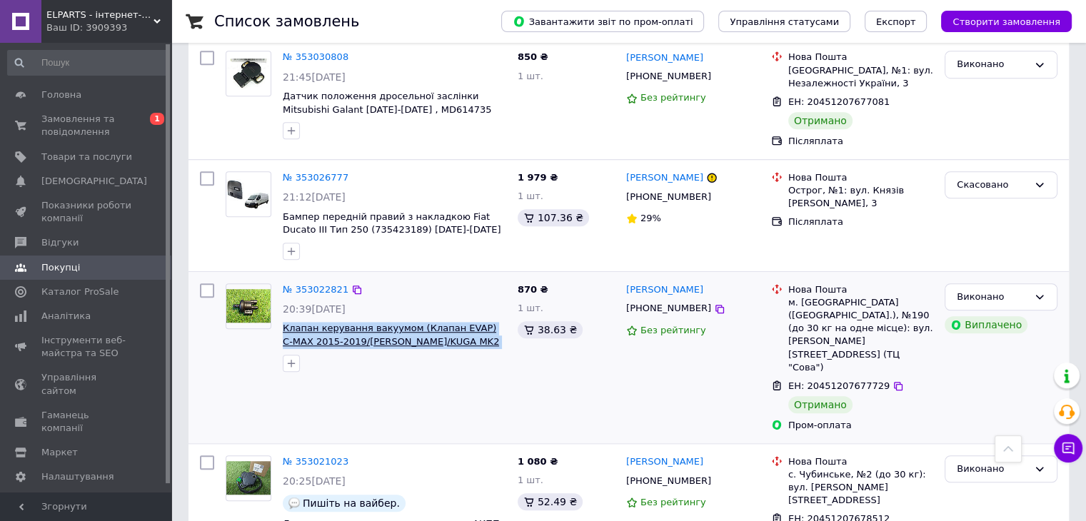
drag, startPoint x: 486, startPoint y: 264, endPoint x: 283, endPoint y: 248, distance: 203.4
click at [283, 322] on span "Клапан керування вакуумом (Клапан EVAP) C-MAX 2015-2019/[PERSON_NAME]/KUGA MK2 …" at bounding box center [394, 335] width 223 height 26
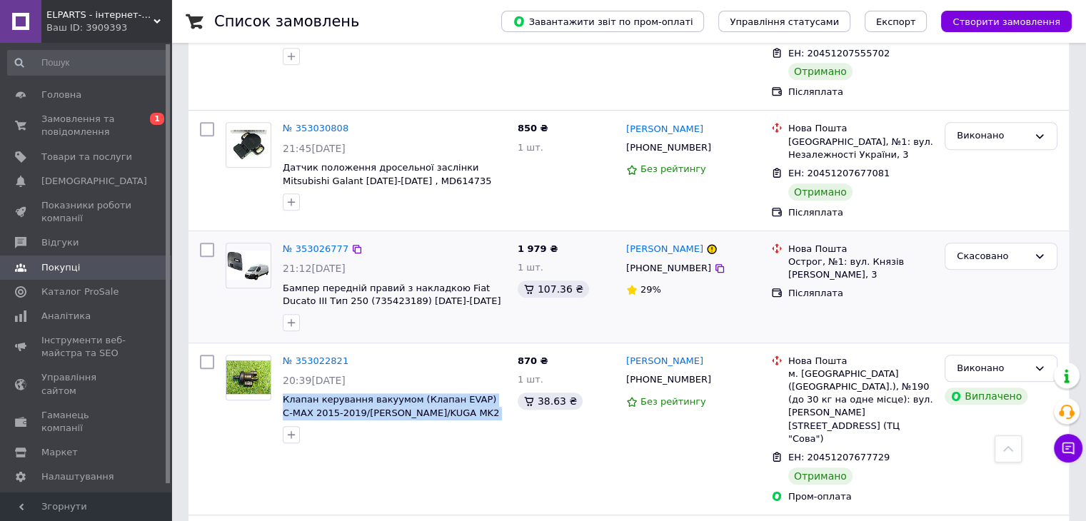
scroll to position [811, 0]
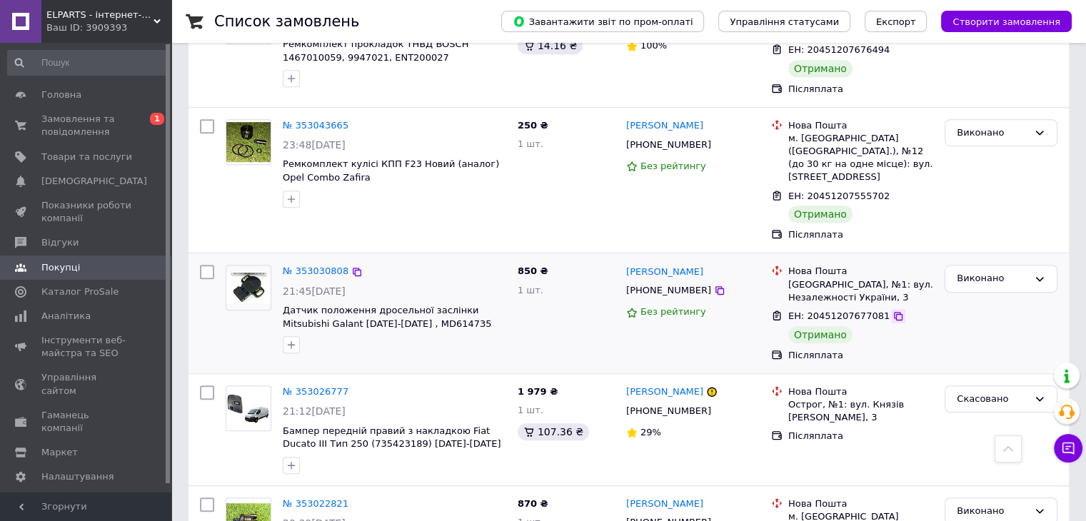
click at [892, 311] on icon at bounding box center [897, 316] width 11 height 11
drag, startPoint x: 788, startPoint y: 203, endPoint x: 889, endPoint y: 211, distance: 101.0
click at [889, 278] on div "[GEOGRAPHIC_DATA], №1: вул. Незалежності України, 3" at bounding box center [860, 291] width 145 height 26
click at [894, 312] on icon at bounding box center [898, 316] width 9 height 9
click at [714, 285] on icon at bounding box center [719, 290] width 11 height 11
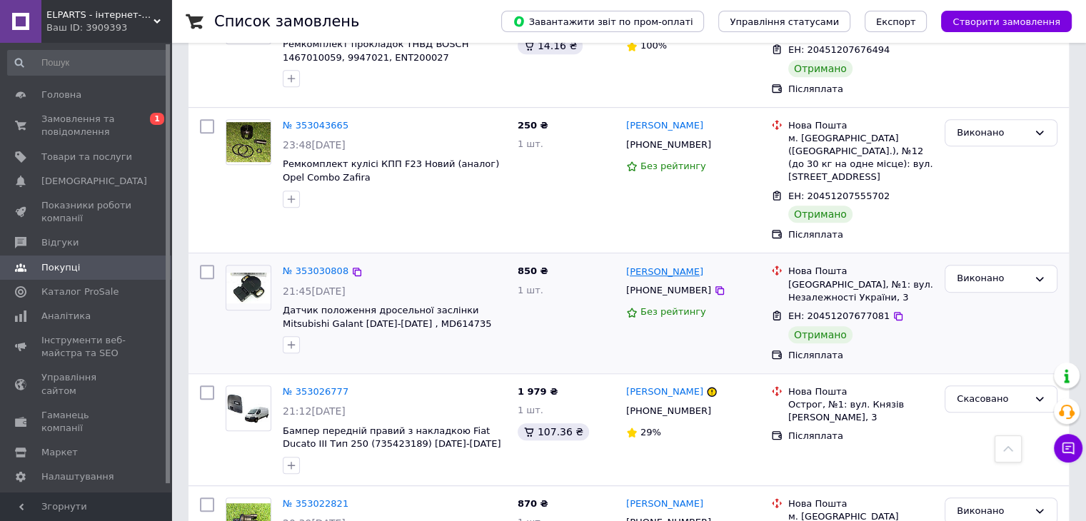
drag, startPoint x: 677, startPoint y: 183, endPoint x: 646, endPoint y: 183, distance: 30.7
click at [646, 263] on div "[PERSON_NAME]" at bounding box center [693, 271] width 136 height 16
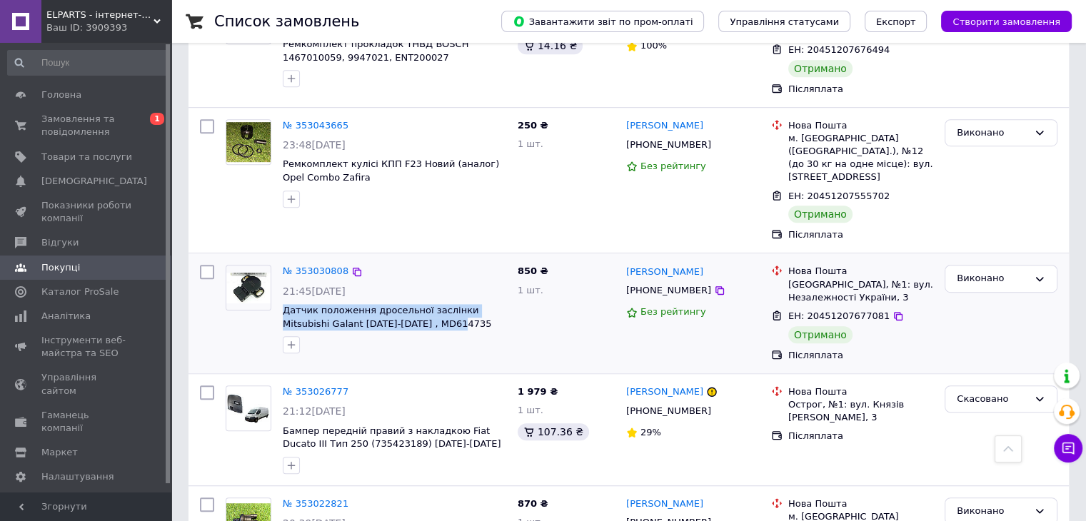
drag, startPoint x: 411, startPoint y: 245, endPoint x: 277, endPoint y: 229, distance: 135.1
click at [277, 259] on div "№ 353030808 21:45[DATE] Датчик положення дросельної заслінки Mitsubishi Galant …" at bounding box center [394, 309] width 235 height 100
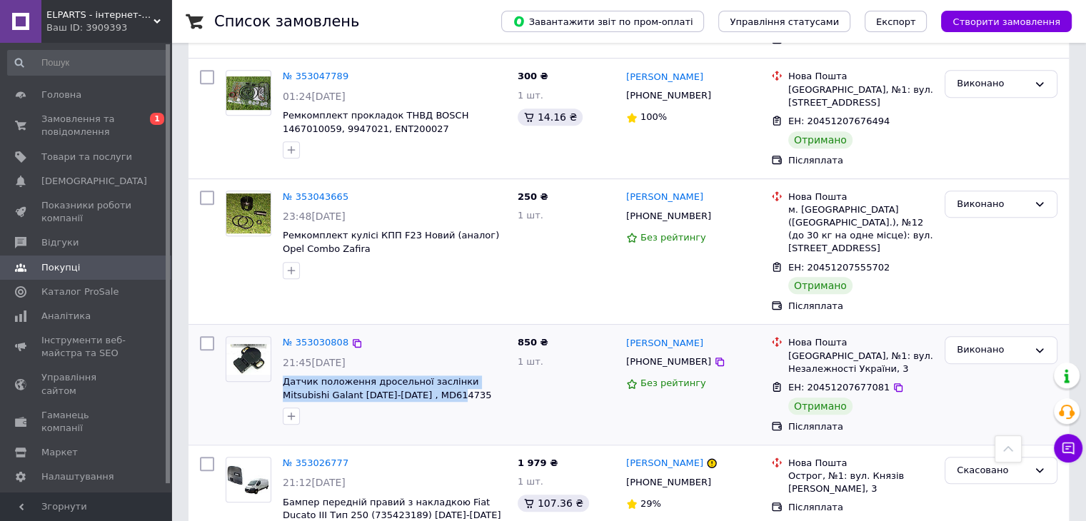
scroll to position [597, 0]
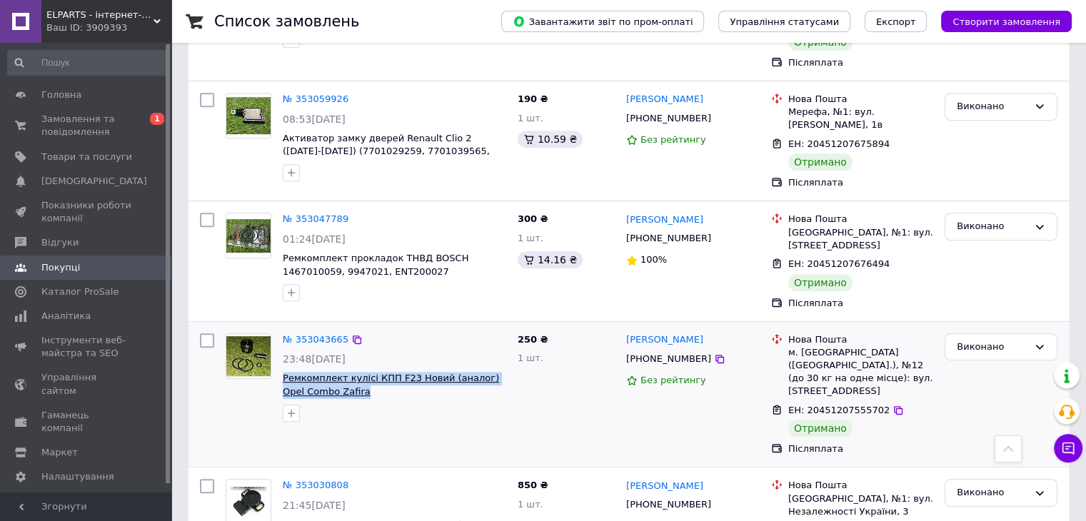
drag, startPoint x: 356, startPoint y: 323, endPoint x: 285, endPoint y: 309, distance: 72.1
click at [285, 372] on span "Ремкомплект кулісі КПП F23 Новий (аналог) Opel Combo Zafira" at bounding box center [394, 385] width 223 height 26
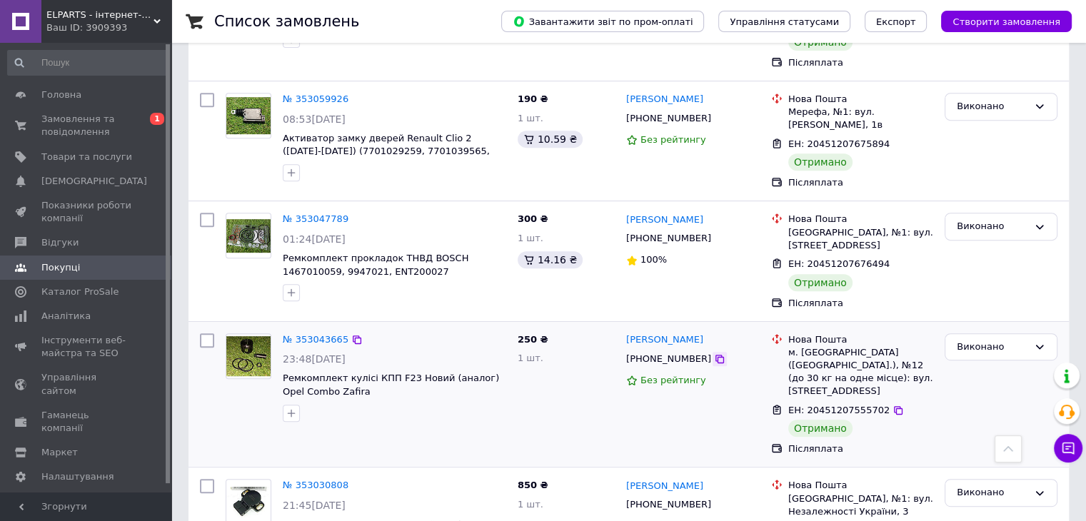
click at [714, 353] on icon at bounding box center [719, 358] width 11 height 11
drag, startPoint x: 690, startPoint y: 276, endPoint x: 623, endPoint y: 273, distance: 67.2
click at [623, 328] on div "[PERSON_NAME] [PHONE_NUMBER] Без рейтингу" at bounding box center [692, 395] width 145 height 134
drag, startPoint x: 789, startPoint y: 284, endPoint x: 912, endPoint y: 313, distance: 126.2
click at [912, 346] on div "м. [GEOGRAPHIC_DATA] ([GEOGRAPHIC_DATA].), №12 (до 30 кг на одне місце): вул. […" at bounding box center [860, 372] width 145 height 52
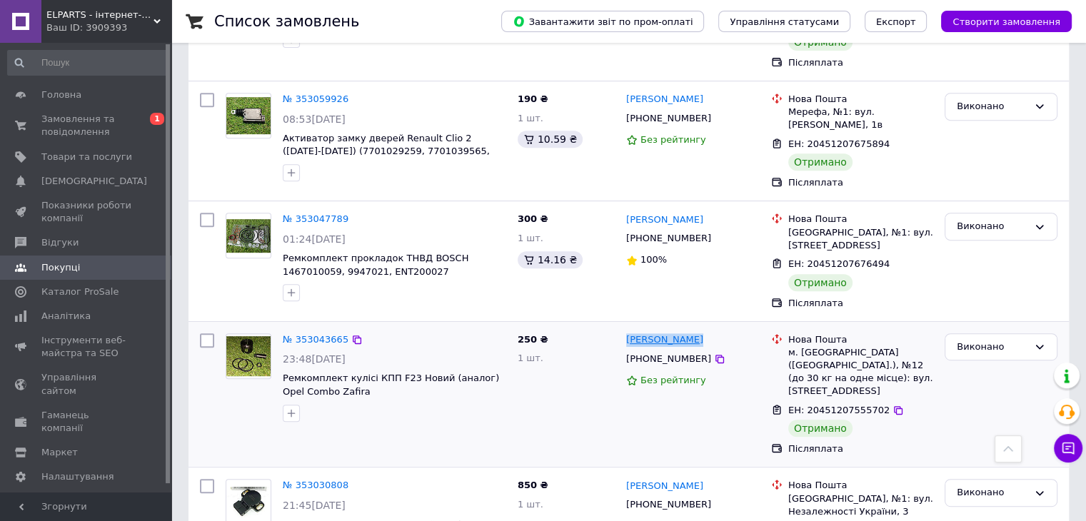
drag, startPoint x: 689, startPoint y: 277, endPoint x: 628, endPoint y: 274, distance: 60.8
click at [628, 332] on div "[PERSON_NAME]" at bounding box center [693, 340] width 136 height 16
click at [894, 406] on icon at bounding box center [898, 410] width 9 height 9
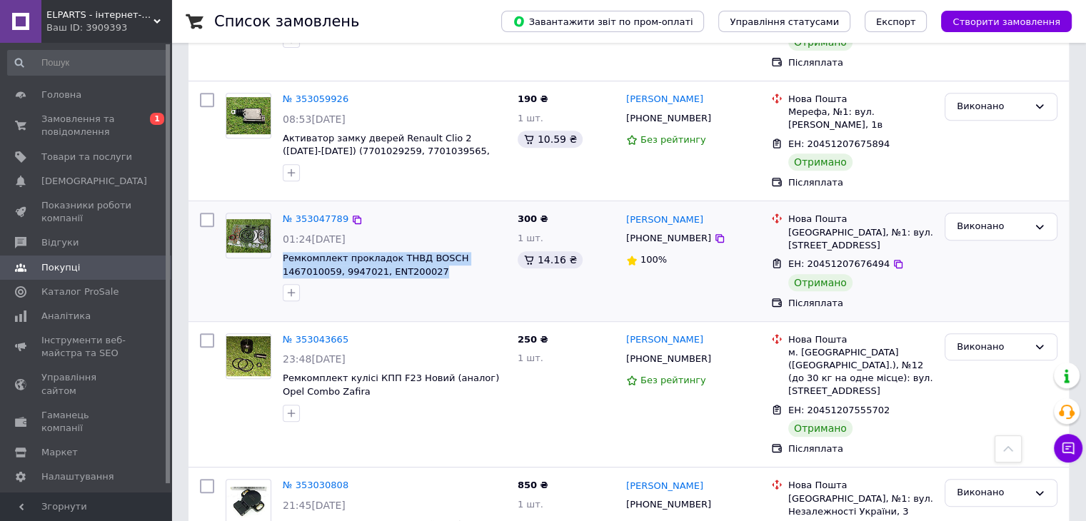
drag, startPoint x: 377, startPoint y: 218, endPoint x: 282, endPoint y: 195, distance: 97.7
click at [282, 207] on div "№ 353047789 01:24[DATE] Ремкомплект прокладок ТНВД BOSCH 1467010059, 9947021, E…" at bounding box center [394, 257] width 235 height 100
click at [714, 233] on icon at bounding box center [719, 238] width 11 height 11
click at [892, 258] on icon at bounding box center [897, 263] width 11 height 11
drag, startPoint x: 655, startPoint y: 160, endPoint x: 628, endPoint y: 159, distance: 27.2
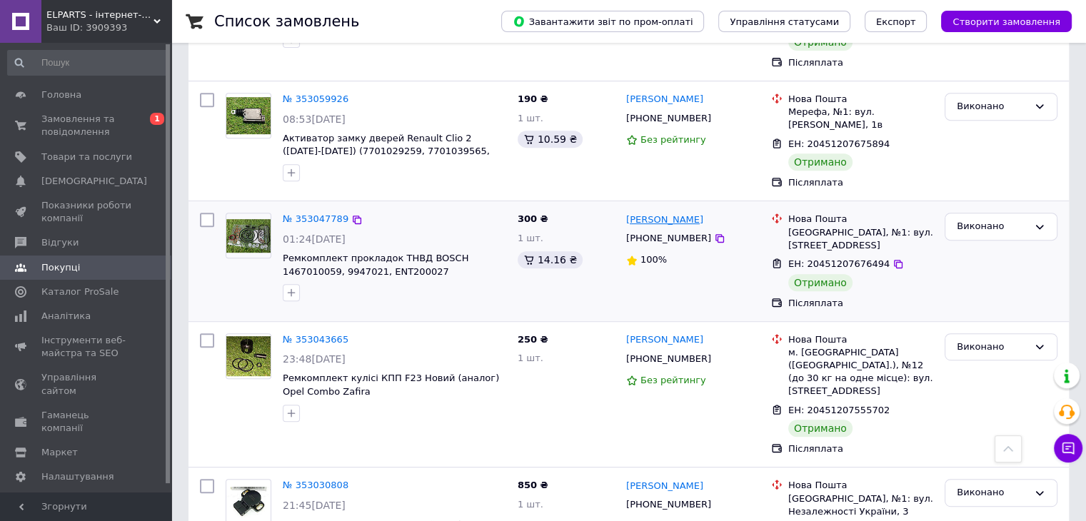
click at [628, 211] on div "[PERSON_NAME]" at bounding box center [693, 219] width 136 height 16
drag, startPoint x: 790, startPoint y: 172, endPoint x: 930, endPoint y: 178, distance: 140.1
click at [930, 210] on li "[GEOGRAPHIC_DATA], №1: вул. [STREET_ADDRESS]" at bounding box center [852, 232] width 162 height 45
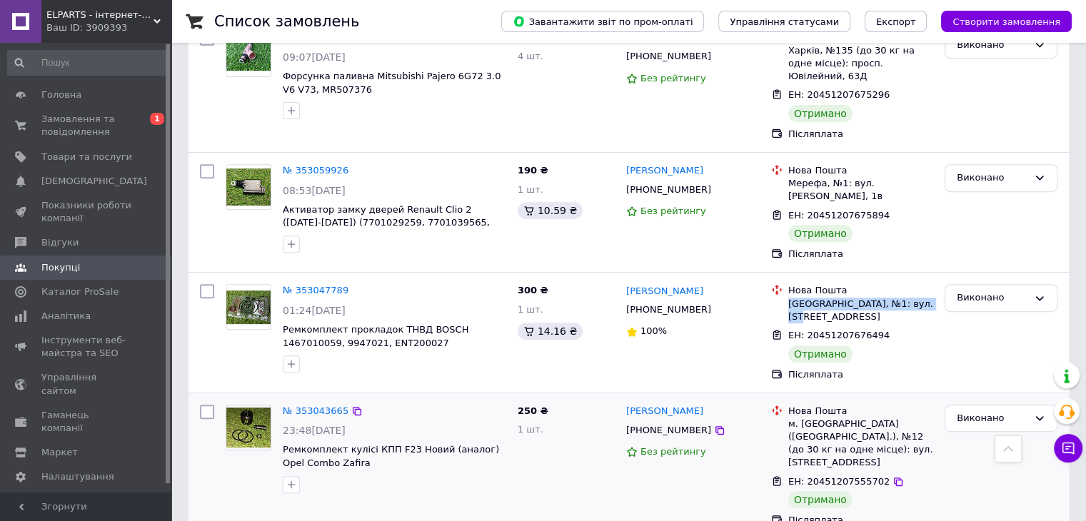
scroll to position [454, 0]
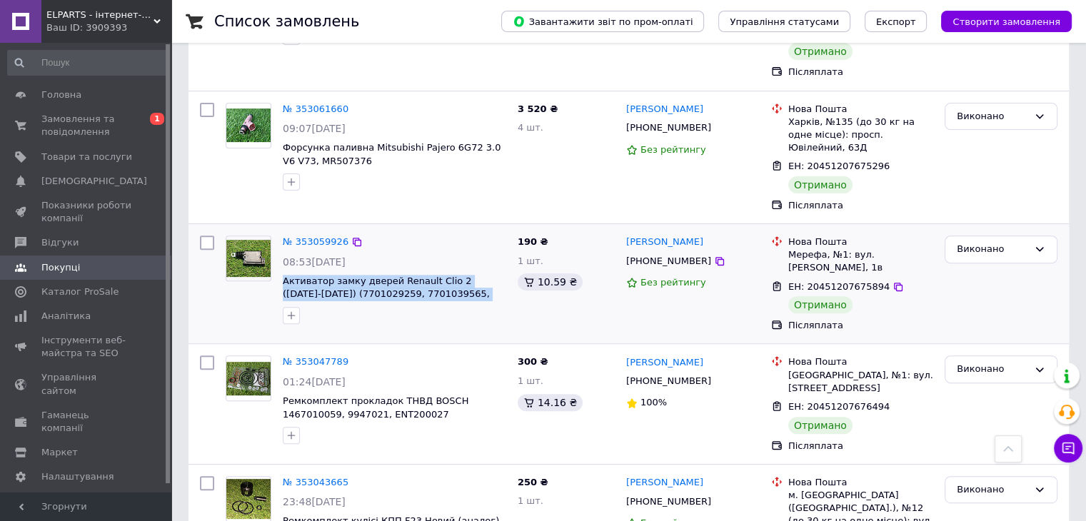
drag, startPoint x: 502, startPoint y: 247, endPoint x: 277, endPoint y: 233, distance: 225.4
click at [277, 233] on div "№ 353059926 08:53[DATE] Активатор замку дверей Renault Clio 2 ([DATE]-[DATE]) (…" at bounding box center [394, 280] width 235 height 100
click at [714, 256] on icon at bounding box center [719, 261] width 11 height 11
drag, startPoint x: 708, startPoint y: 189, endPoint x: 628, endPoint y: 186, distance: 80.8
click at [628, 234] on div "[PERSON_NAME]" at bounding box center [693, 242] width 136 height 16
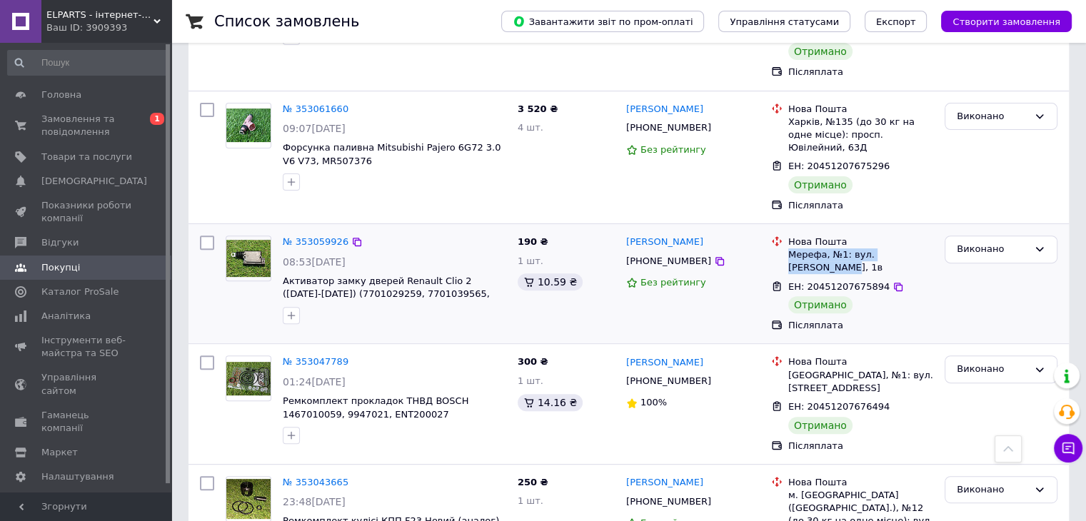
drag, startPoint x: 788, startPoint y: 201, endPoint x: 920, endPoint y: 206, distance: 132.9
click at [920, 248] on div "Мерефа, №1: вул. [PERSON_NAME], 1в" at bounding box center [860, 261] width 145 height 26
click at [894, 283] on icon at bounding box center [898, 287] width 9 height 9
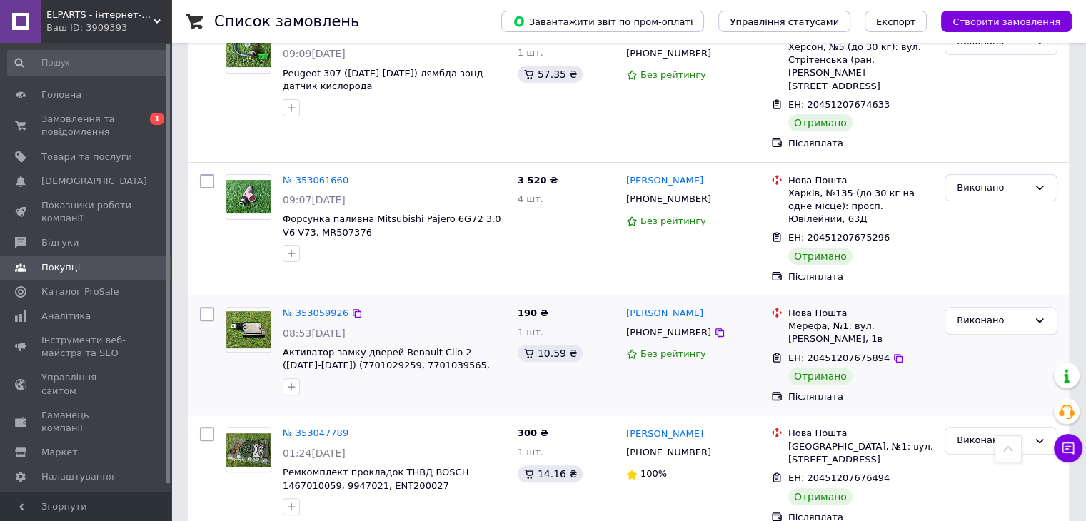
scroll to position [311, 0]
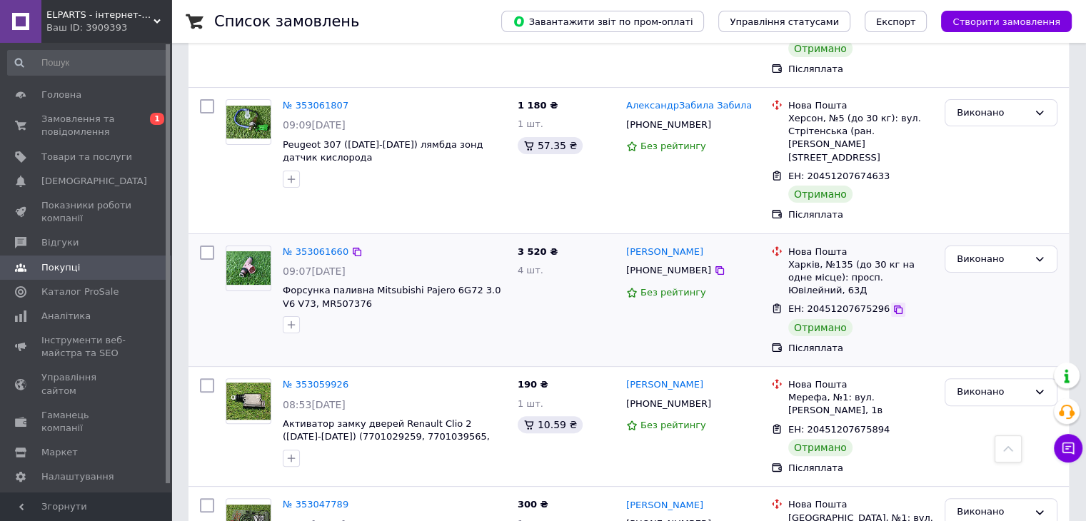
click at [892, 304] on icon at bounding box center [897, 309] width 11 height 11
click at [715, 266] on icon at bounding box center [719, 270] width 9 height 9
drag, startPoint x: 720, startPoint y: 213, endPoint x: 628, endPoint y: 209, distance: 92.2
click at [628, 244] on div "[PERSON_NAME]" at bounding box center [693, 252] width 136 height 16
drag, startPoint x: 790, startPoint y: 226, endPoint x: 918, endPoint y: 245, distance: 129.1
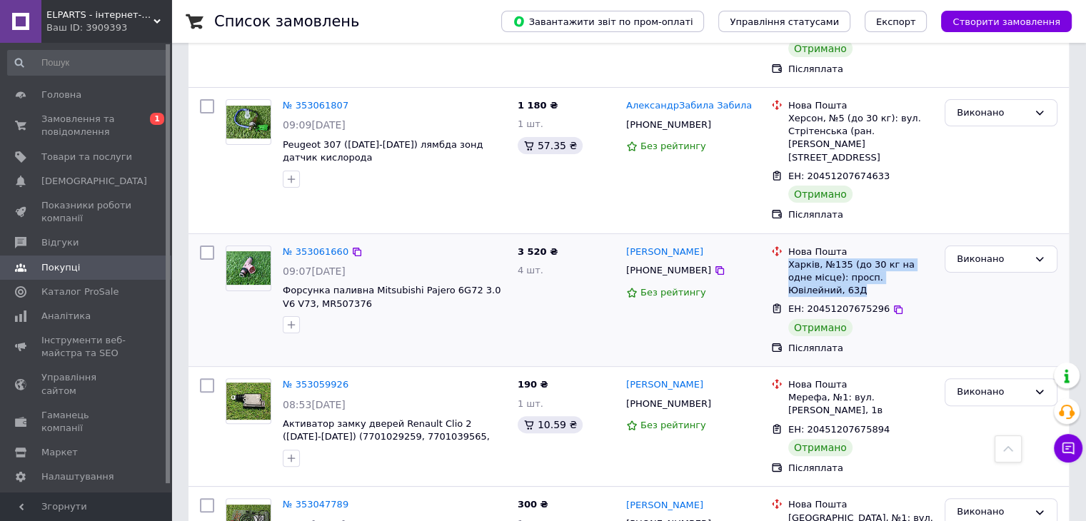
click at [918, 245] on li "Нова Пошта Харків, №135 (до 30 кг на одне місце): просп. Ювілейний, 63Д" at bounding box center [852, 272] width 162 height 58
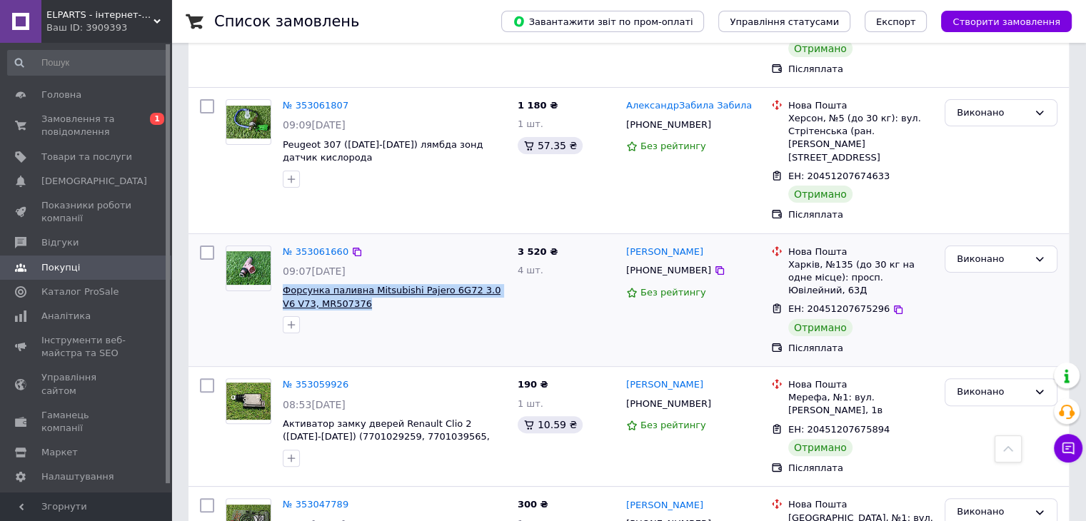
drag, startPoint x: 371, startPoint y: 264, endPoint x: 283, endPoint y: 248, distance: 89.3
click at [283, 284] on span "Форсунка паливна Mitsubishi Pajero 6G72 3.0 V6 V73, MR507376" at bounding box center [394, 297] width 223 height 26
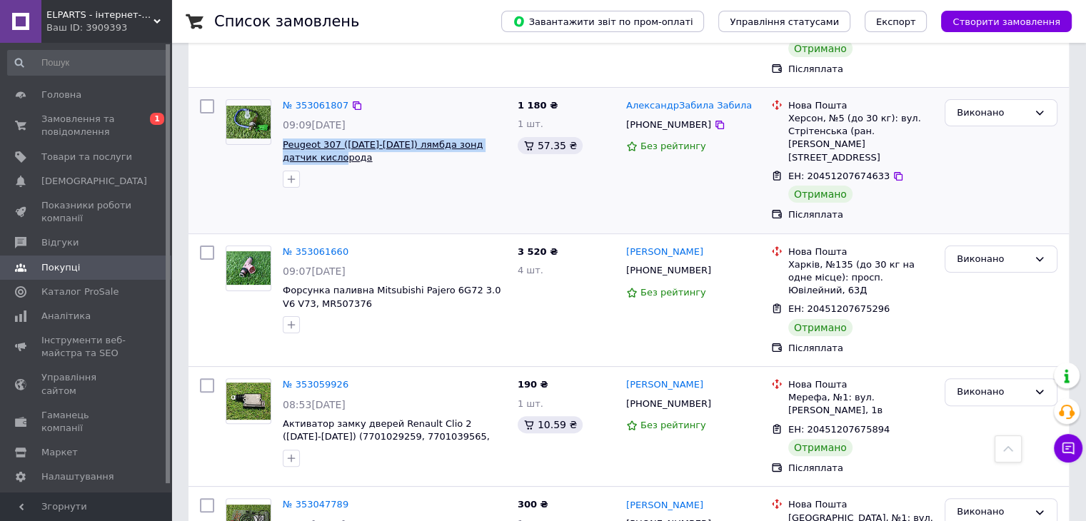
drag, startPoint x: 338, startPoint y: 131, endPoint x: 285, endPoint y: 118, distance: 54.4
click at [285, 139] on span "Peugeot 307 ([DATE]-[DATE]) лямбда зонд датчик кислорода" at bounding box center [394, 152] width 223 height 26
click at [714, 119] on icon at bounding box center [719, 124] width 11 height 11
drag, startPoint x: 885, startPoint y: 133, endPoint x: 713, endPoint y: 88, distance: 178.5
click at [892, 171] on icon at bounding box center [897, 176] width 11 height 11
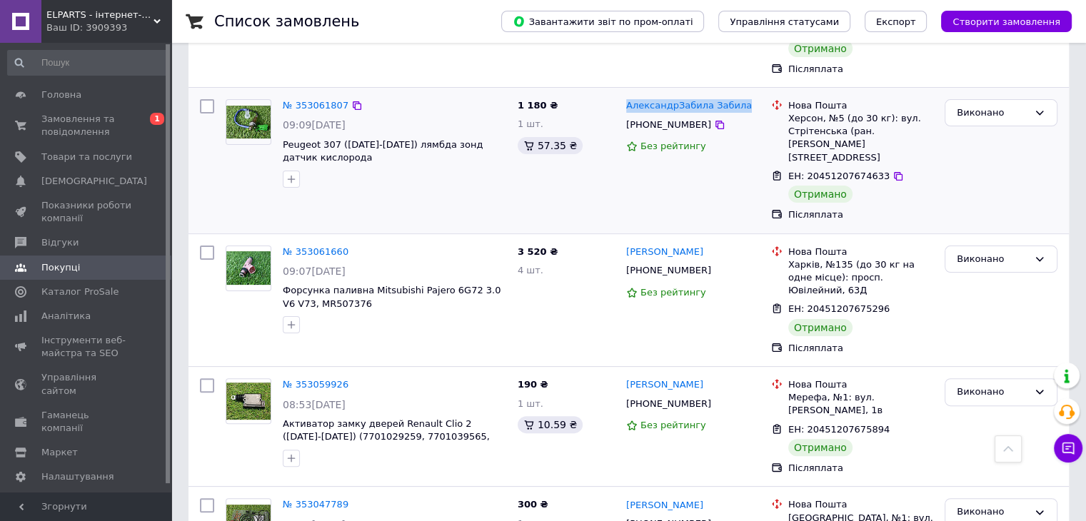
drag, startPoint x: 713, startPoint y: 80, endPoint x: 624, endPoint y: 86, distance: 89.4
click at [625, 98] on div "АлександрЗабила Забила" at bounding box center [689, 106] width 129 height 16
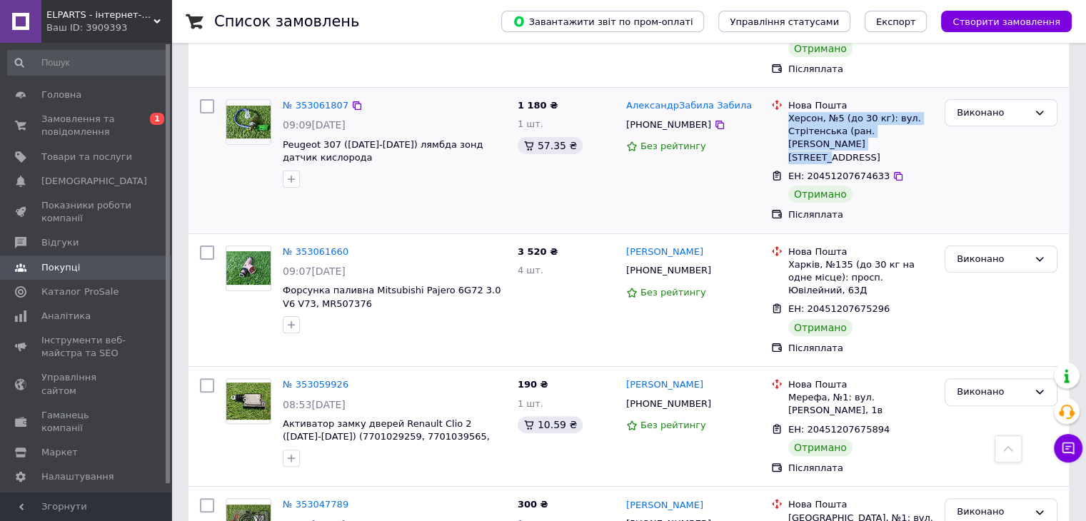
drag, startPoint x: 790, startPoint y: 94, endPoint x: 862, endPoint y: 114, distance: 74.8
click at [862, 114] on div "Херсон, №5 (до 30 кг): вул. Стрітенська (ран. [PERSON_NAME][STREET_ADDRESS]" at bounding box center [860, 138] width 145 height 52
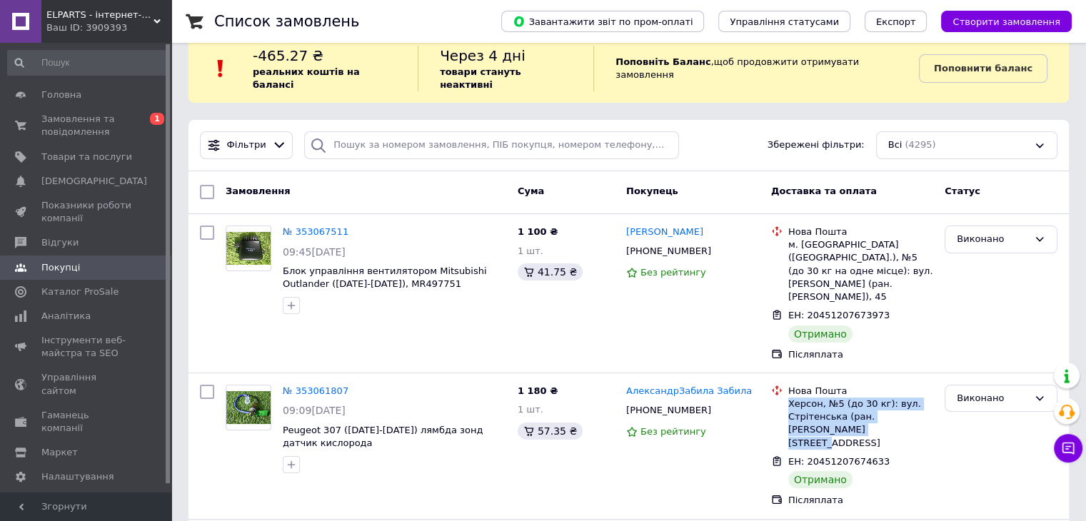
scroll to position [0, 0]
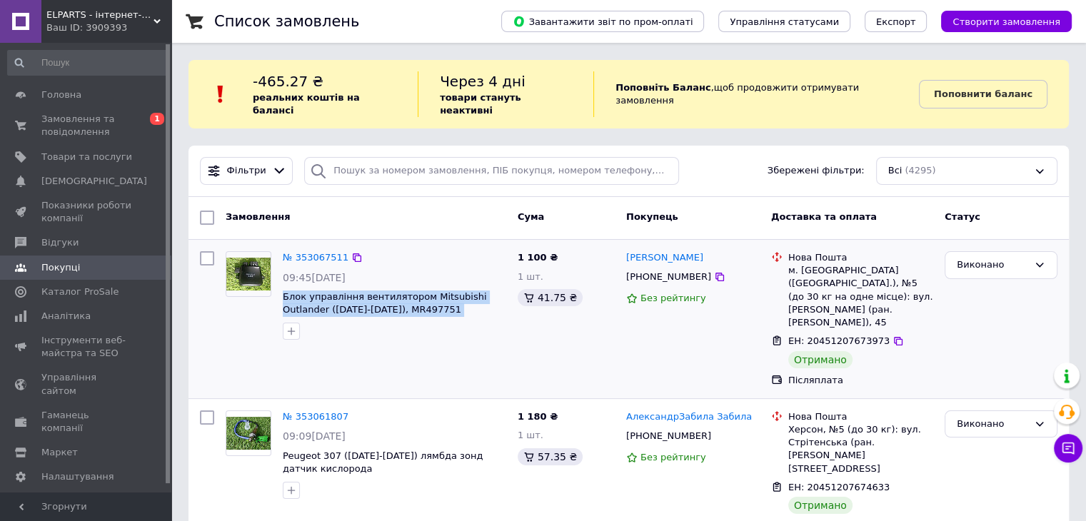
drag, startPoint x: 445, startPoint y: 288, endPoint x: 282, endPoint y: 273, distance: 163.5
click at [282, 273] on div "№ 353067511 09:45[DATE] Блок управління вентилятором Mitsubishi Outlander ([DAT…" at bounding box center [394, 296] width 235 height 100
click at [714, 271] on icon at bounding box center [719, 276] width 11 height 11
drag, startPoint x: 708, startPoint y: 246, endPoint x: 625, endPoint y: 249, distance: 82.2
click at [625, 250] on div "[PERSON_NAME]" at bounding box center [665, 258] width 80 height 16
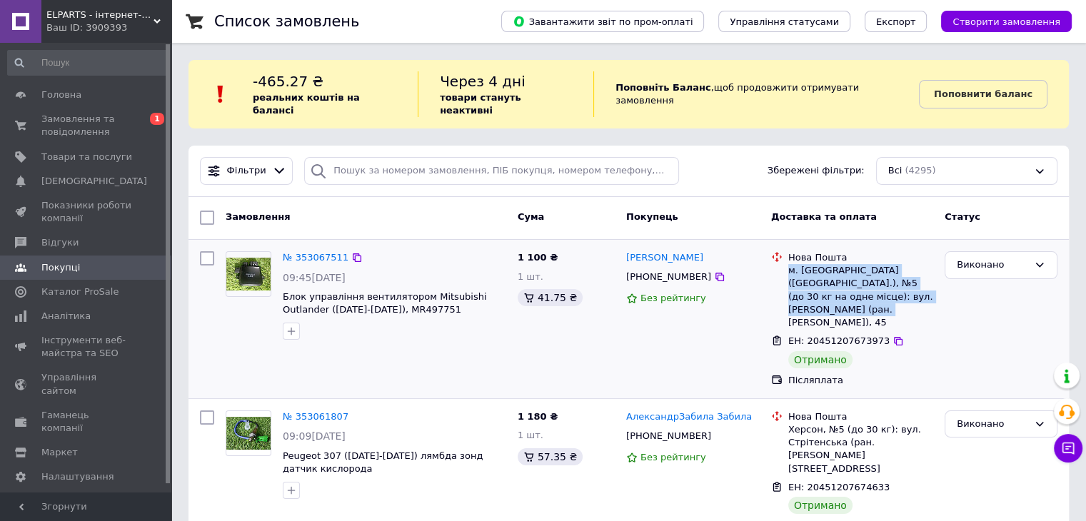
drag, startPoint x: 788, startPoint y: 258, endPoint x: 816, endPoint y: 295, distance: 45.8
click at [816, 295] on div "м. [GEOGRAPHIC_DATA] ([GEOGRAPHIC_DATA].), №5 (до 30 кг на одне місце): вул. [P…" at bounding box center [860, 296] width 145 height 65
click at [894, 337] on icon at bounding box center [898, 341] width 9 height 9
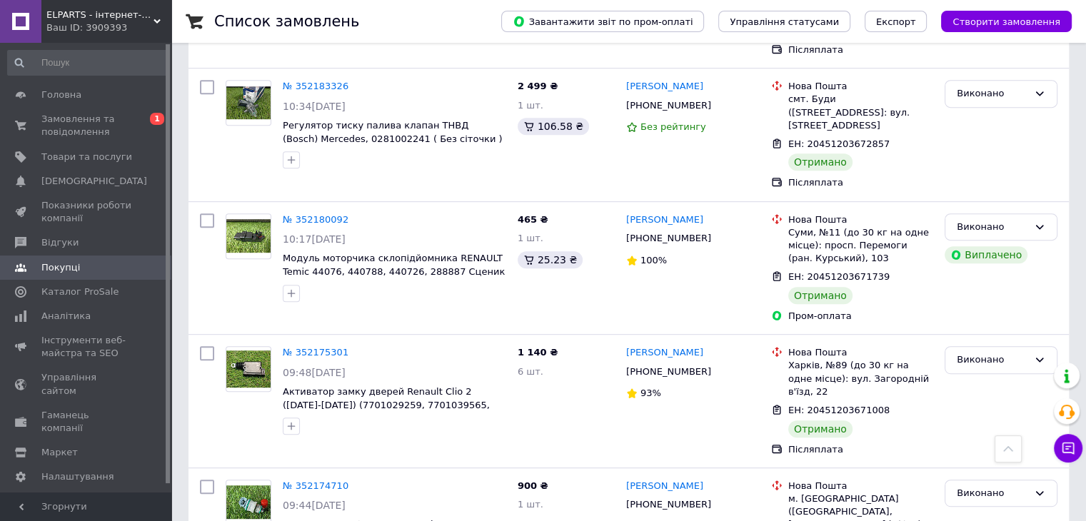
scroll to position [12306, 0]
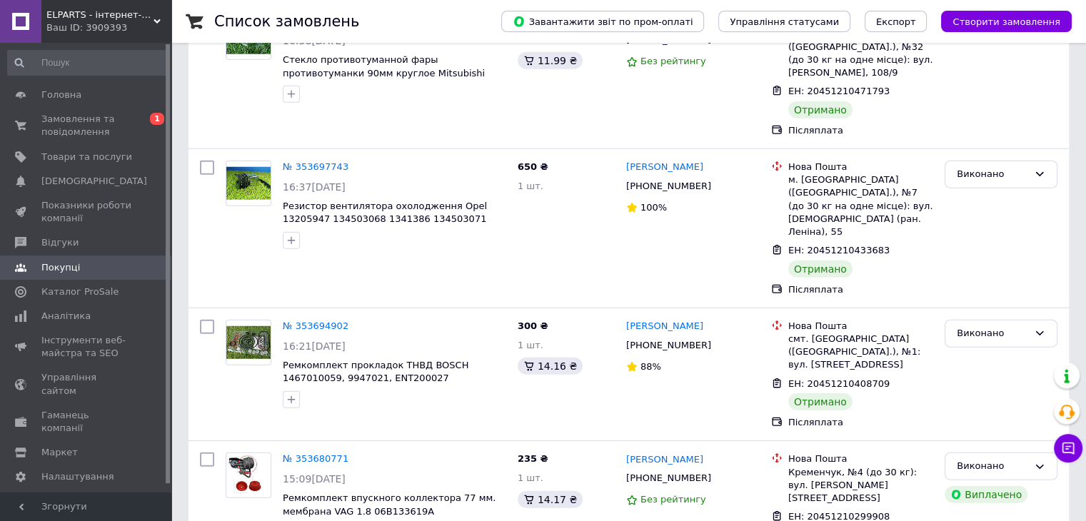
scroll to position [12264, 0]
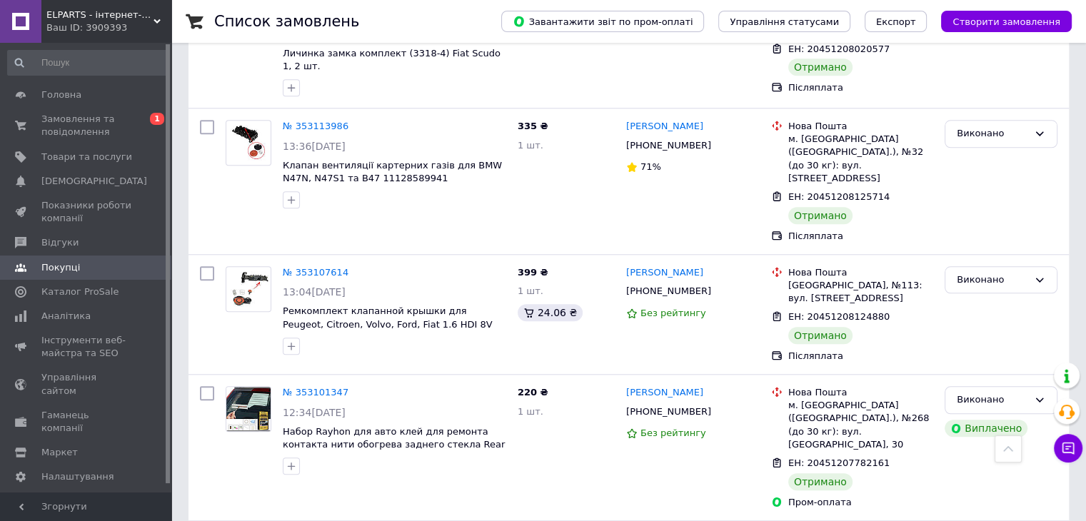
drag, startPoint x: 386, startPoint y: 415, endPoint x: 281, endPoint y: 398, distance: 107.0
drag, startPoint x: 680, startPoint y: 361, endPoint x: 624, endPoint y: 358, distance: 55.7
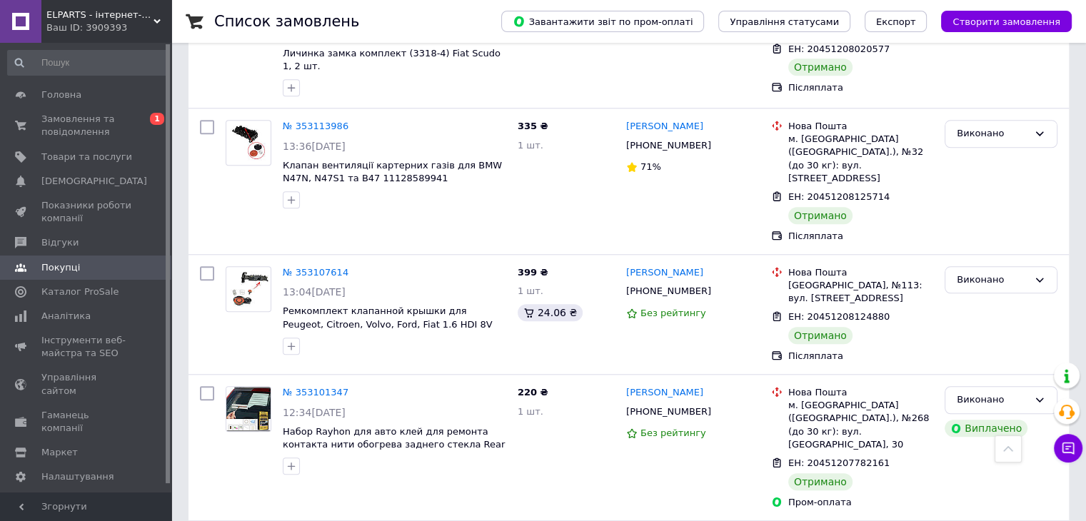
drag, startPoint x: 880, startPoint y: 408, endPoint x: 783, endPoint y: 338, distance: 118.7
drag, startPoint x: 788, startPoint y: 370, endPoint x: 821, endPoint y: 383, distance: 35.5
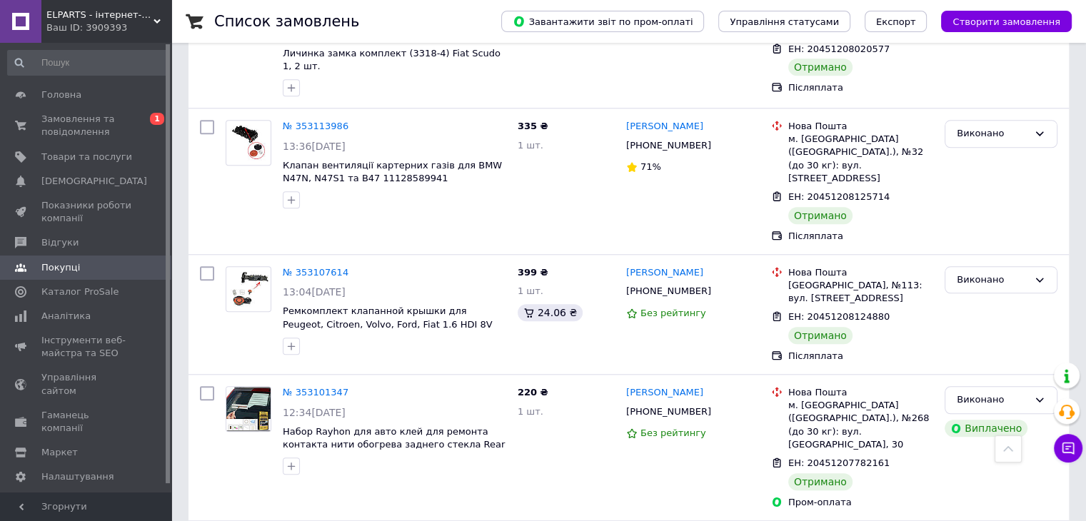
drag, startPoint x: 708, startPoint y: 221, endPoint x: 628, endPoint y: 221, distance: 80.0
drag, startPoint x: 790, startPoint y: 238, endPoint x: 866, endPoint y: 264, distance: 80.8
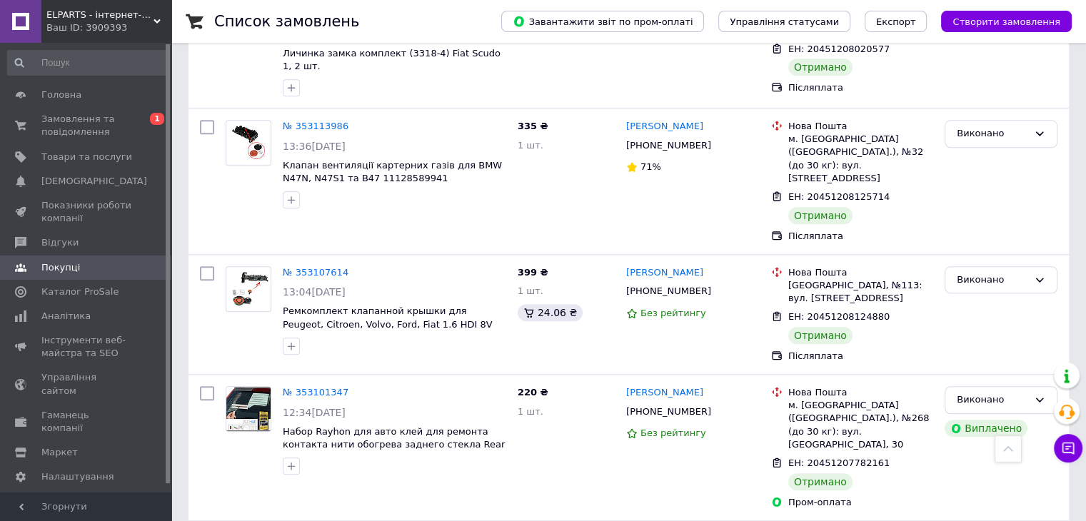
drag, startPoint x: 362, startPoint y: 276, endPoint x: 281, endPoint y: 261, distance: 82.2
drag, startPoint x: 420, startPoint y: 169, endPoint x: 279, endPoint y: 149, distance: 142.1
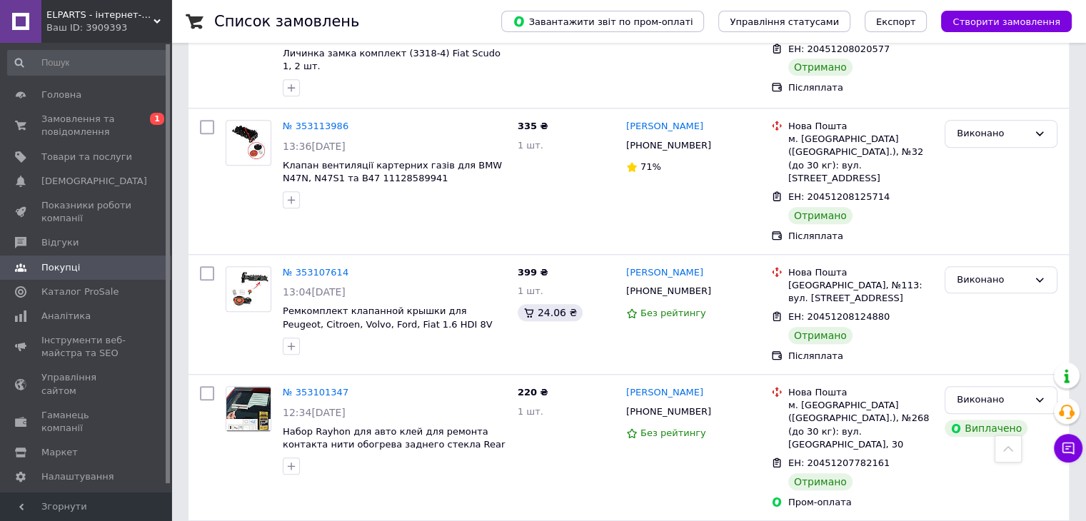
drag, startPoint x: 715, startPoint y: 113, endPoint x: 630, endPoint y: 106, distance: 84.5
drag, startPoint x: 790, startPoint y: 126, endPoint x: 915, endPoint y: 127, distance: 125.7
drag, startPoint x: 882, startPoint y: 146, endPoint x: 786, endPoint y: 74, distance: 120.4
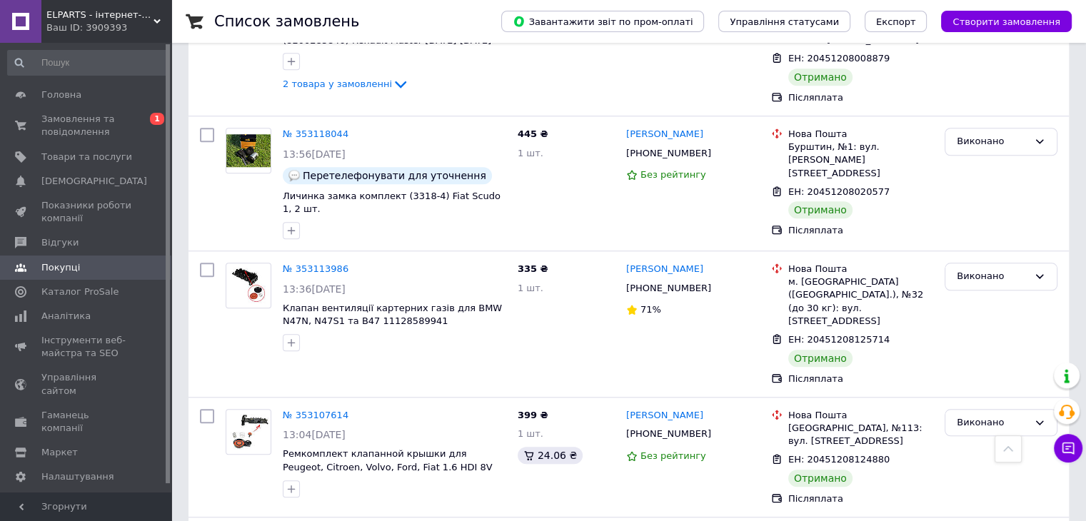
scroll to position [12050, 0]
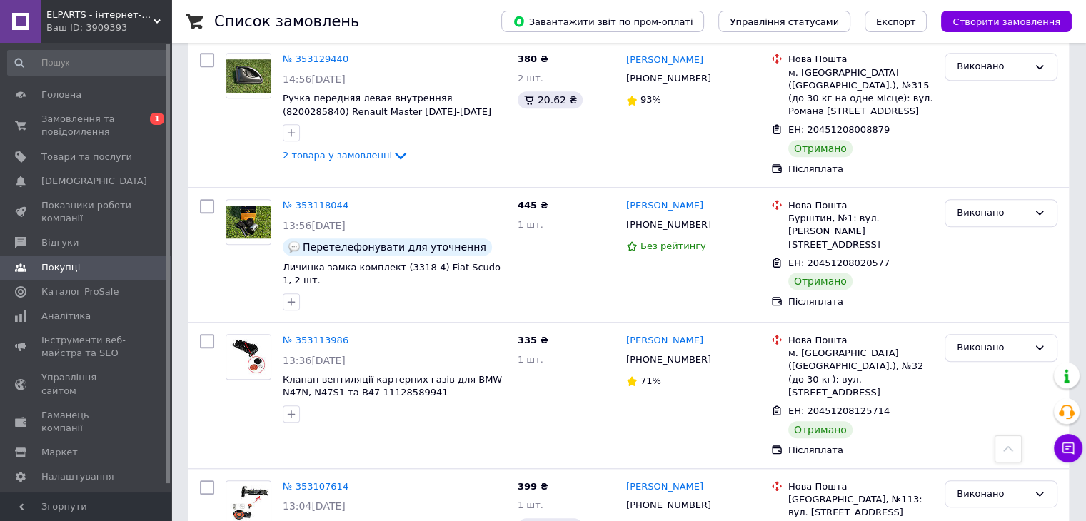
drag, startPoint x: 368, startPoint y: 247, endPoint x: 281, endPoint y: 231, distance: 88.5
drag, startPoint x: 695, startPoint y: 196, endPoint x: 628, endPoint y: 192, distance: 67.3
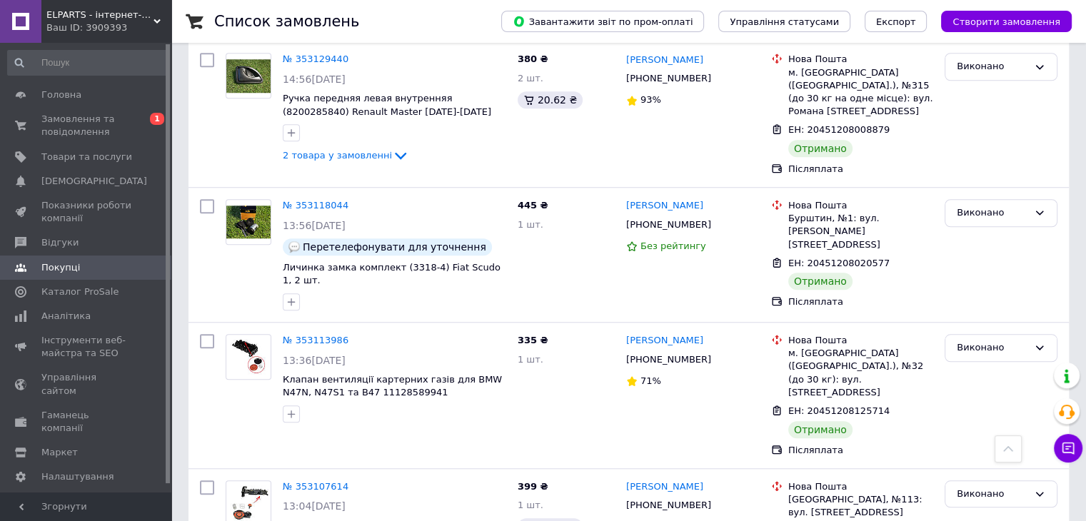
drag, startPoint x: 787, startPoint y: 205, endPoint x: 935, endPoint y: 233, distance: 151.1
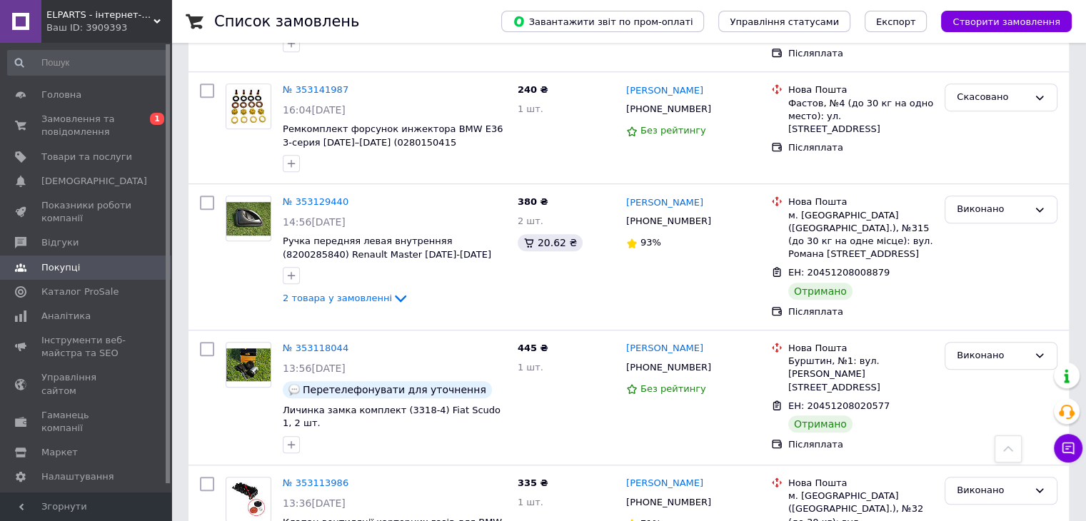
scroll to position [11836, 0]
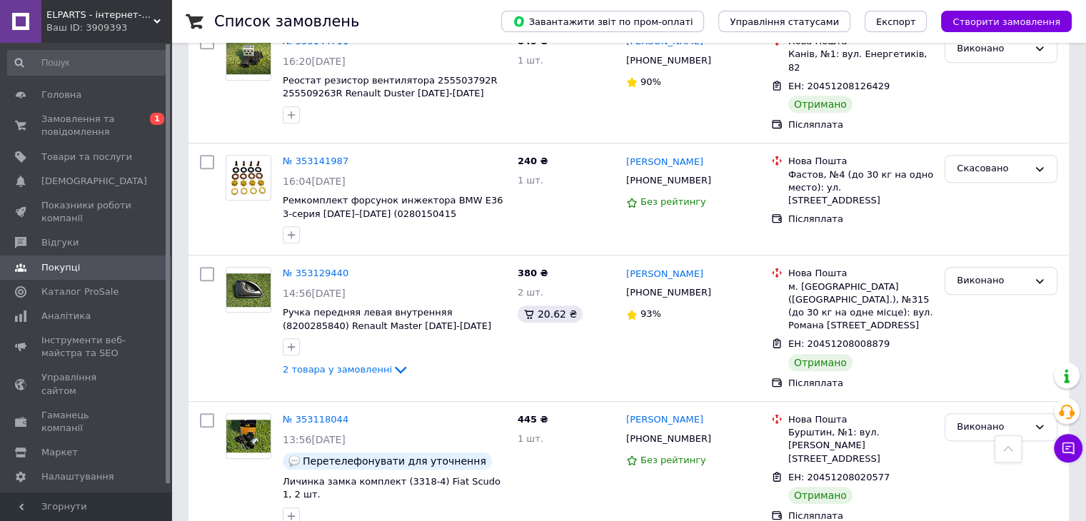
drag, startPoint x: 448, startPoint y: 345, endPoint x: 281, endPoint y: 326, distance: 168.2
drag, startPoint x: 788, startPoint y: 306, endPoint x: 934, endPoint y: 317, distance: 146.1
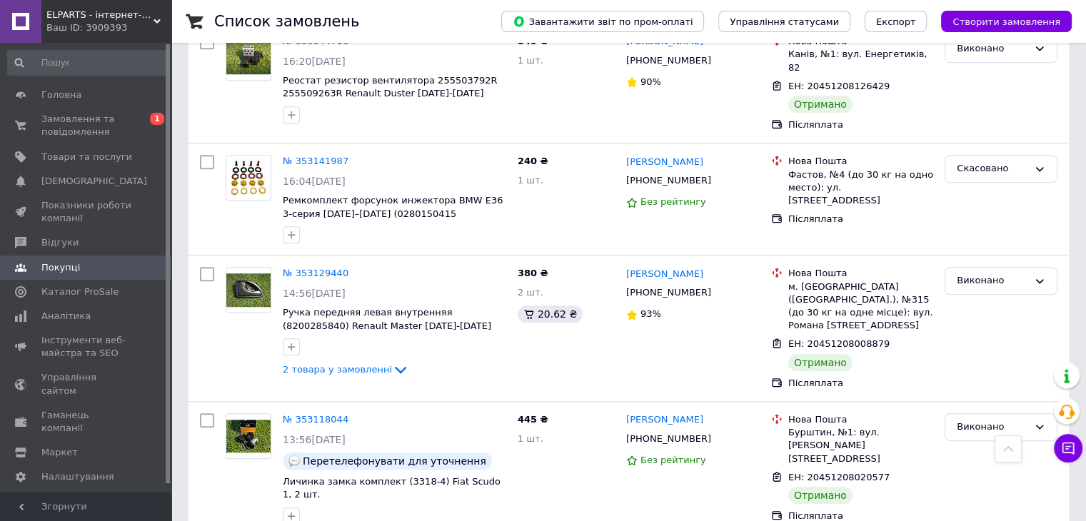
drag, startPoint x: 731, startPoint y: 288, endPoint x: 625, endPoint y: 291, distance: 105.7
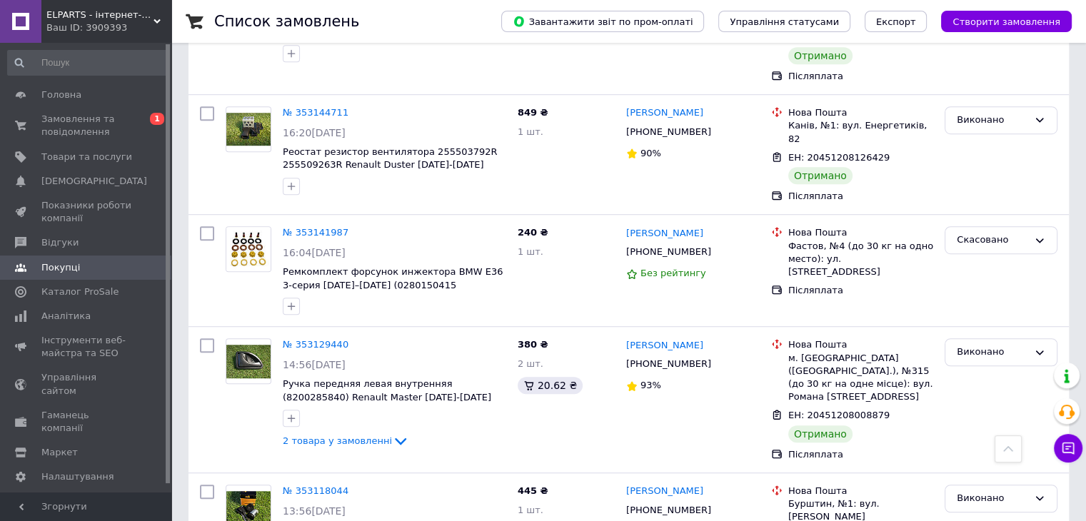
drag, startPoint x: 373, startPoint y: 279, endPoint x: 281, endPoint y: 263, distance: 93.4
drag, startPoint x: 708, startPoint y: 228, endPoint x: 623, endPoint y: 231, distance: 85.0
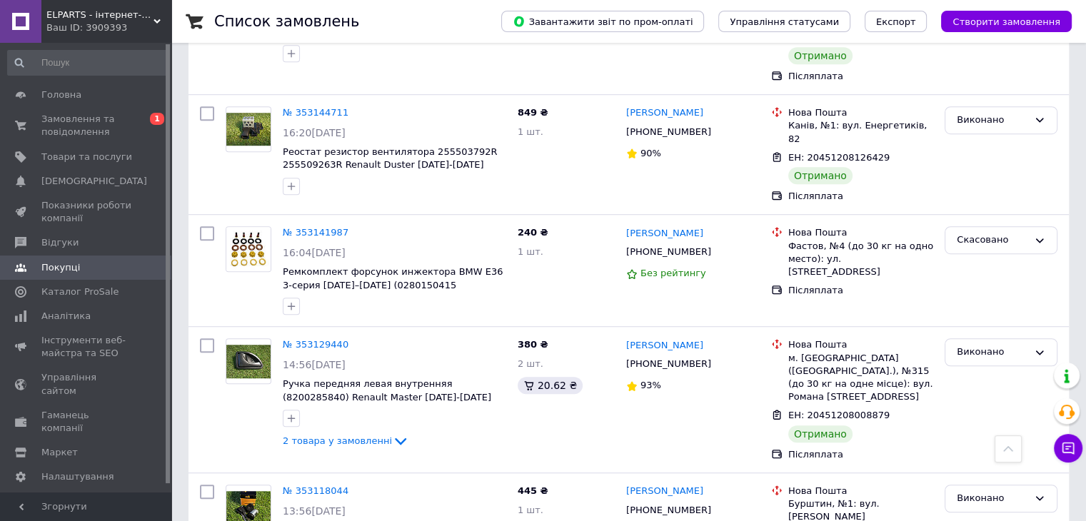
drag, startPoint x: 789, startPoint y: 241, endPoint x: 915, endPoint y: 266, distance: 128.8
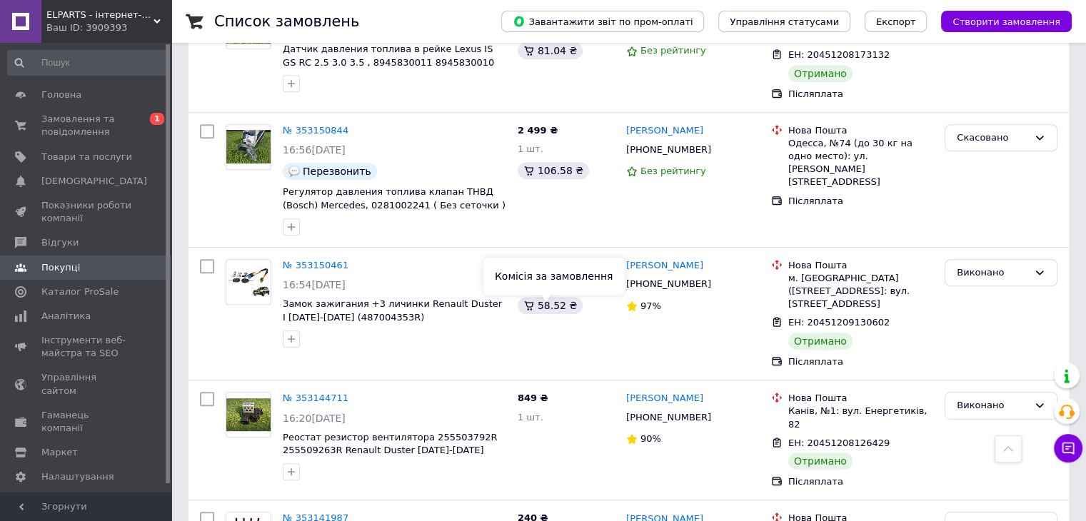
scroll to position [11550, 0]
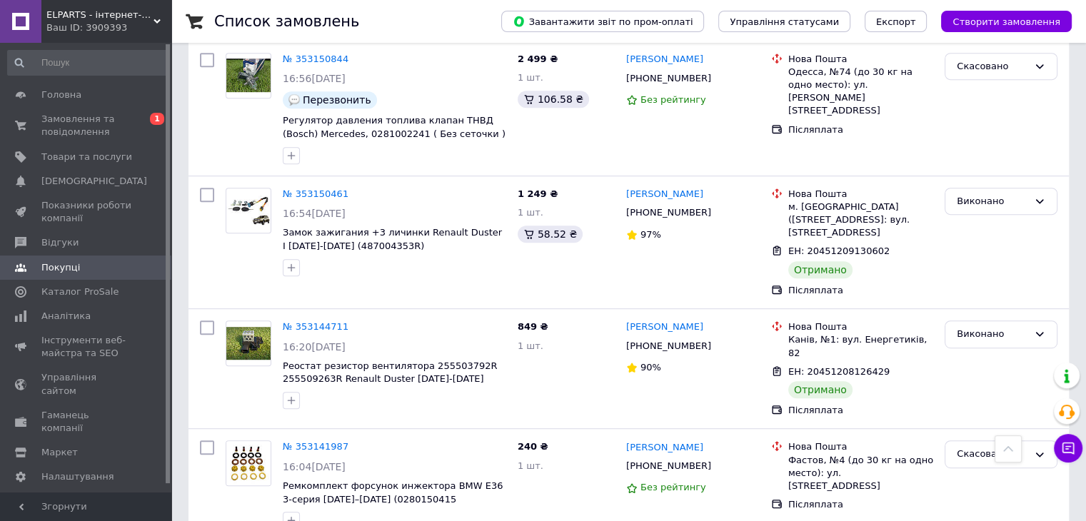
drag, startPoint x: 788, startPoint y: 338, endPoint x: 896, endPoint y: 352, distance: 109.5
